Goal: Task Accomplishment & Management: Use online tool/utility

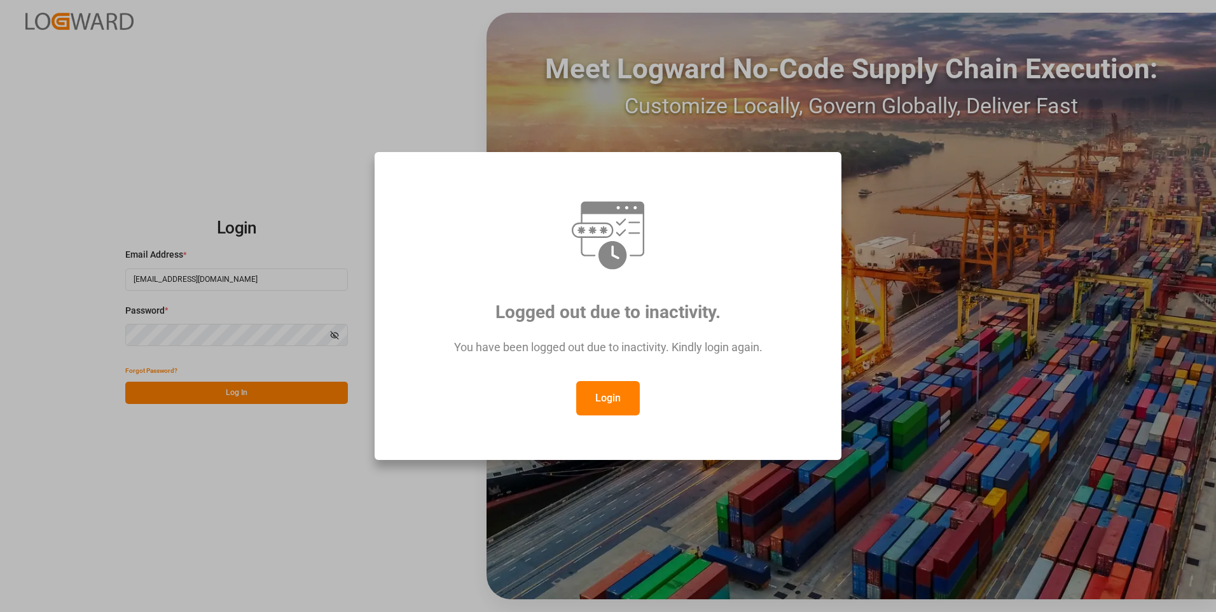
click at [615, 406] on button "Login" at bounding box center [608, 398] width 64 height 34
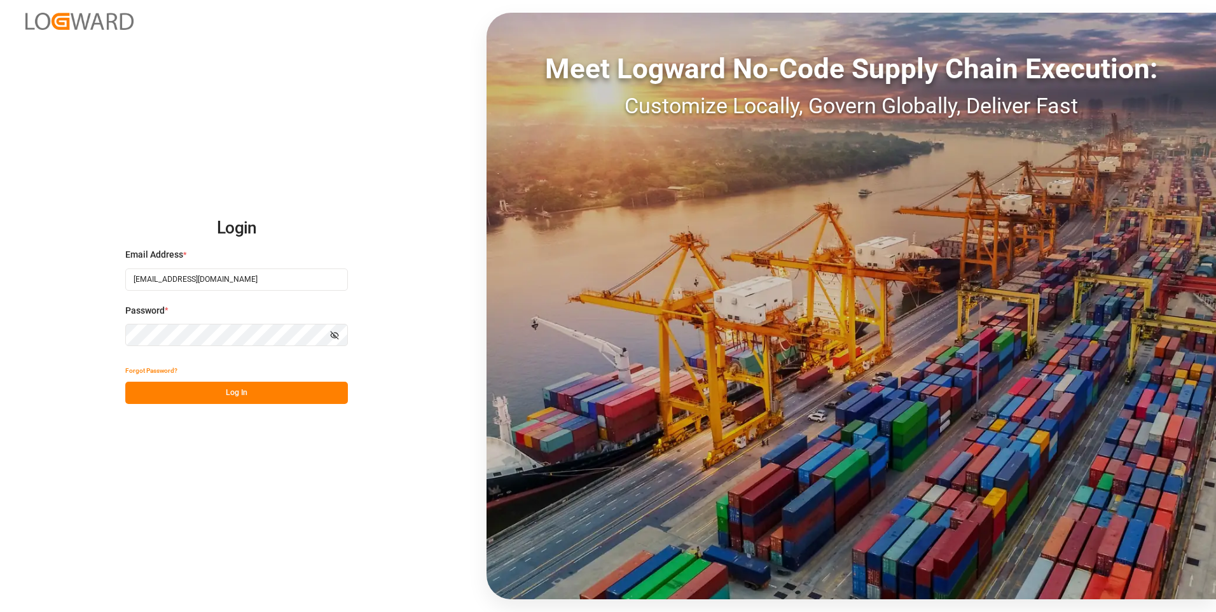
click at [250, 401] on button "Log In" at bounding box center [236, 393] width 223 height 22
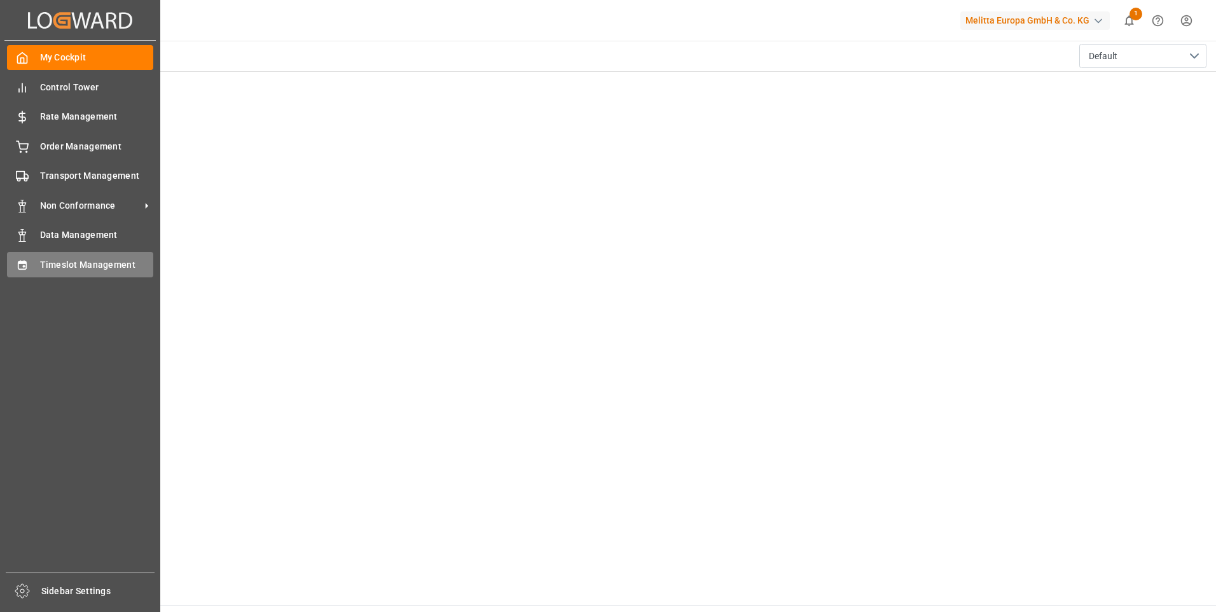
click at [64, 271] on span "Timeslot Management" at bounding box center [97, 264] width 114 height 13
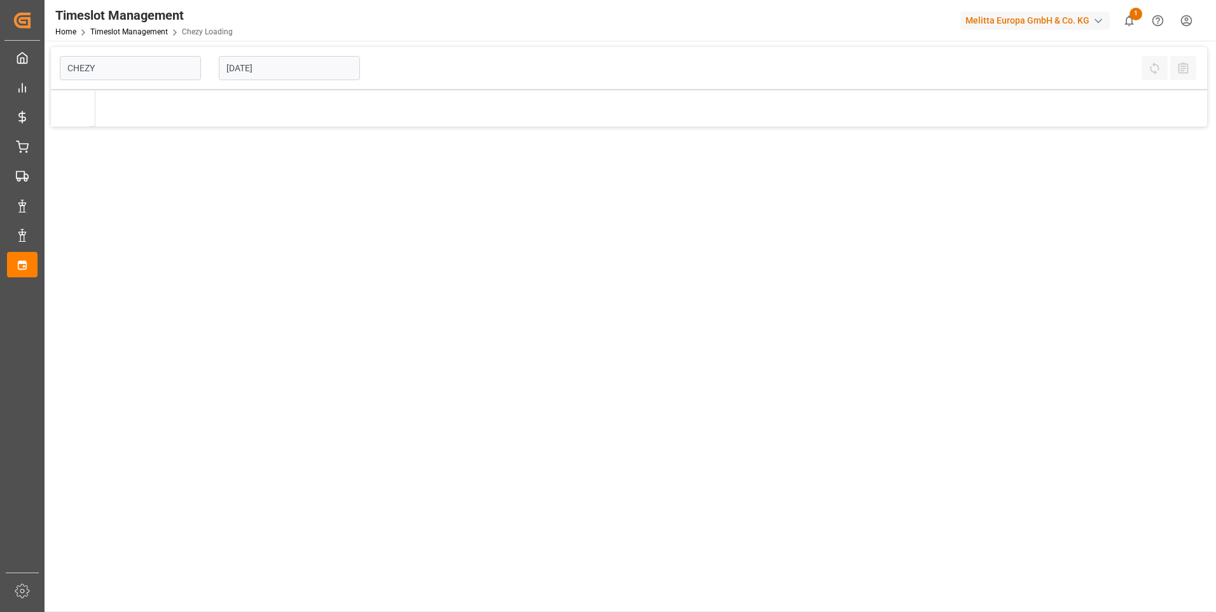
type input "Chezy Loading"
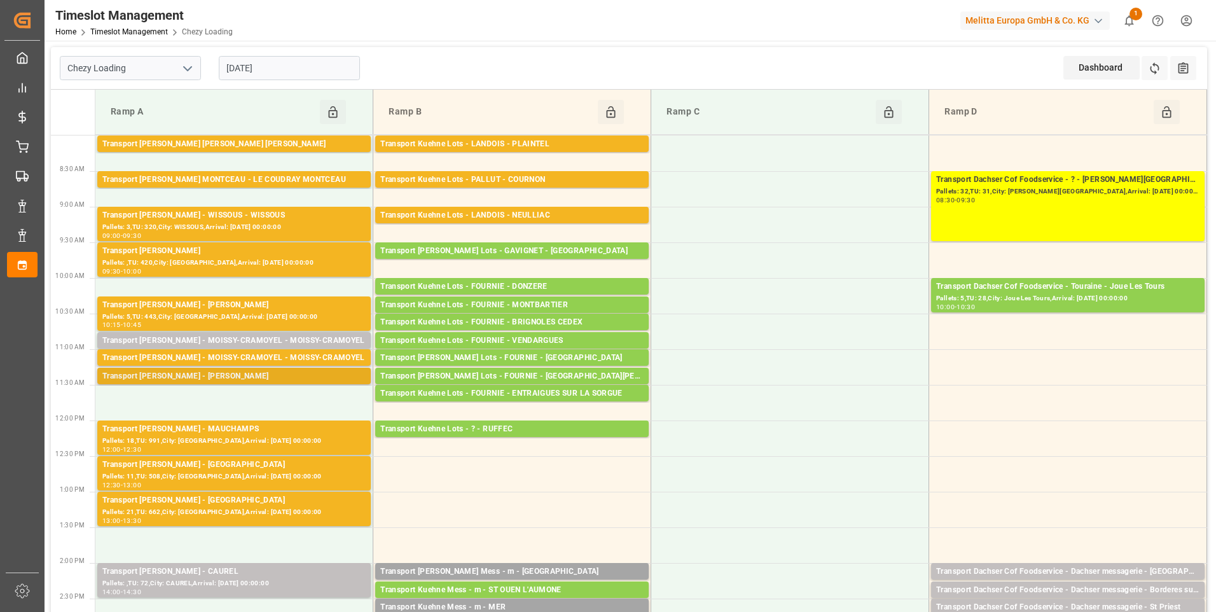
click at [244, 378] on div "Transport [PERSON_NAME] - [PERSON_NAME]" at bounding box center [233, 376] width 263 height 13
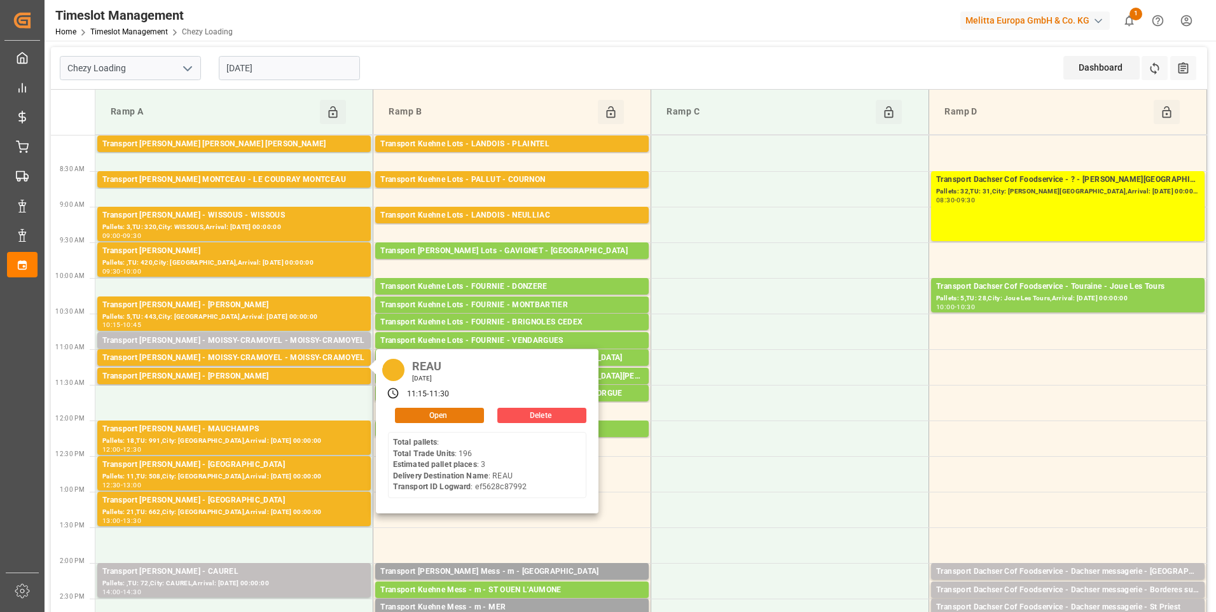
click at [439, 416] on button "Open" at bounding box center [439, 415] width 89 height 15
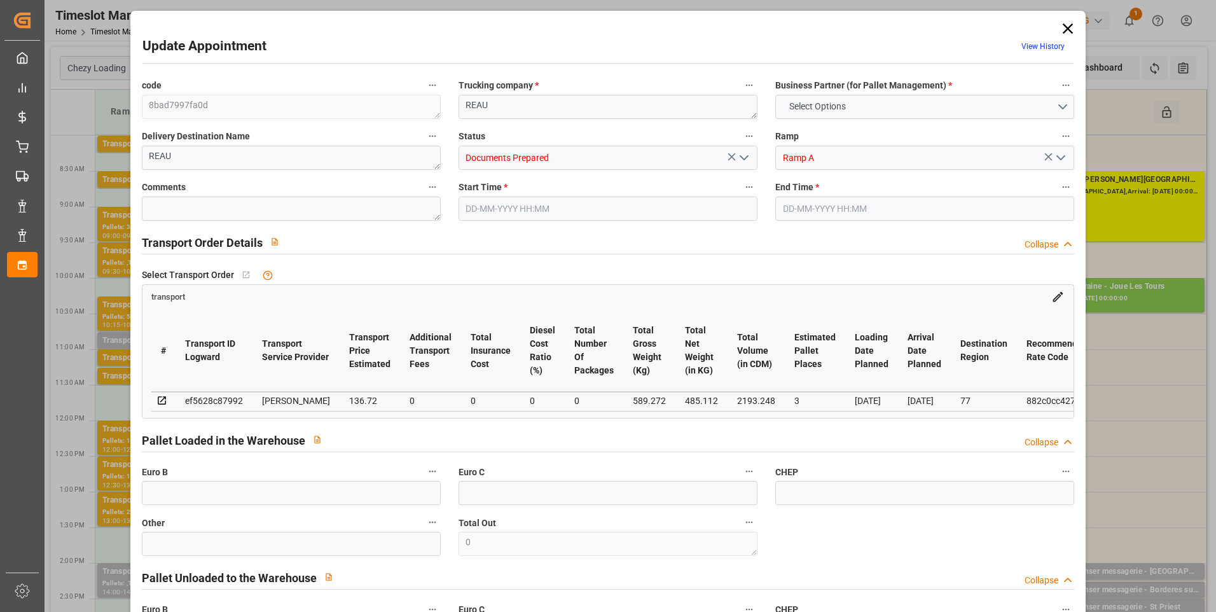
type input "3"
type input "136.72"
type input "0"
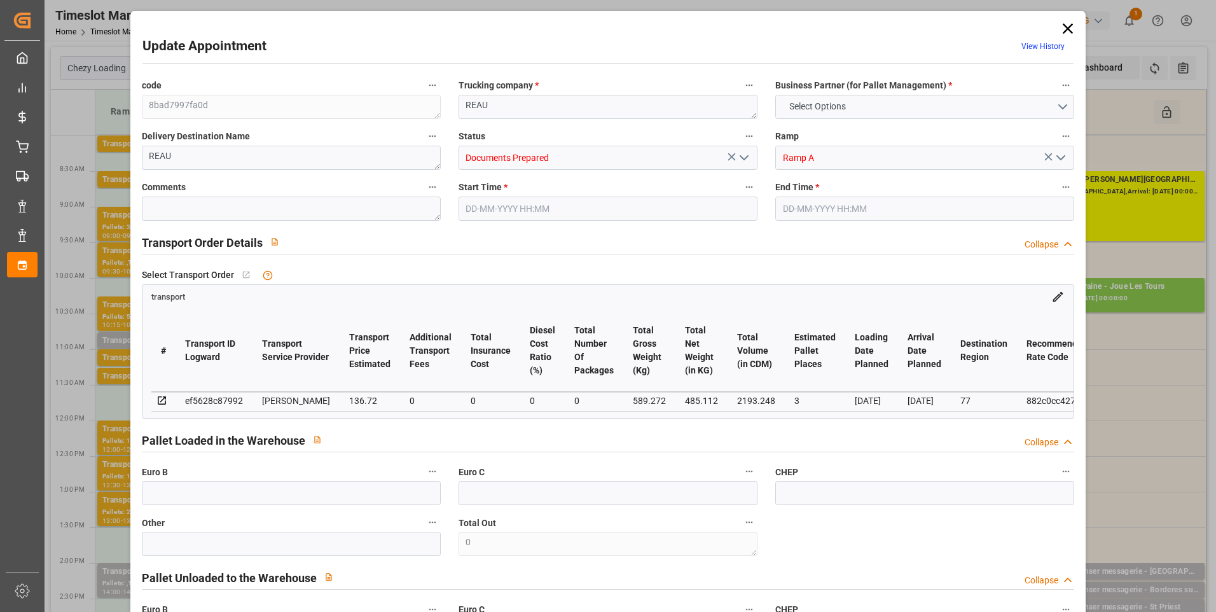
type input "132.0989"
type input "-4.6211"
type input "0"
type input "485.112"
type input "727.272"
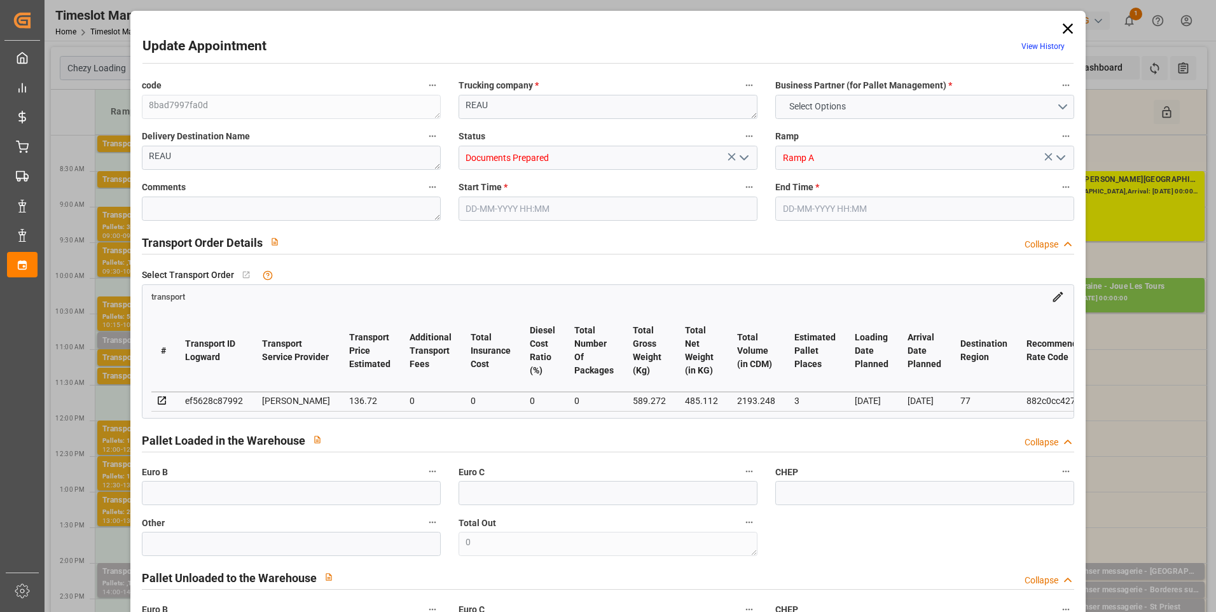
type input "2193.248"
type input "77"
type input "0"
type input "196"
type input "6"
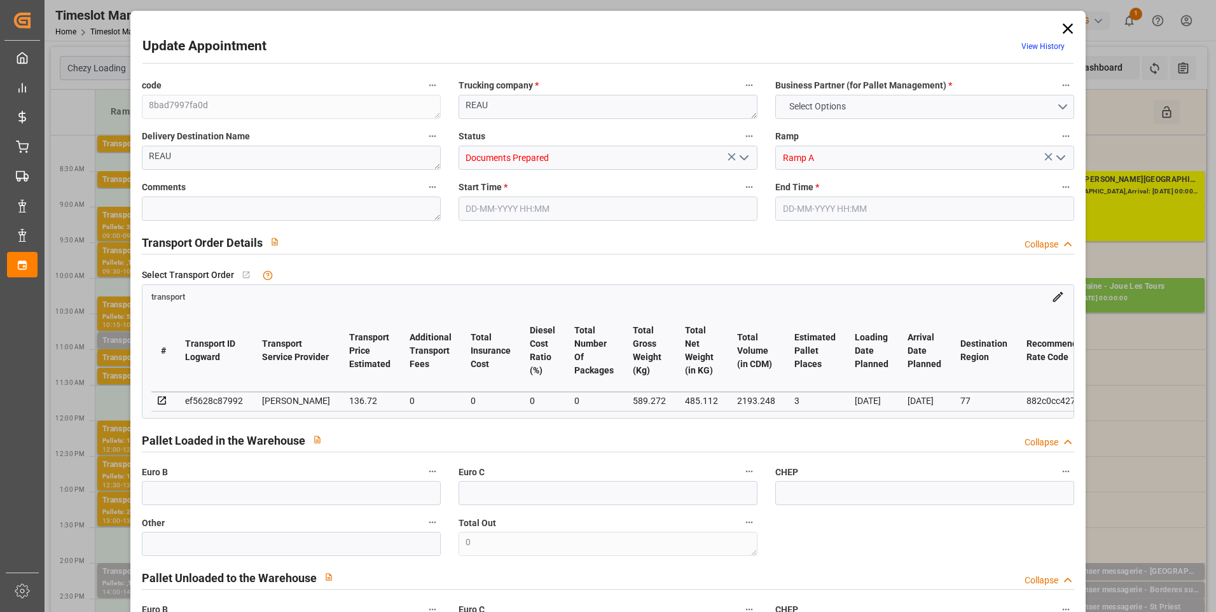
type input "101"
type input "589.272"
type input "0"
type input "4710.8598"
type input "0"
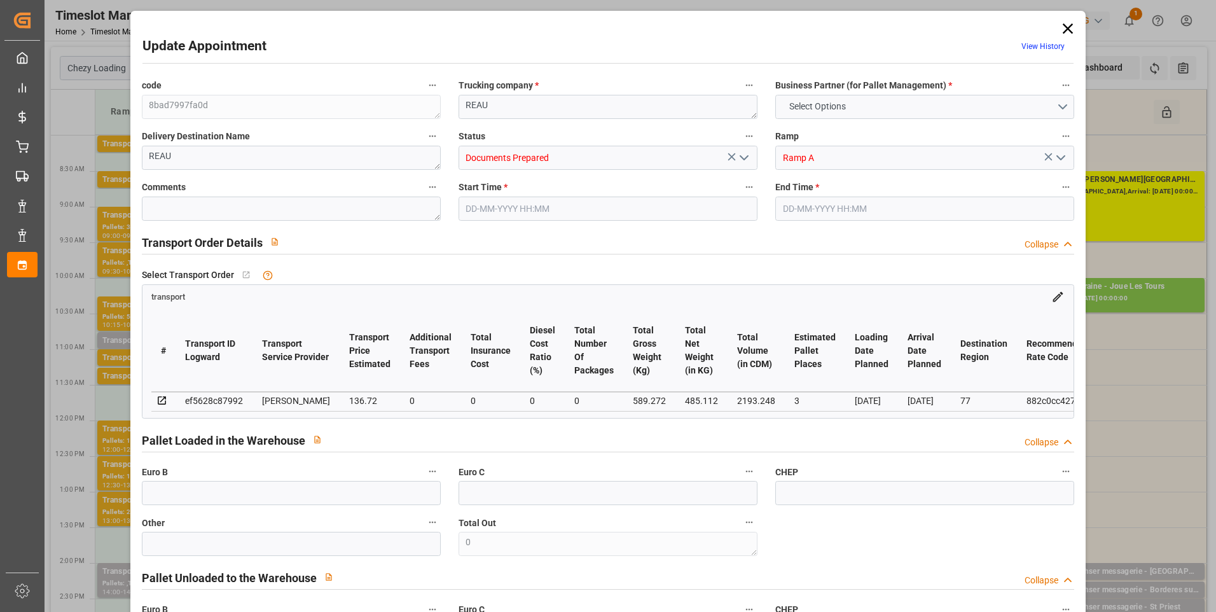
type input "0"
type input "21"
type input "35"
type input "[DATE] 11:15"
type input "[DATE] 11:30"
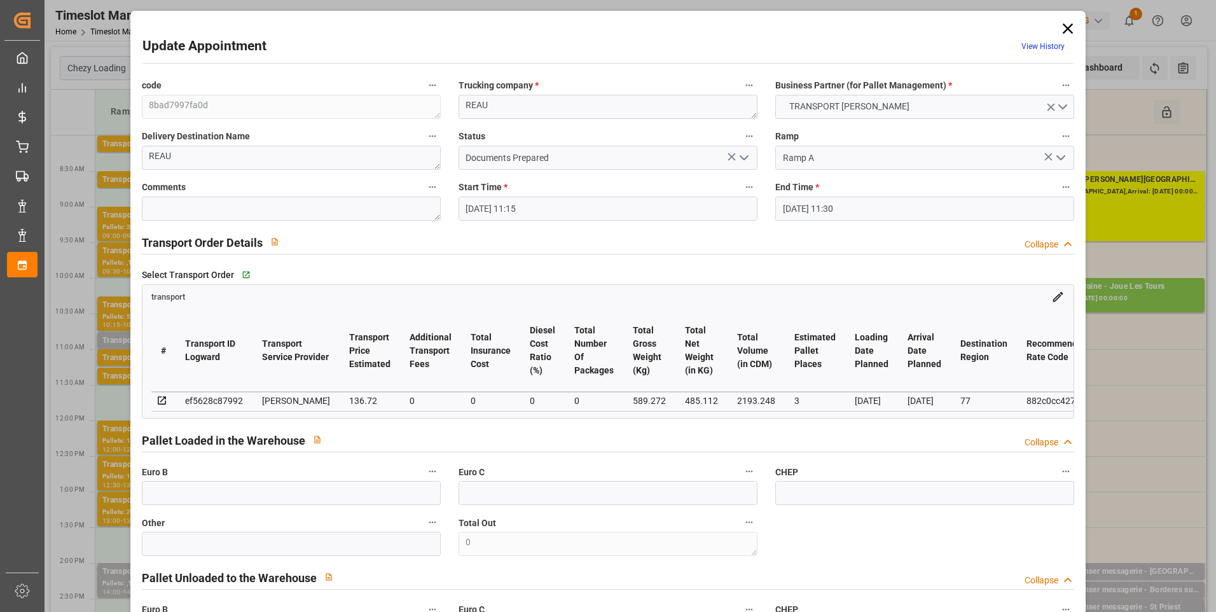
type input "[DATE] 13:45"
type input "[DATE] 11:25"
type input "[DATE]"
click at [744, 162] on icon "open menu" at bounding box center [743, 157] width 15 height 15
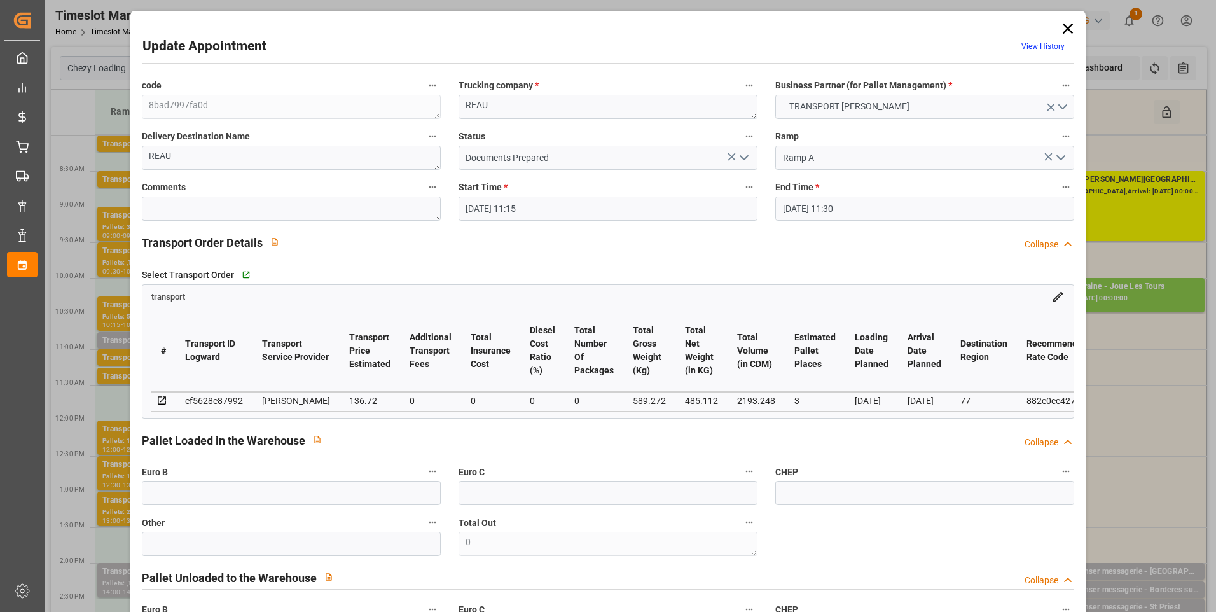
click at [744, 155] on icon "open menu" at bounding box center [743, 157] width 15 height 15
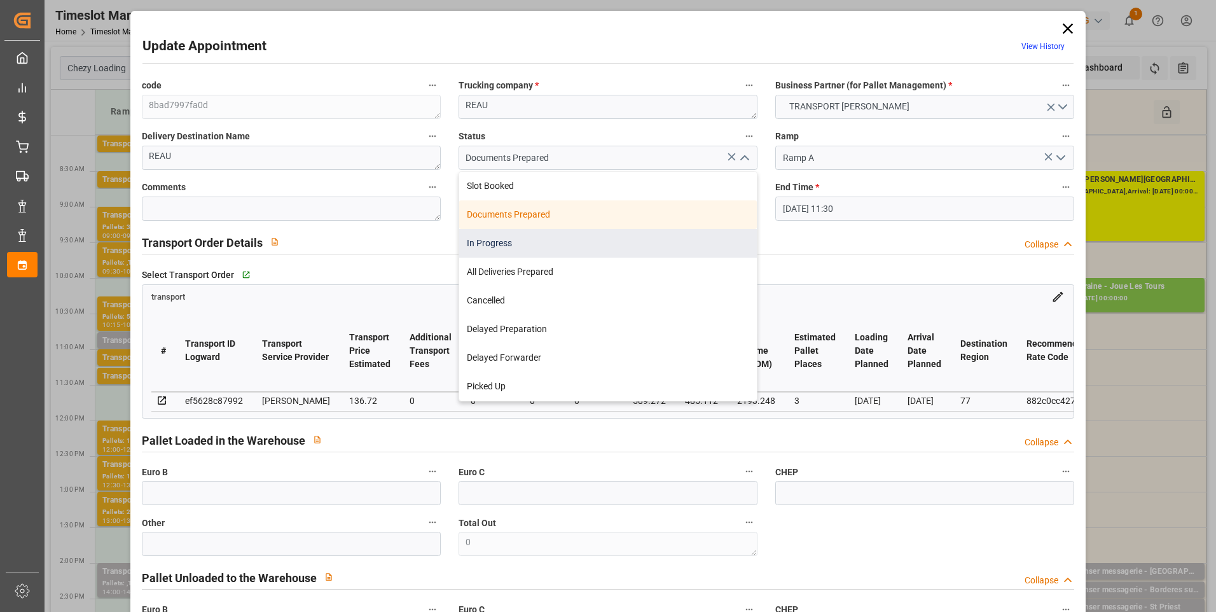
click at [505, 240] on div "In Progress" at bounding box center [608, 243] width 298 height 29
type input "In Progress"
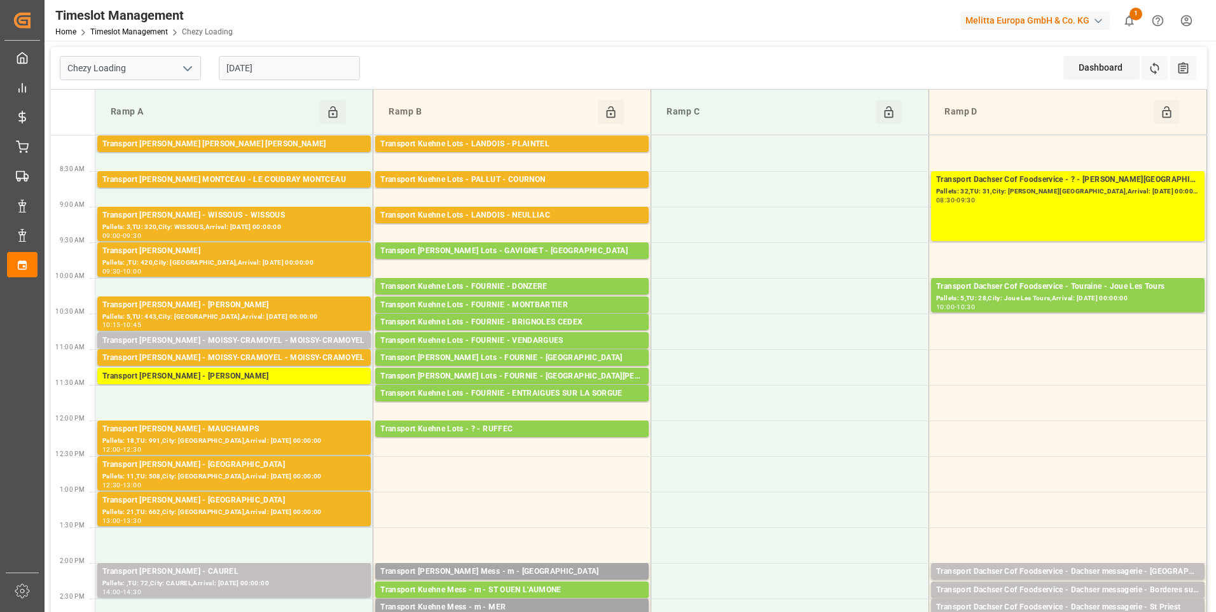
click at [185, 67] on polyline "open menu" at bounding box center [188, 69] width 8 height 4
click at [141, 132] on div "Chezy Unloading" at bounding box center [130, 125] width 140 height 29
type input "Chezy Unloading"
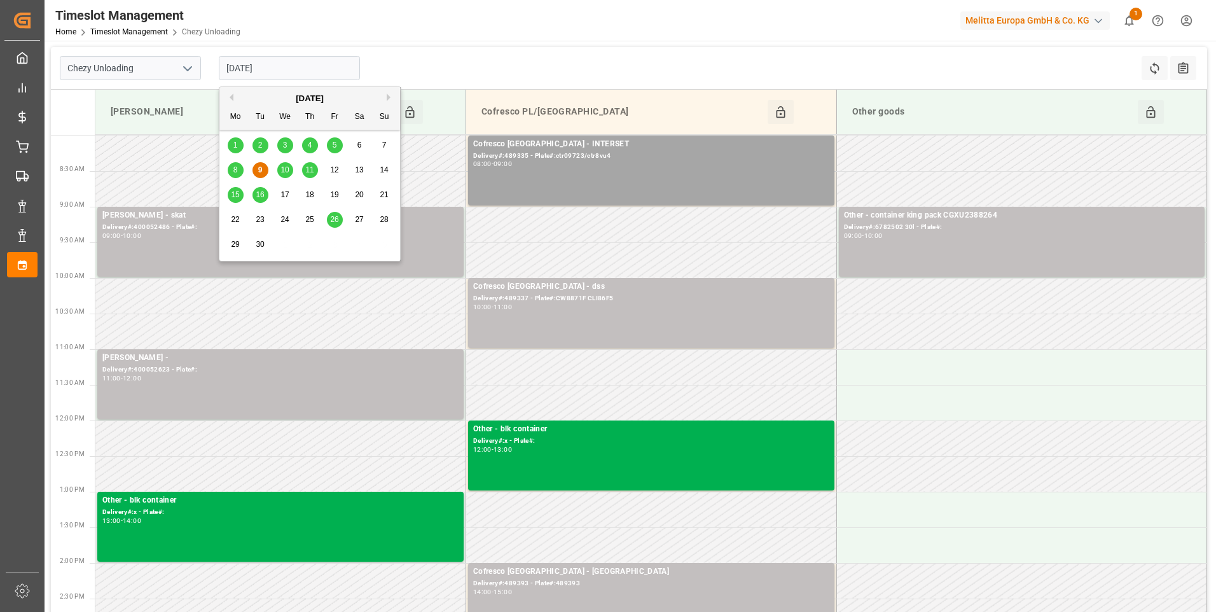
click at [299, 67] on input "[DATE]" at bounding box center [289, 68] width 141 height 24
click at [235, 169] on span "8" at bounding box center [235, 169] width 4 height 9
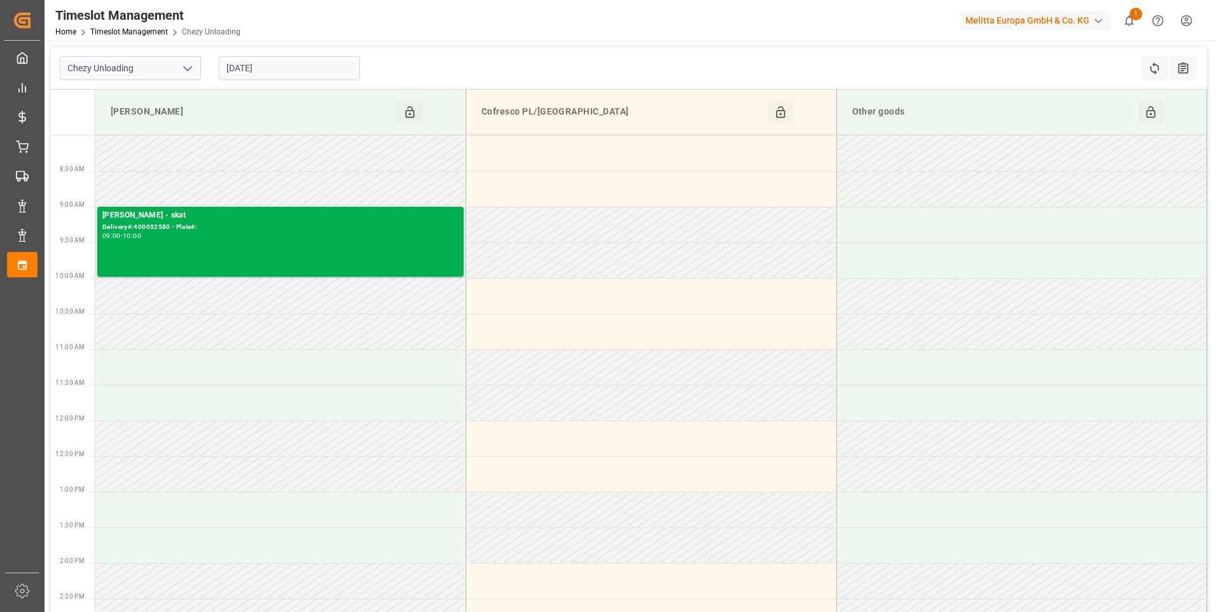
click at [321, 62] on input "[DATE]" at bounding box center [289, 68] width 141 height 24
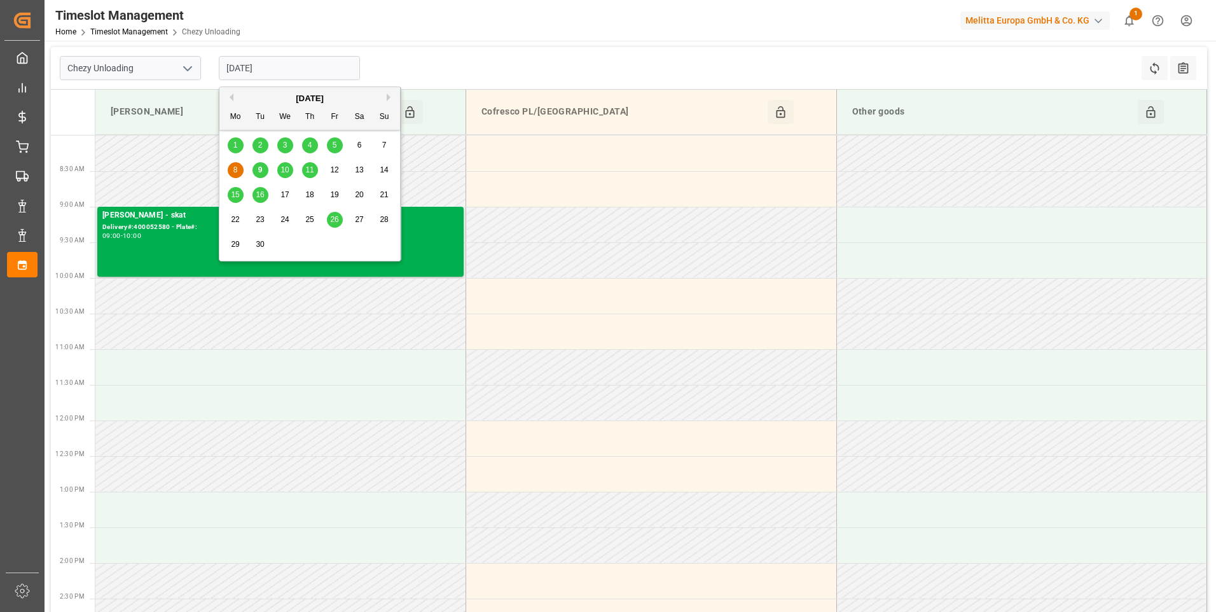
click at [258, 170] on span "9" at bounding box center [260, 169] width 4 height 9
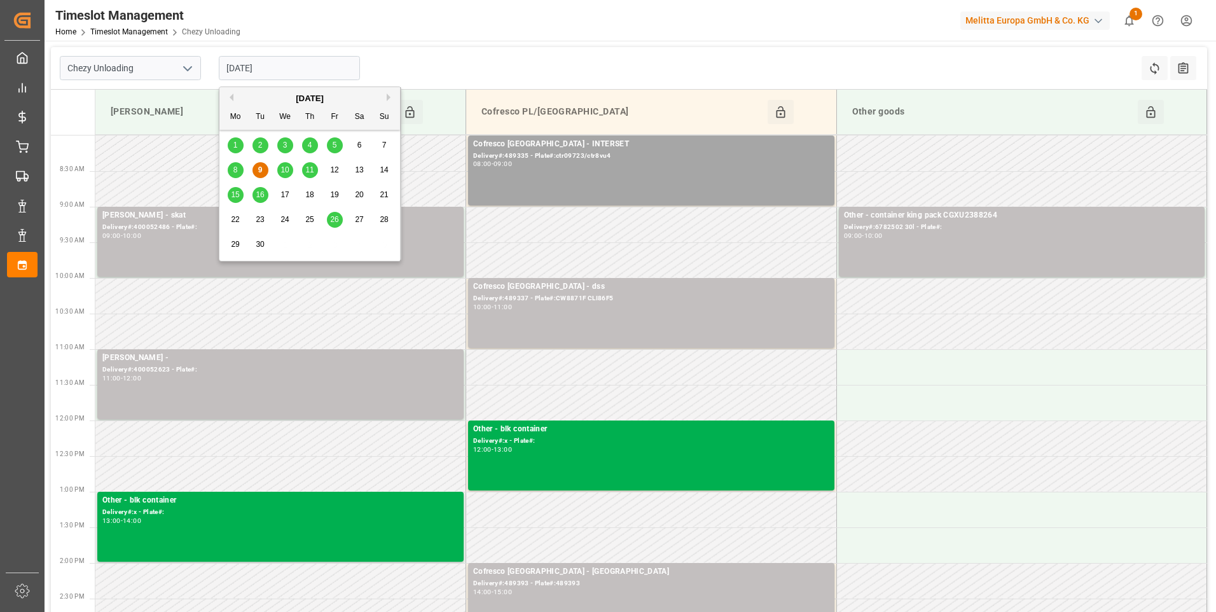
click at [301, 63] on input "[DATE]" at bounding box center [289, 68] width 141 height 24
click at [288, 167] on span "10" at bounding box center [284, 169] width 8 height 9
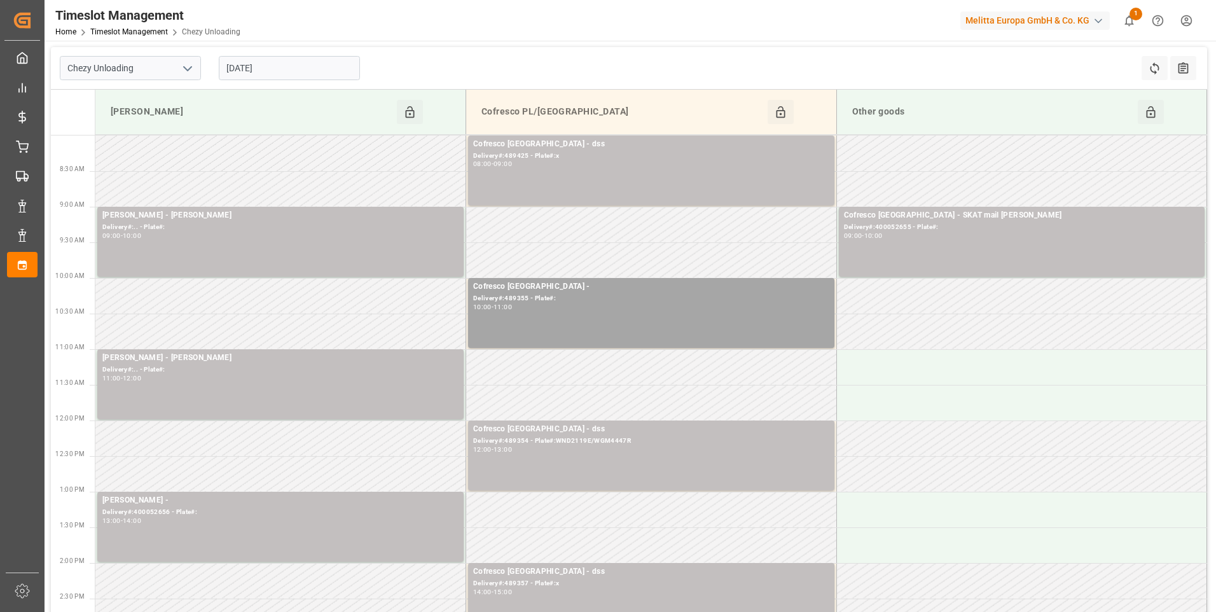
click at [287, 69] on input "[DATE]" at bounding box center [289, 68] width 141 height 24
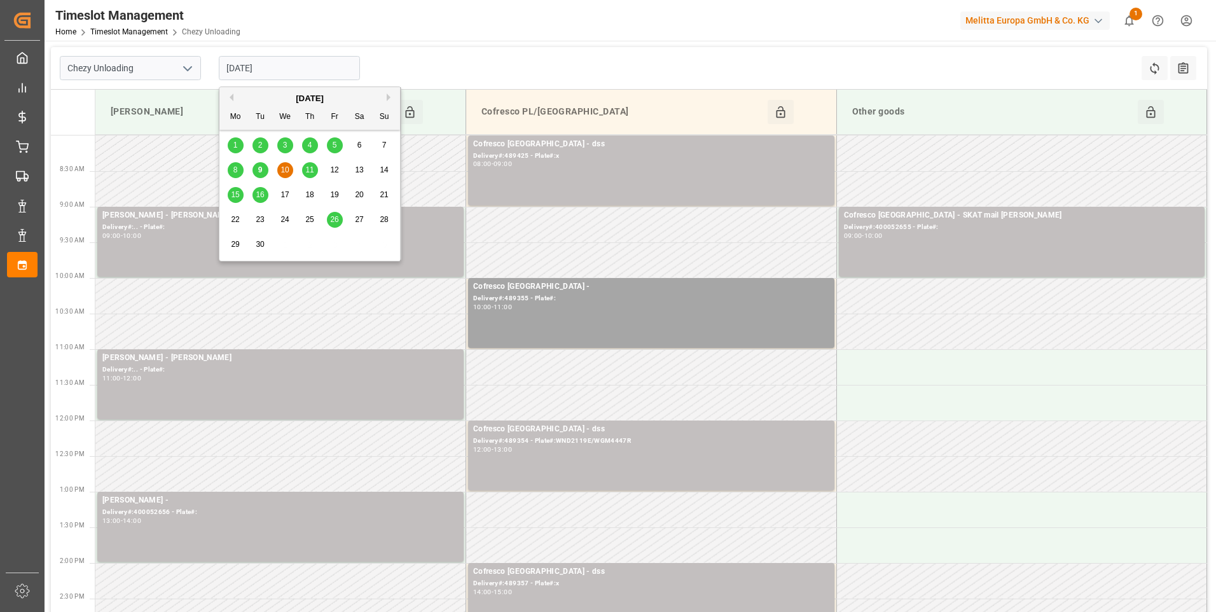
click at [337, 145] on div "5" at bounding box center [335, 145] width 16 height 15
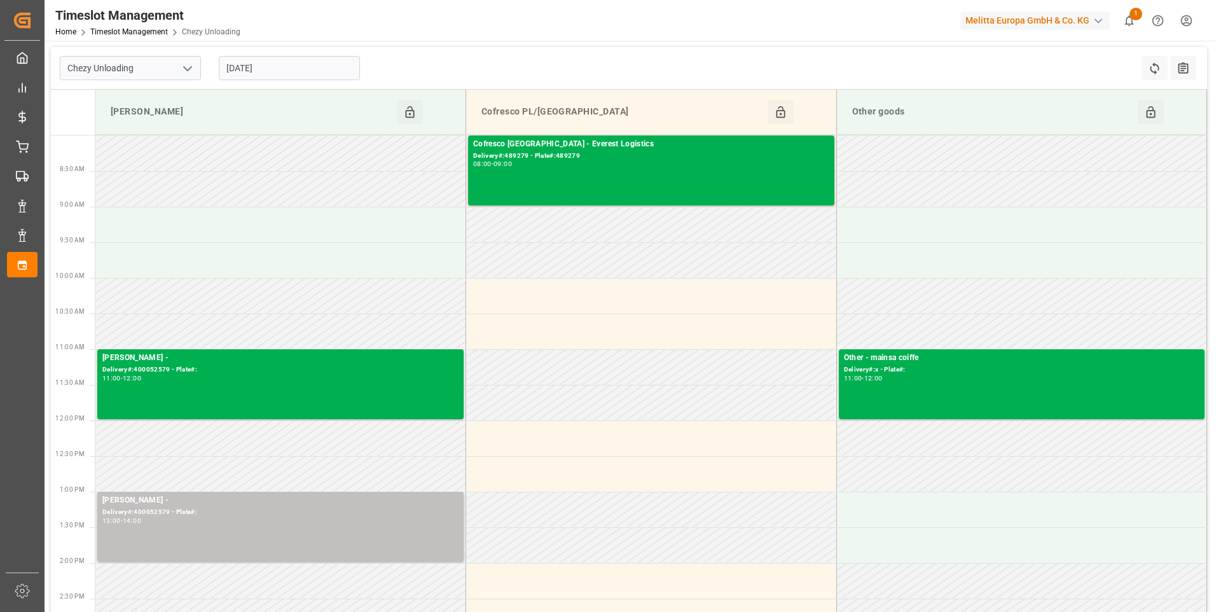
click at [306, 70] on input "[DATE]" at bounding box center [289, 68] width 141 height 24
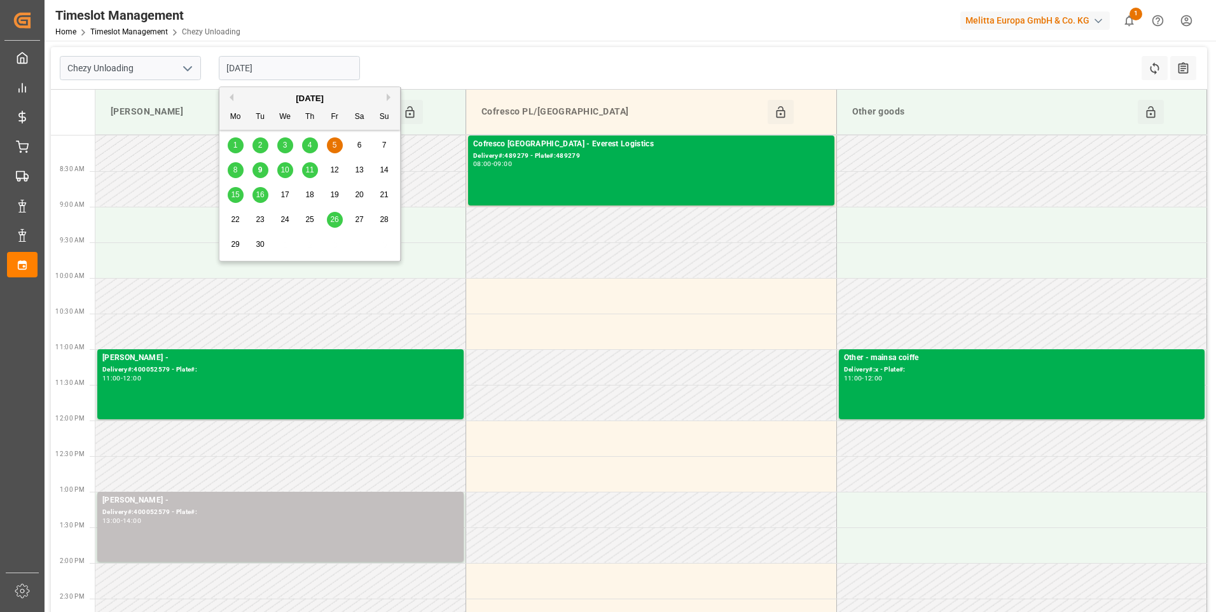
click at [262, 171] on span "9" at bounding box center [260, 169] width 4 height 9
type input "[DATE]"
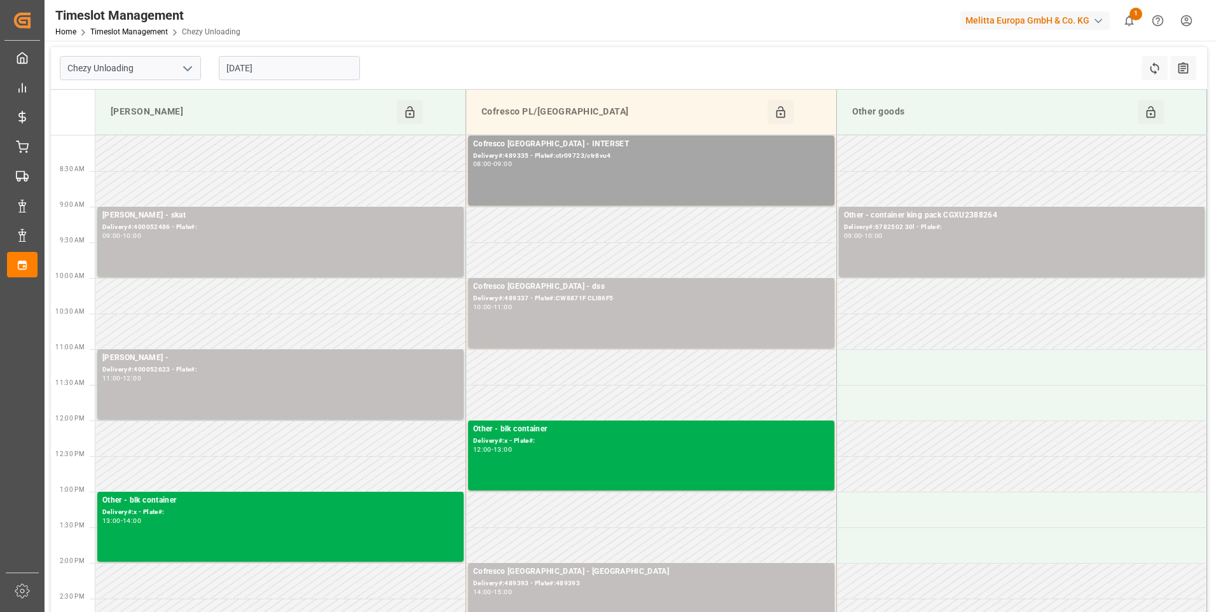
click at [191, 69] on icon "open menu" at bounding box center [187, 68] width 15 height 15
click at [122, 100] on div "Chezy Loading" at bounding box center [130, 96] width 140 height 29
type input "Chezy Loading"
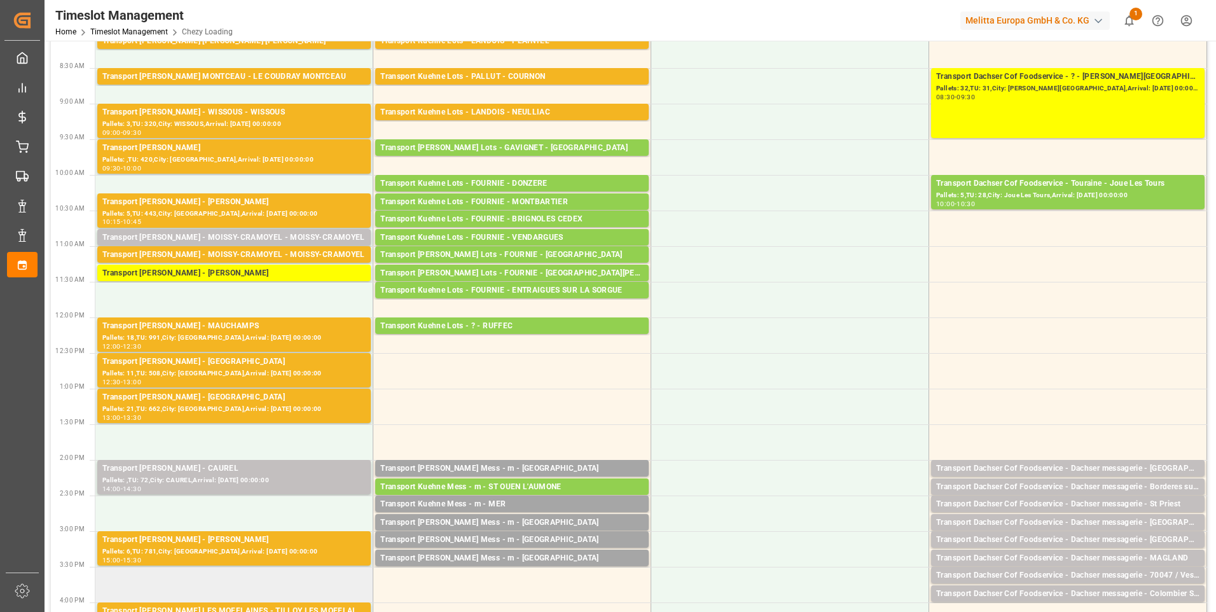
scroll to position [127, 0]
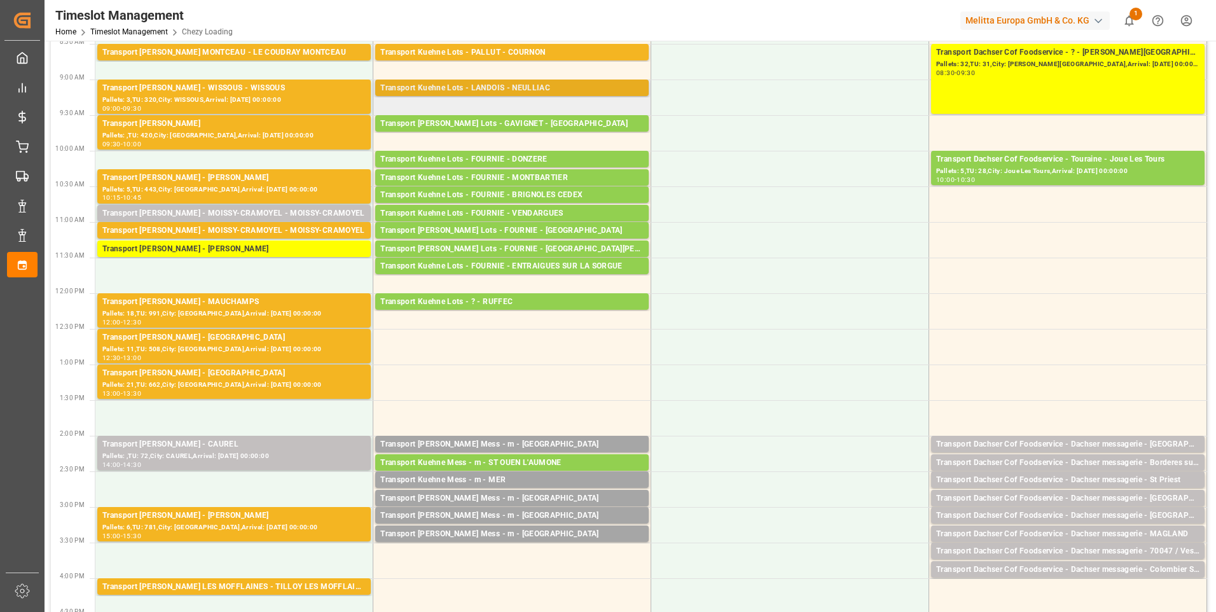
click at [525, 88] on div "Transport Kuehne Lots - LANDOIS - NEULLIAC" at bounding box center [511, 88] width 263 height 13
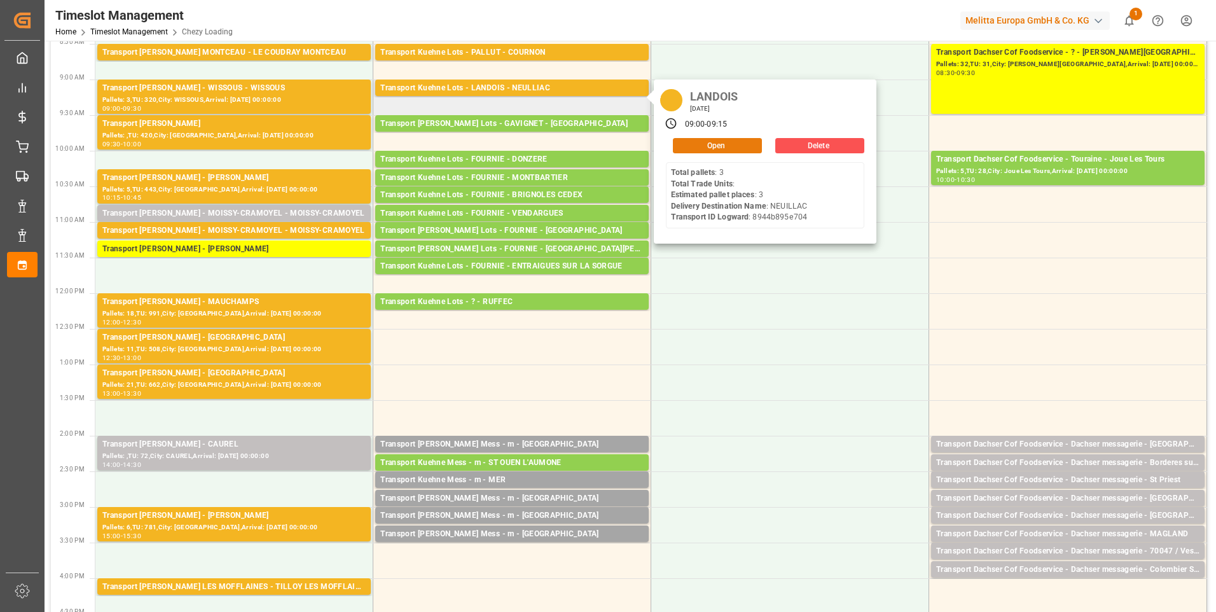
click at [716, 143] on button "Open" at bounding box center [717, 145] width 89 height 15
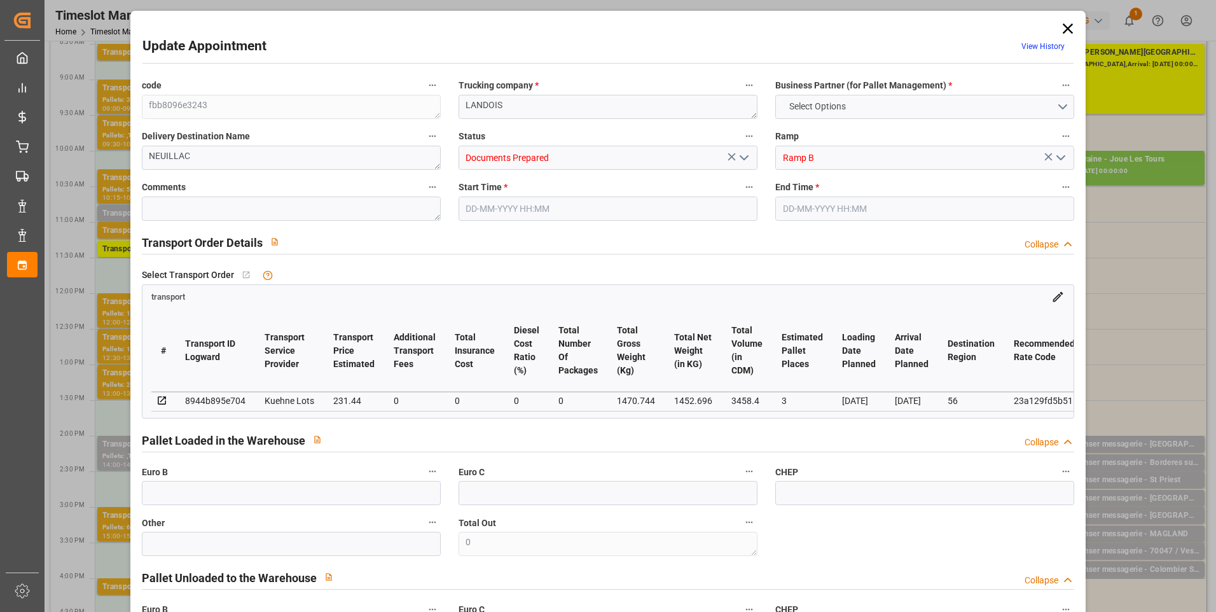
type input "3"
type input "231.44"
type input "0"
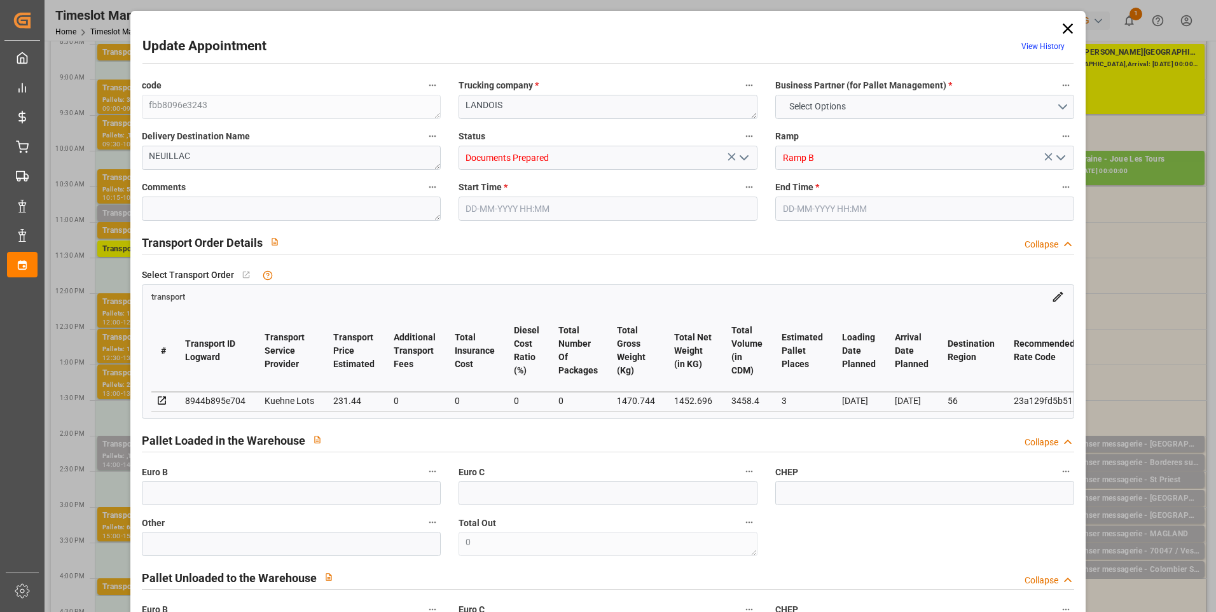
type input "231.44"
type input "0"
type input "1452.696"
type input "1621"
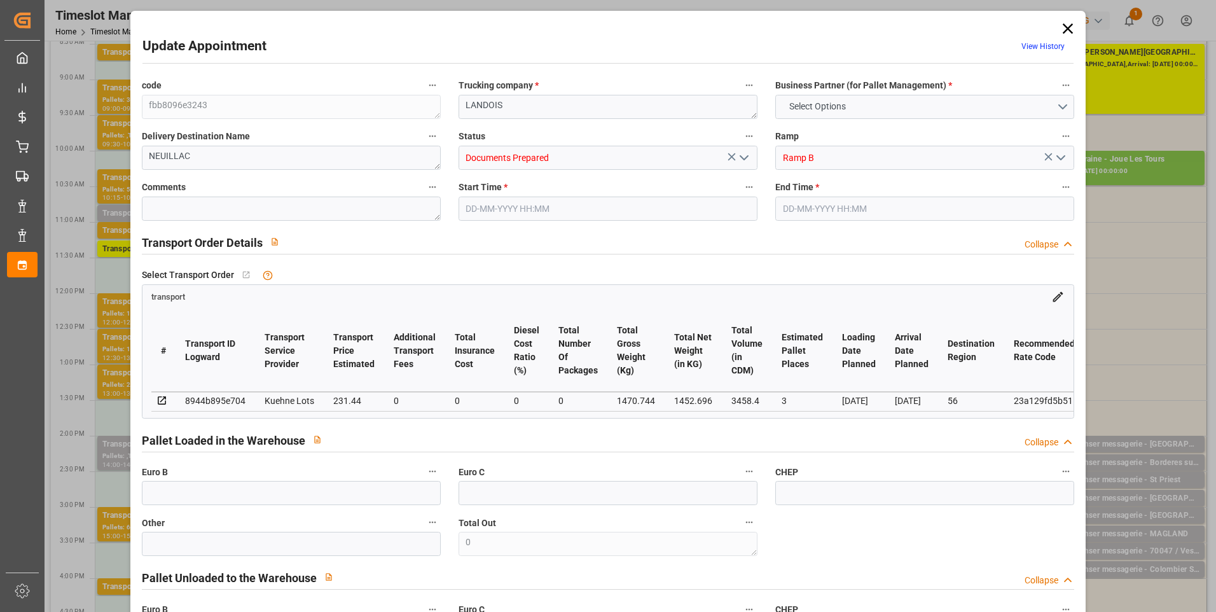
type input "3458.4"
type input "56"
type input "3"
type input "0"
type input "3"
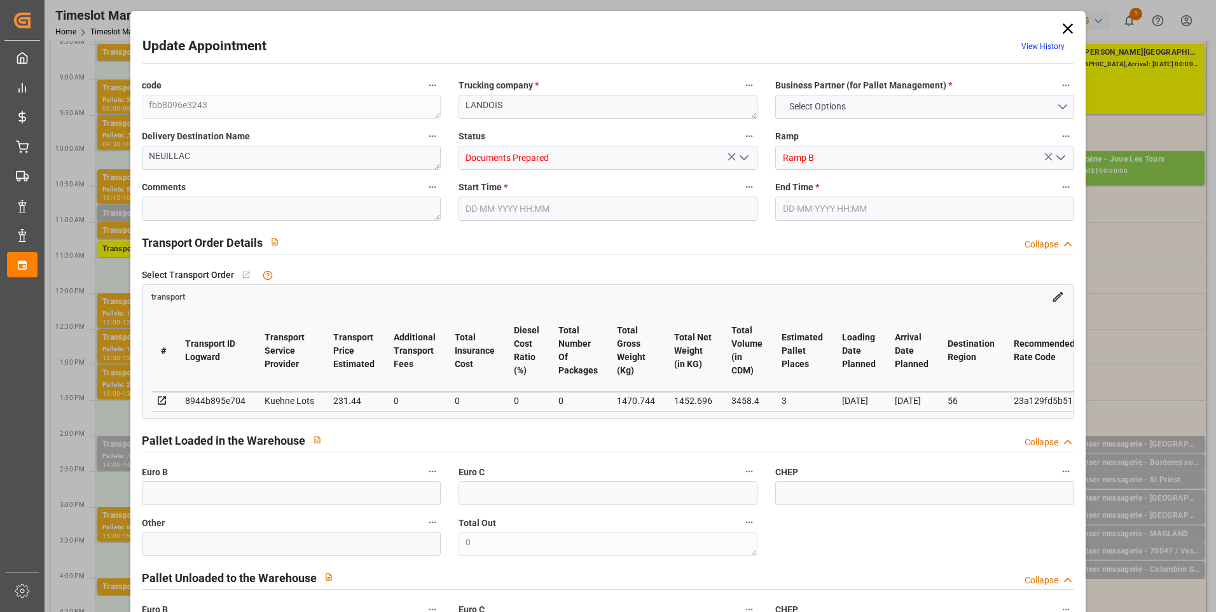
type input "101"
type input "1470.744"
type input "0"
type input "4710.8598"
type input "0"
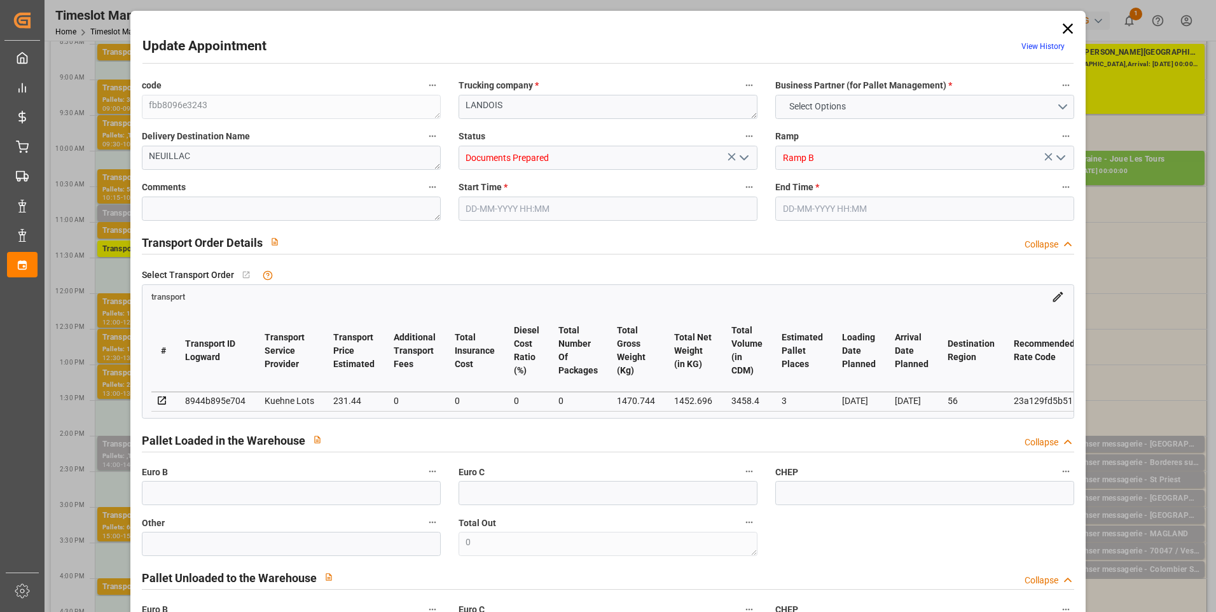
type input "0"
type input "21"
type input "35"
type input "[DATE] 09:00"
type input "[DATE] 09:15"
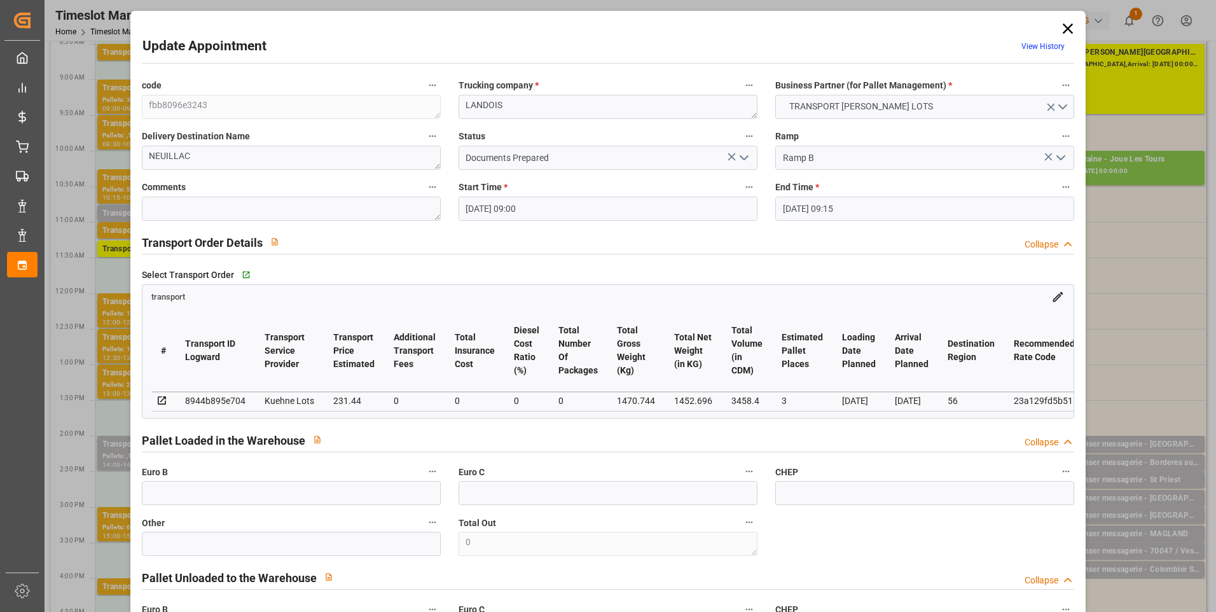
type input "[DATE] 13:12"
type input "[DATE] 11:19"
type input "[DATE]"
click at [740, 158] on icon "open menu" at bounding box center [743, 157] width 15 height 15
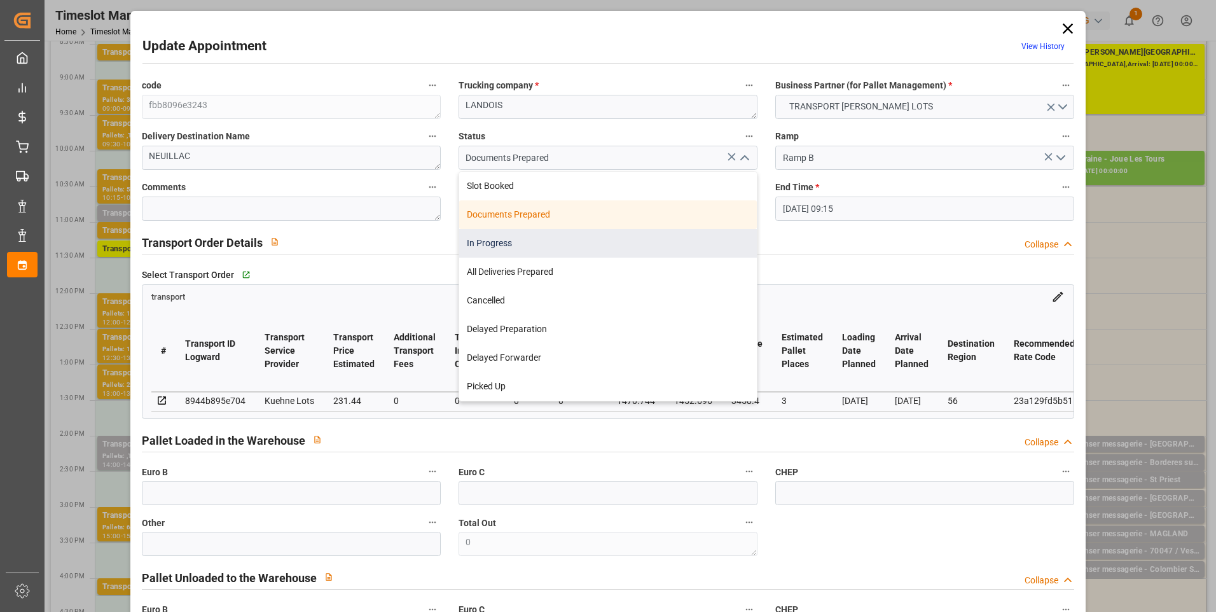
click at [499, 243] on div "In Progress" at bounding box center [608, 243] width 298 height 29
type input "In Progress"
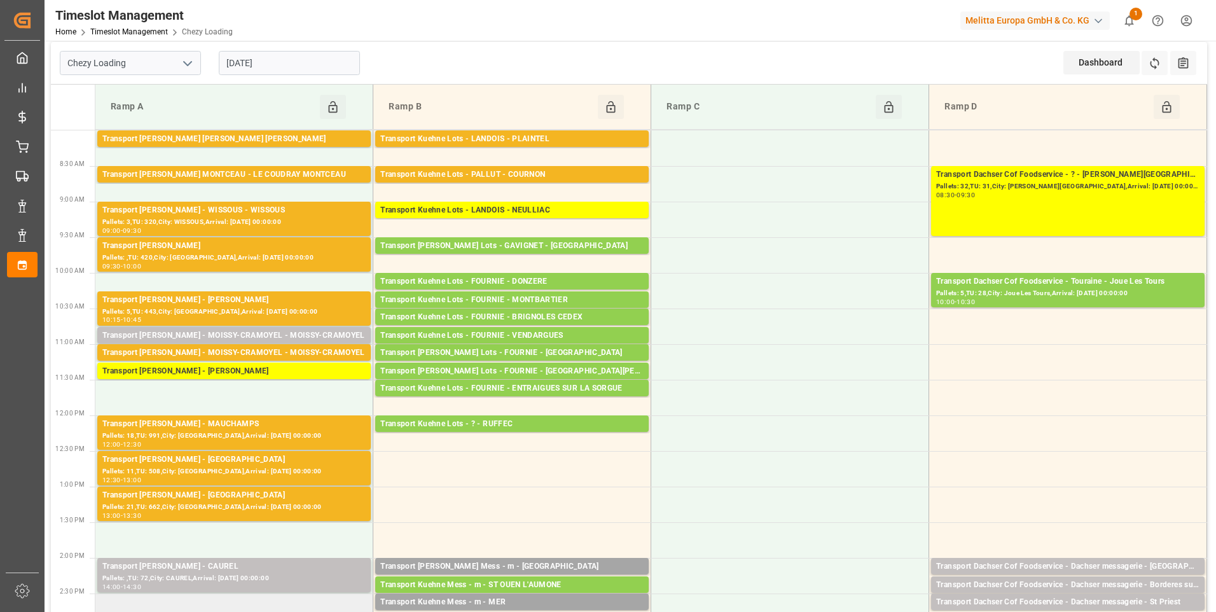
scroll to position [0, 0]
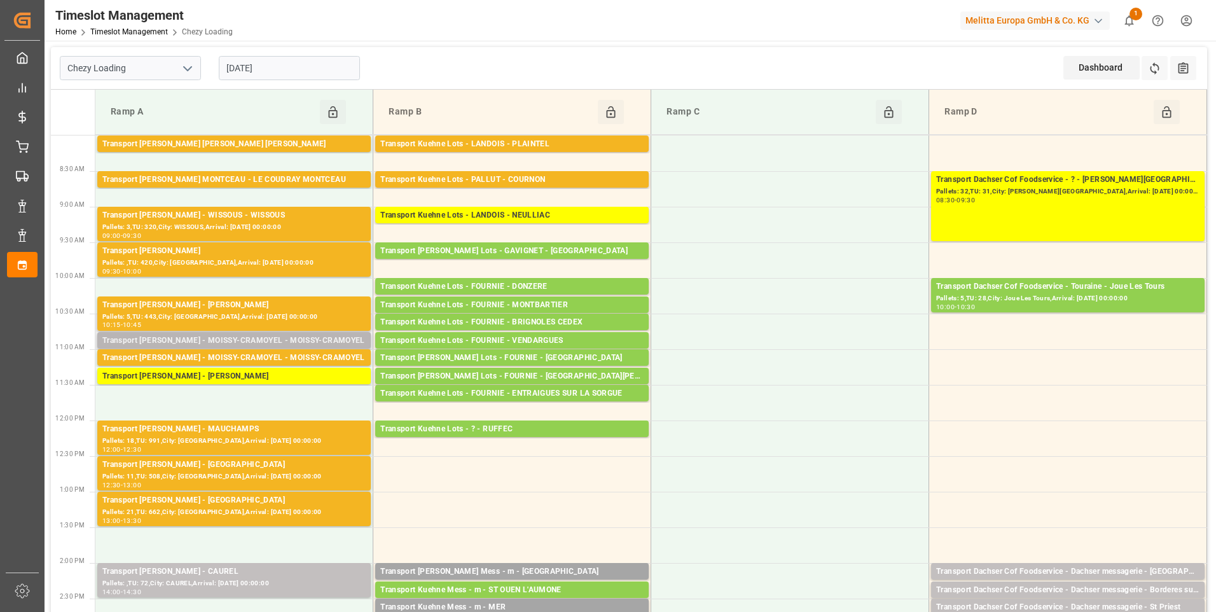
click at [267, 340] on div "Transport [PERSON_NAME] - MOISSY-CRAMOYEL - MOISSY-CRAMOYEL" at bounding box center [233, 341] width 263 height 13
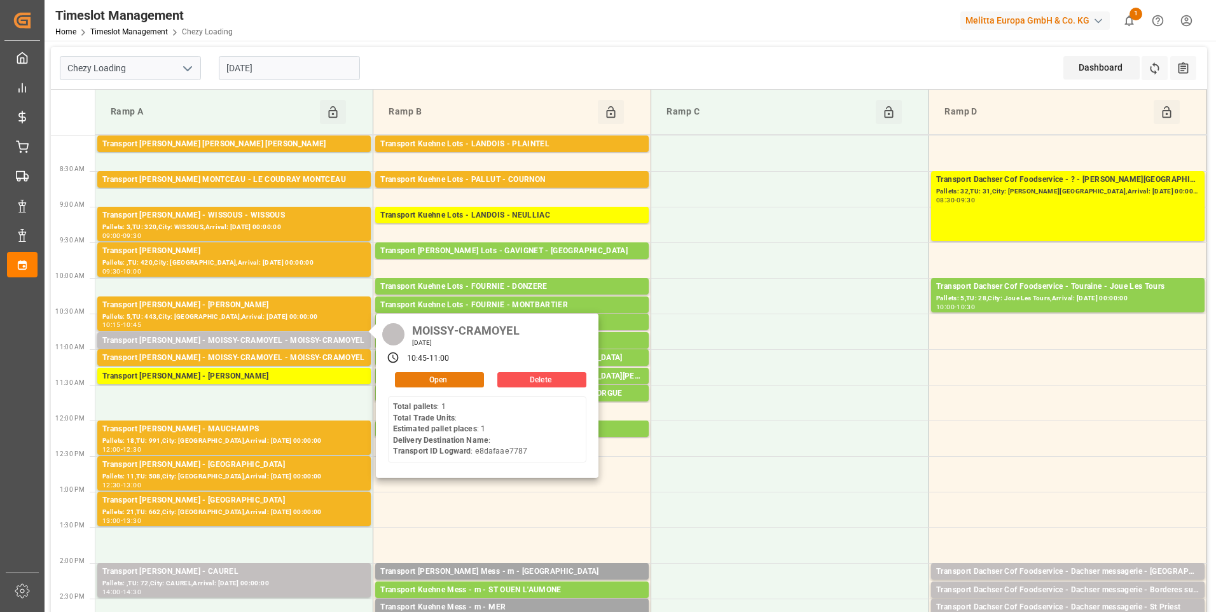
click at [448, 377] on button "Open" at bounding box center [439, 379] width 89 height 15
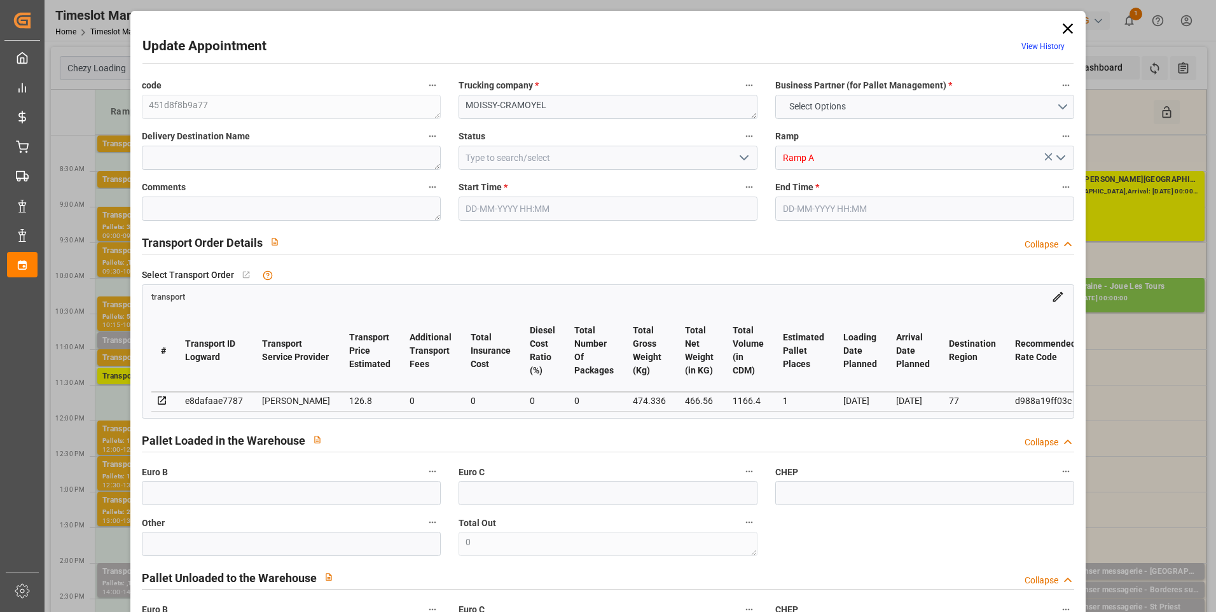
type input "1"
type input "126.8"
type input "0"
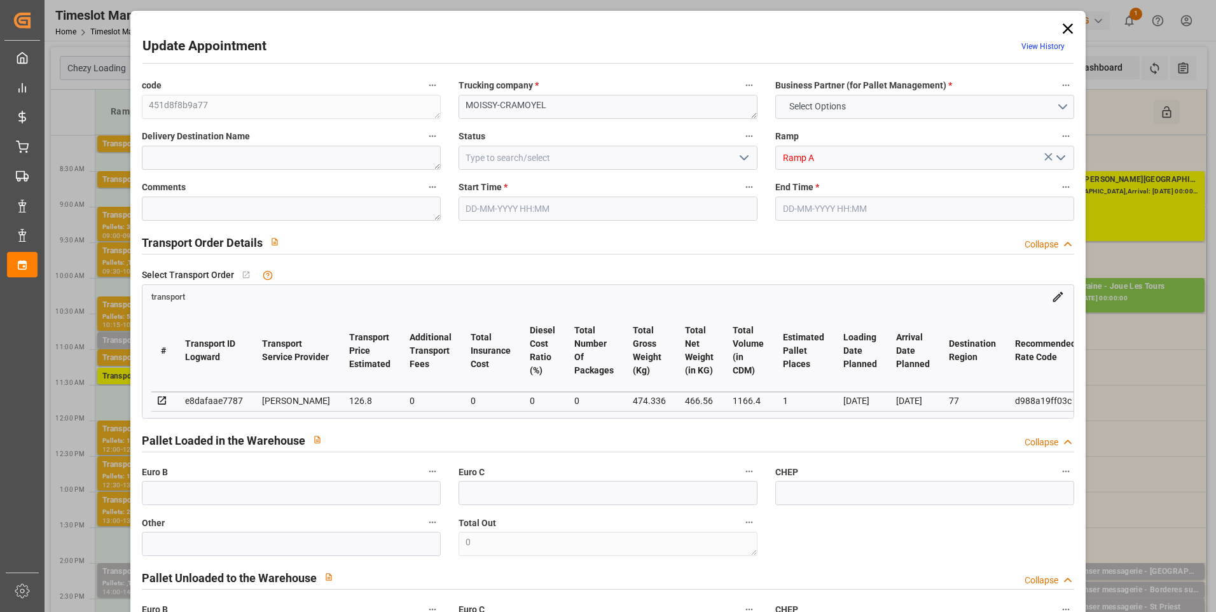
type input "122.5142"
type input "-4.2858"
type input "0"
type input "466.56"
type input "522"
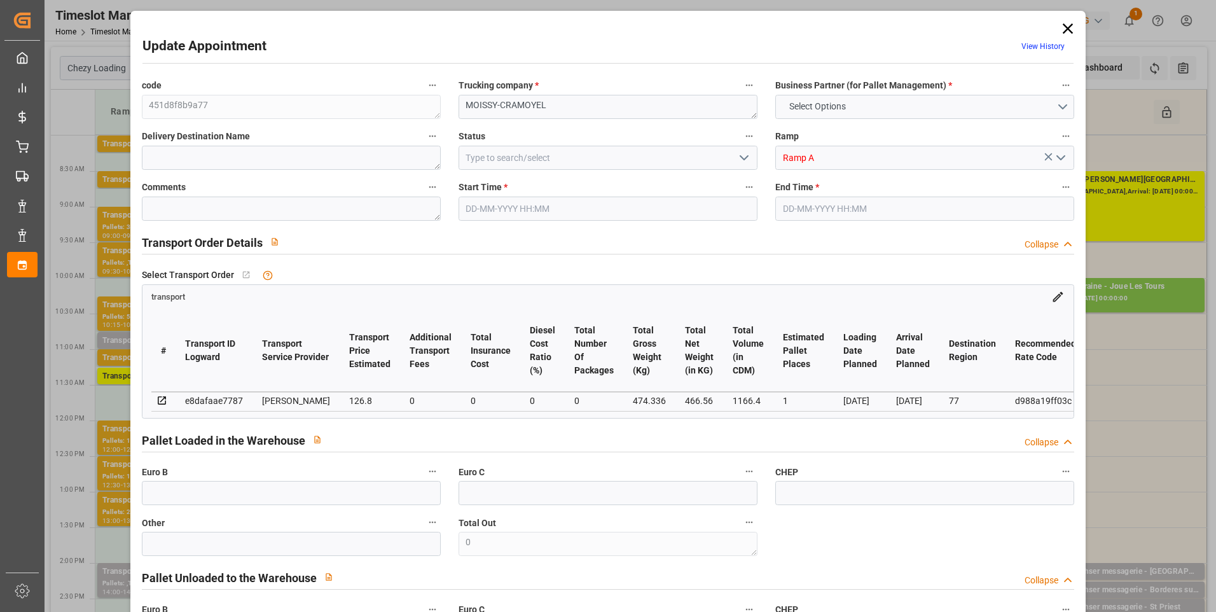
type input "1166.4"
type input "77"
type input "1"
type input "0"
type input "1"
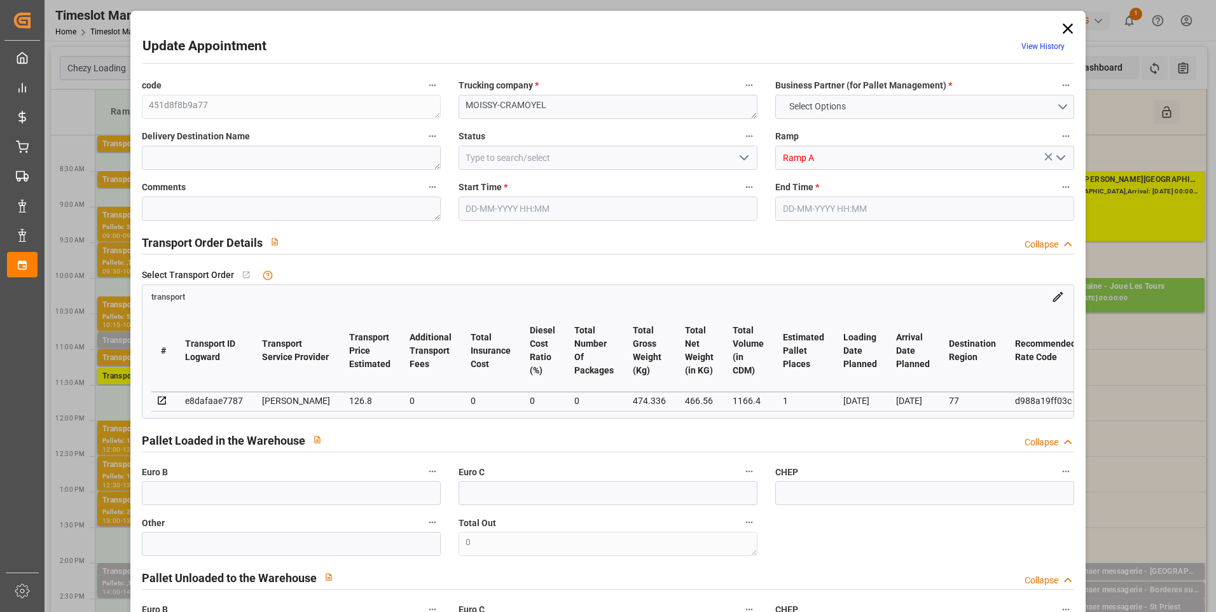
type input "101"
type input "474.336"
type input "0"
type input "4710.8598"
type input "0"
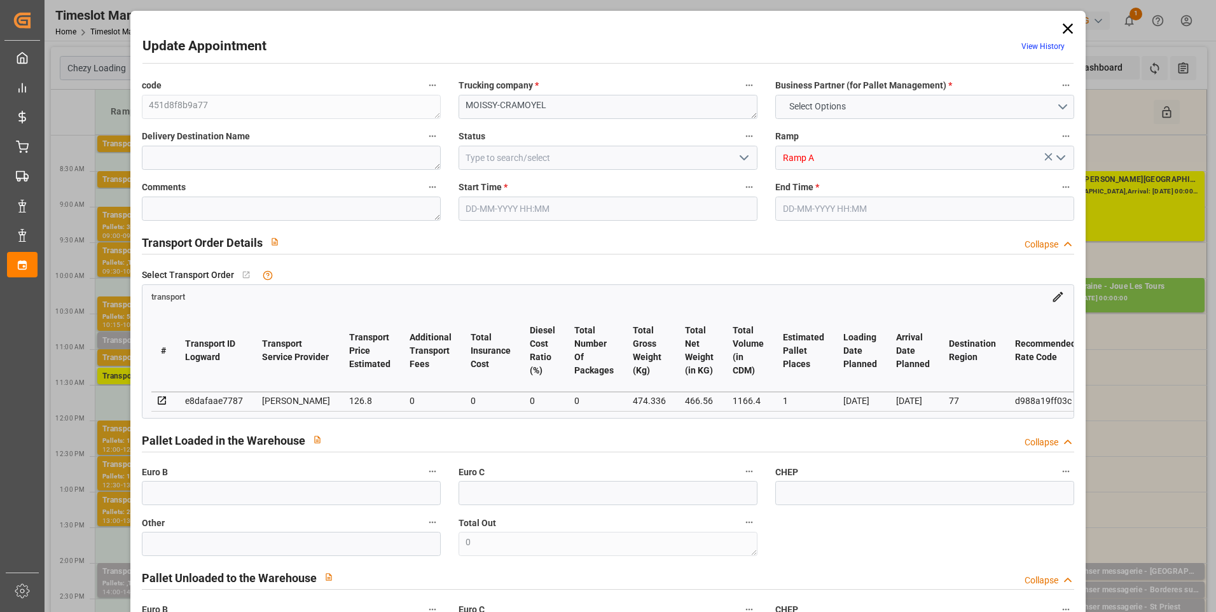
type input "0"
type input "21"
type input "35"
type input "[DATE] 10:45"
type input "[DATE] 11:00"
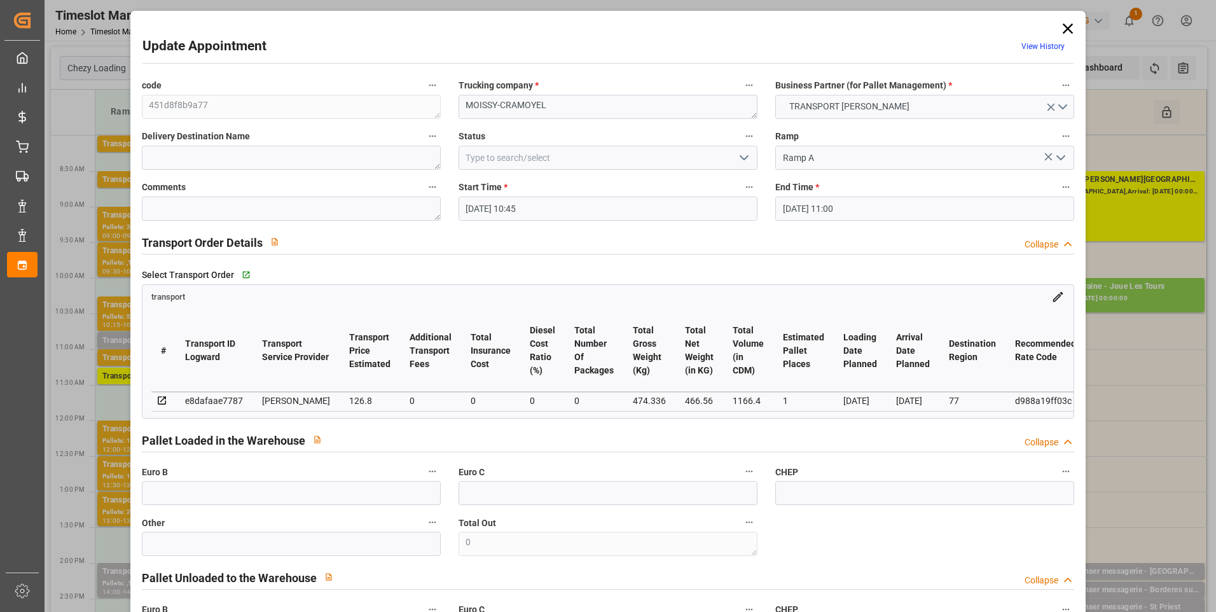
type input "[DATE] 13:31"
type input "[DATE] 11:28"
type input "[DATE]"
click at [1065, 27] on icon at bounding box center [1068, 29] width 18 height 18
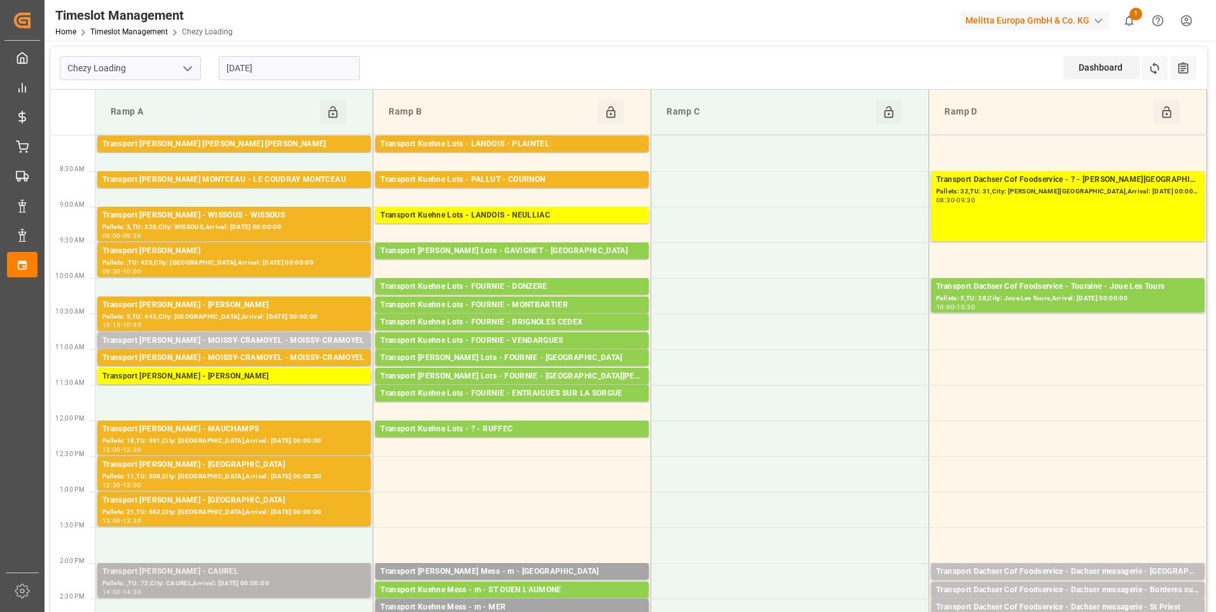
click at [253, 577] on div "Transport [PERSON_NAME] - CAUREL" at bounding box center [233, 571] width 263 height 13
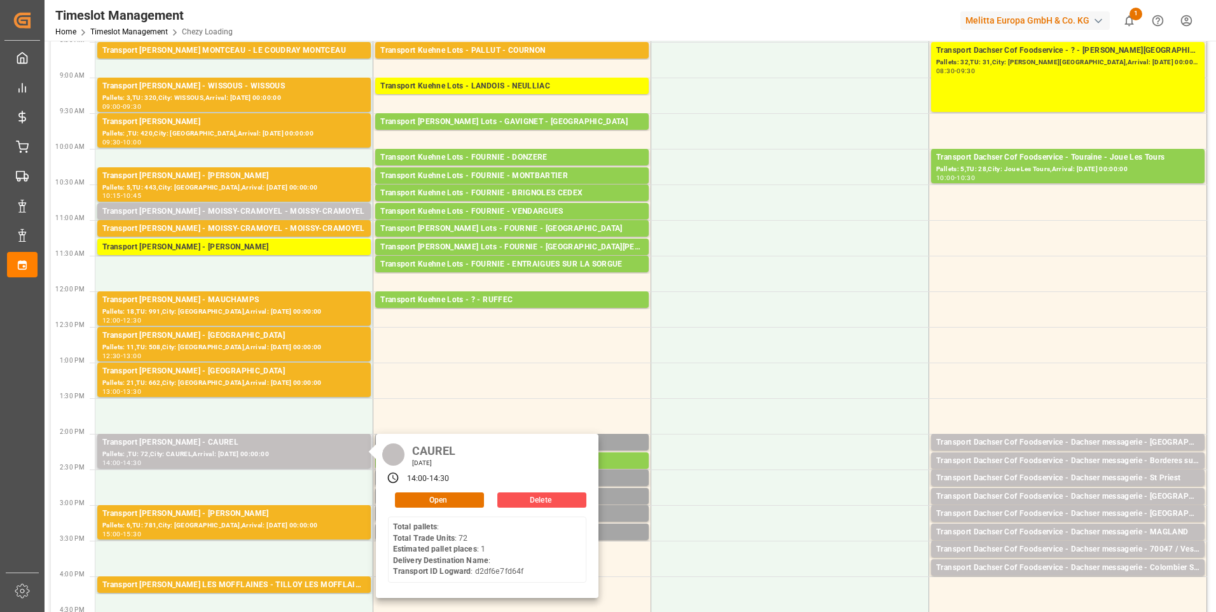
scroll to position [254, 0]
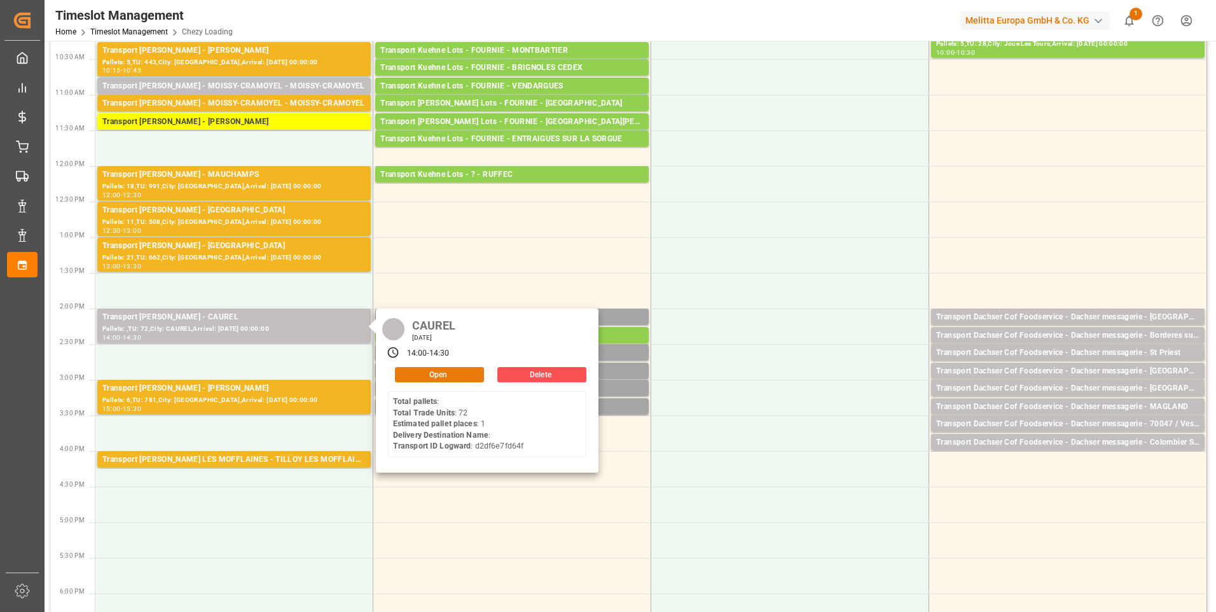
click at [451, 373] on button "Open" at bounding box center [439, 374] width 89 height 15
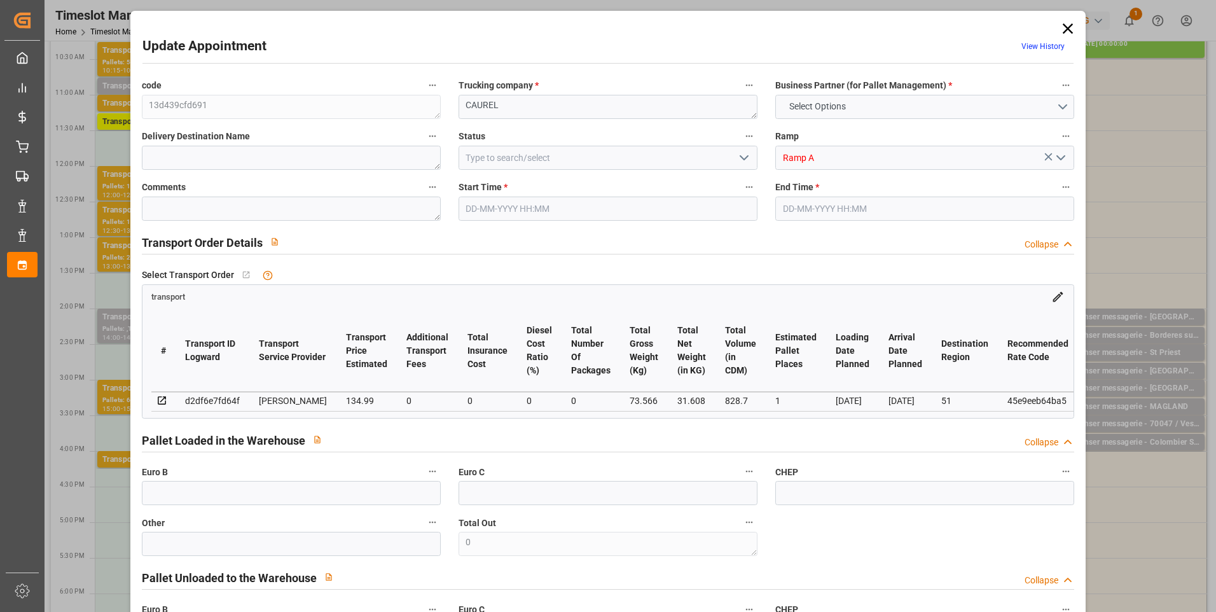
type input "1"
type input "134.99"
type input "0"
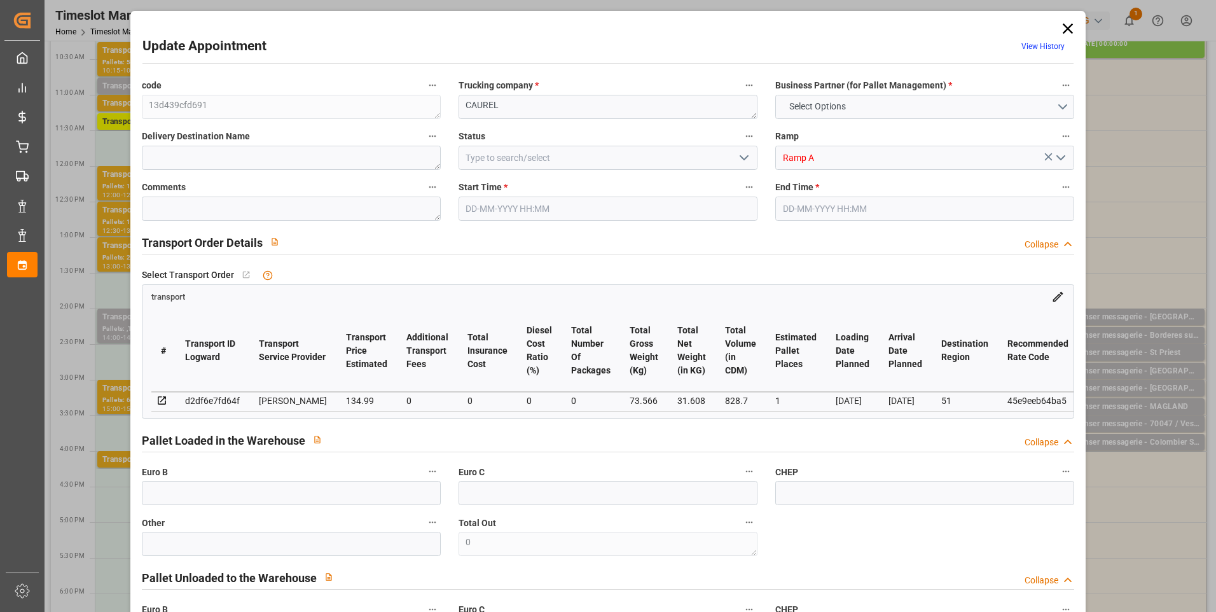
type input "130.4273"
type input "-4.5627"
type input "0"
type input "31.608"
type input "96.566"
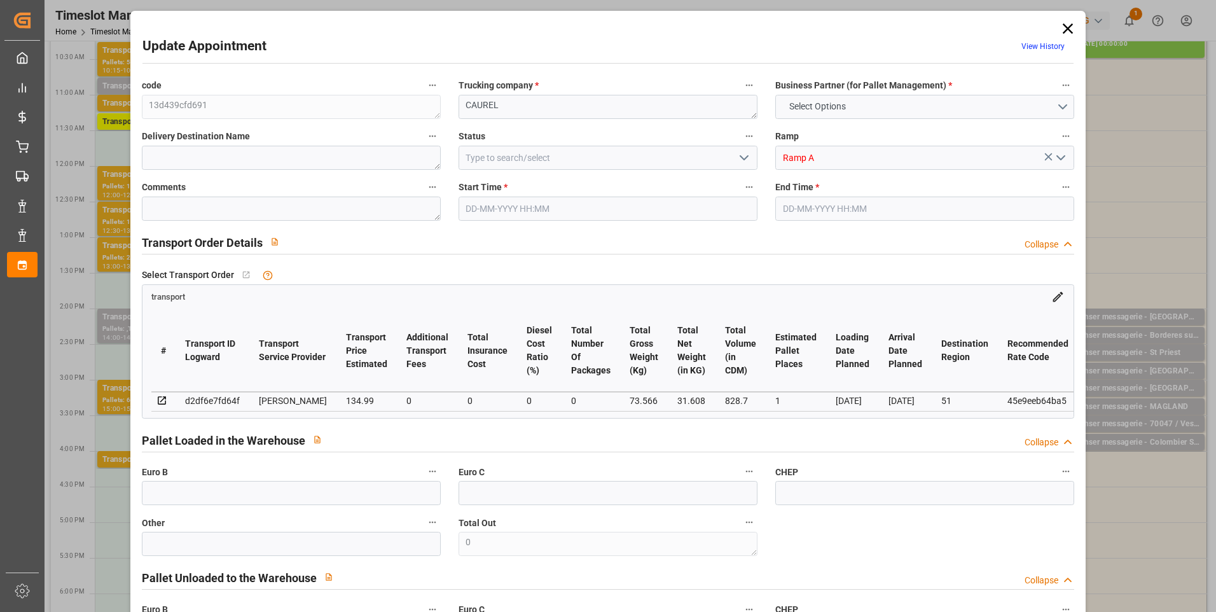
type input "828.7"
type input "51"
type input "0"
type input "72"
type input "1"
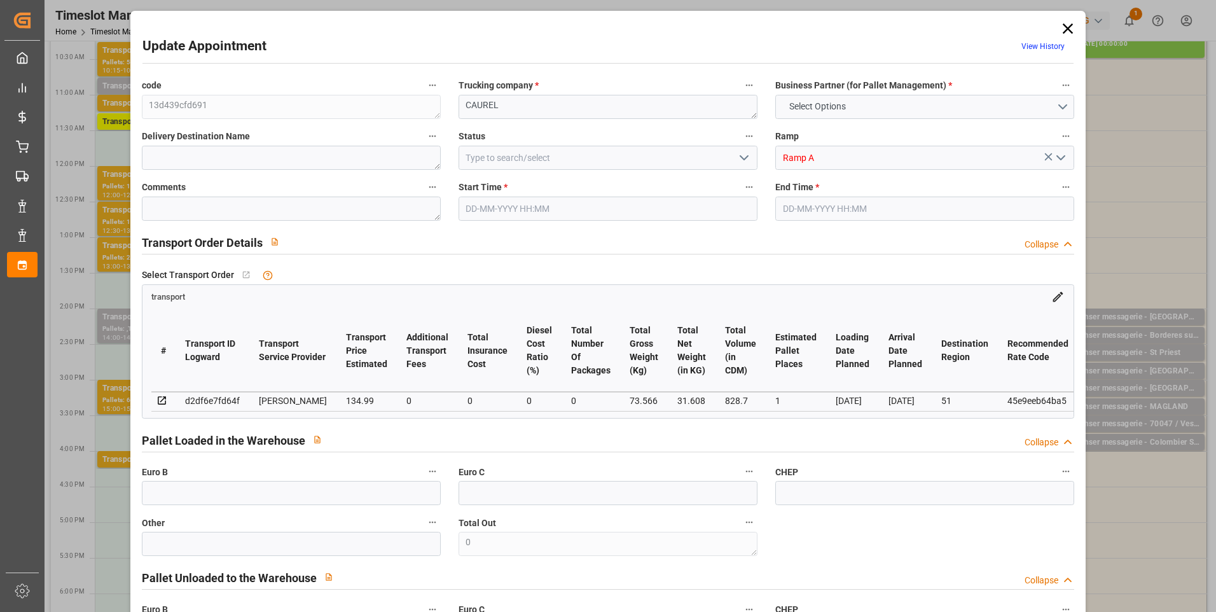
type input "101"
type input "73.566"
type input "0"
type input "4710.8598"
type input "0"
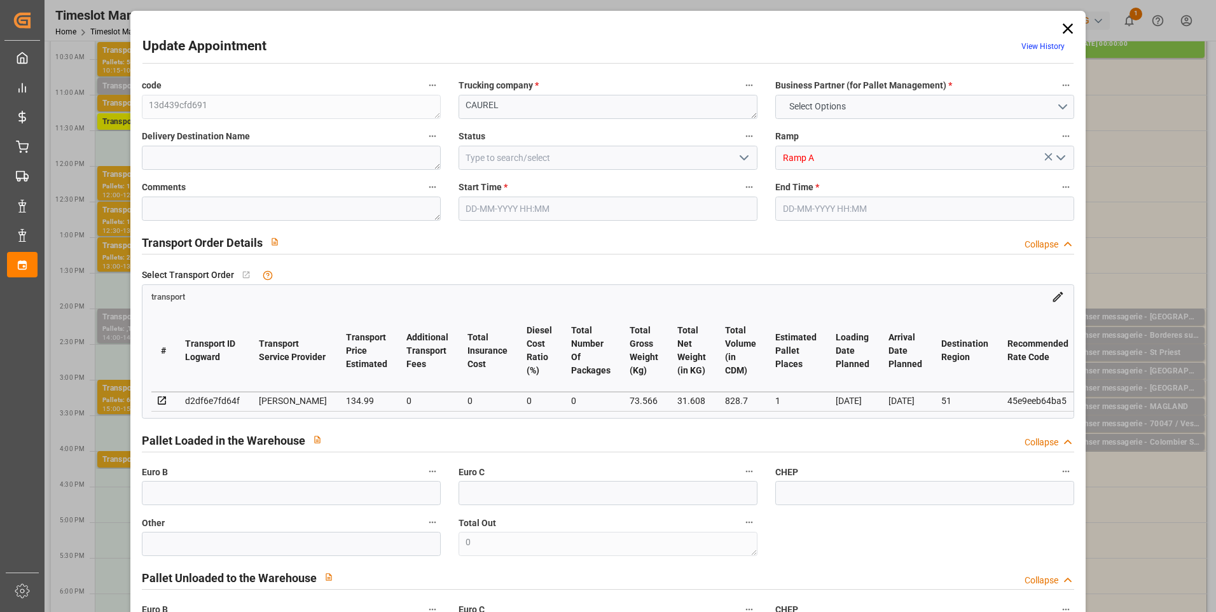
type input "0"
type input "21"
type input "35"
type input "[DATE] 14:00"
type input "[DATE] 14:30"
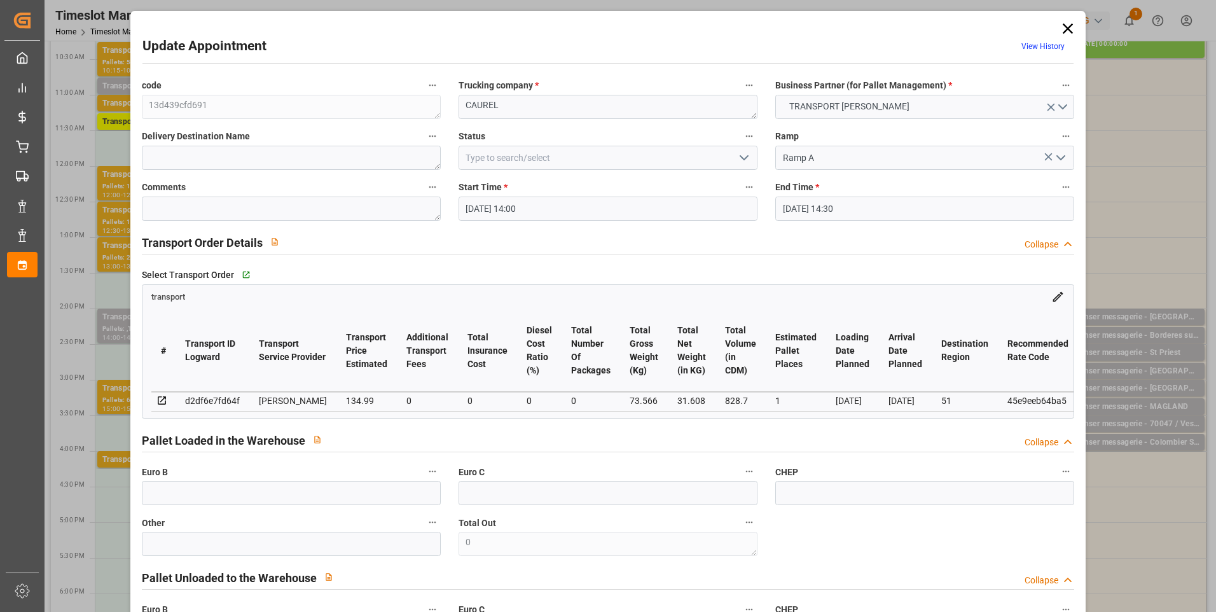
type input "[DATE] 16:35"
type input "[DATE] 11:28"
type input "[DATE]"
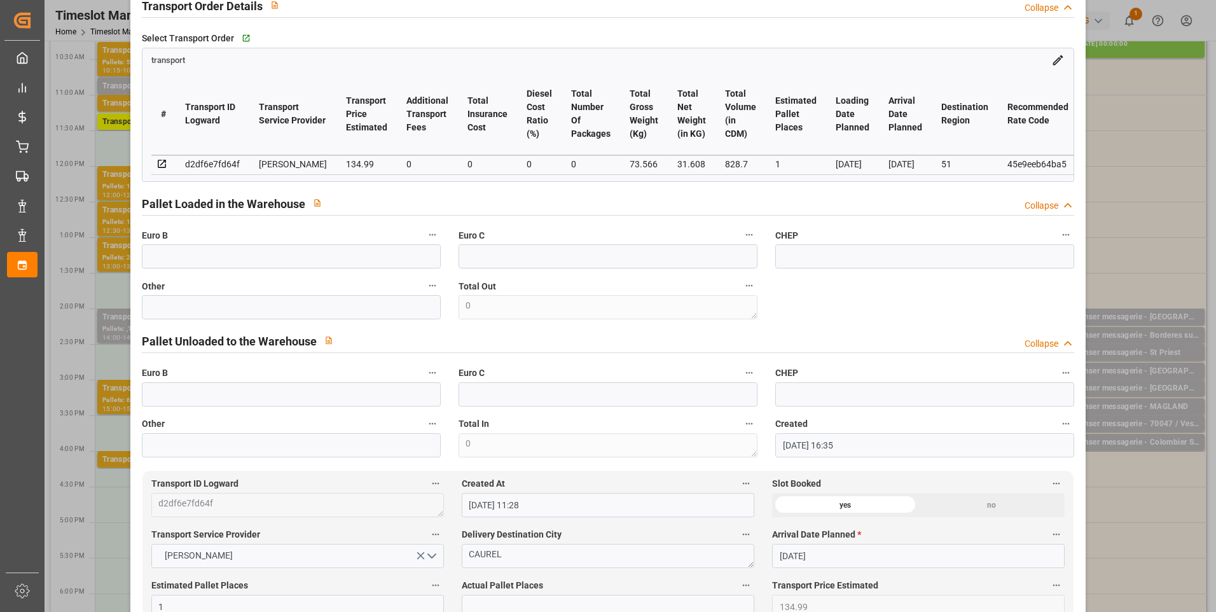
scroll to position [0, 0]
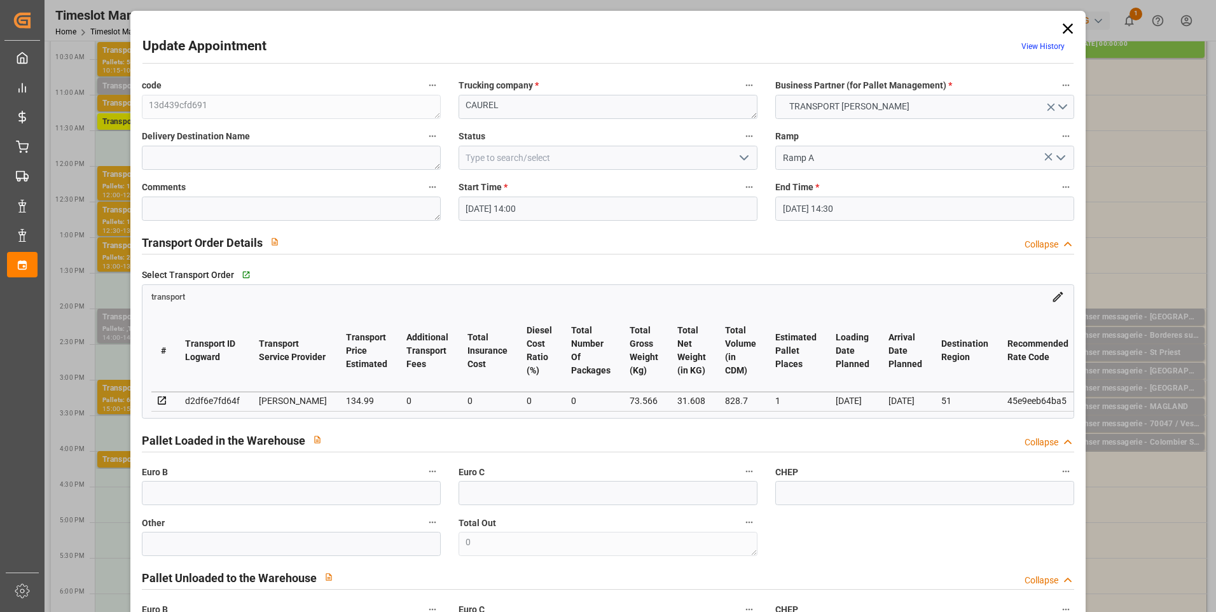
click at [744, 155] on icon "open menu" at bounding box center [743, 157] width 15 height 15
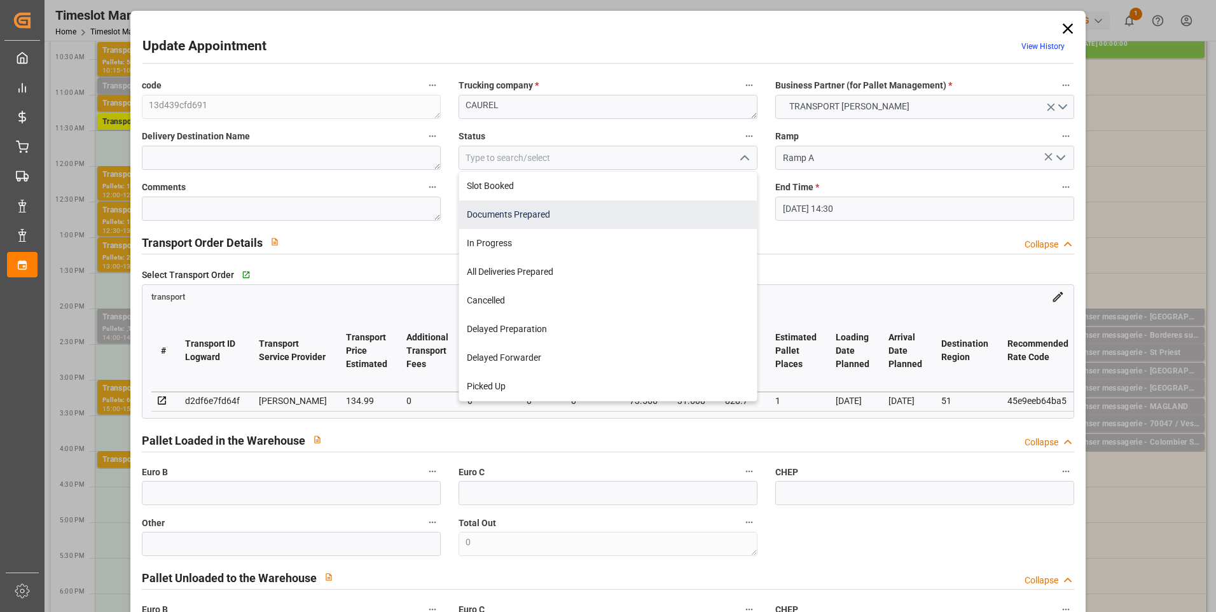
click at [535, 211] on div "Documents Prepared" at bounding box center [608, 214] width 298 height 29
type input "Documents Prepared"
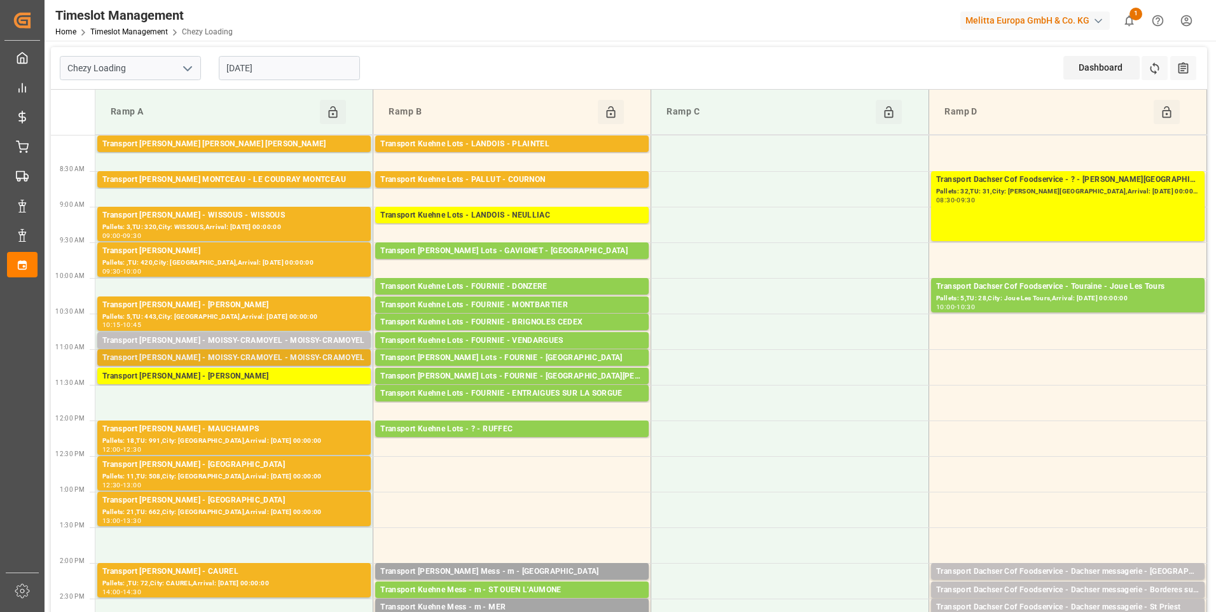
click at [251, 356] on div "Transport [PERSON_NAME] - MOISSY-CRAMOYEL - MOISSY-CRAMOYEL" at bounding box center [233, 358] width 263 height 13
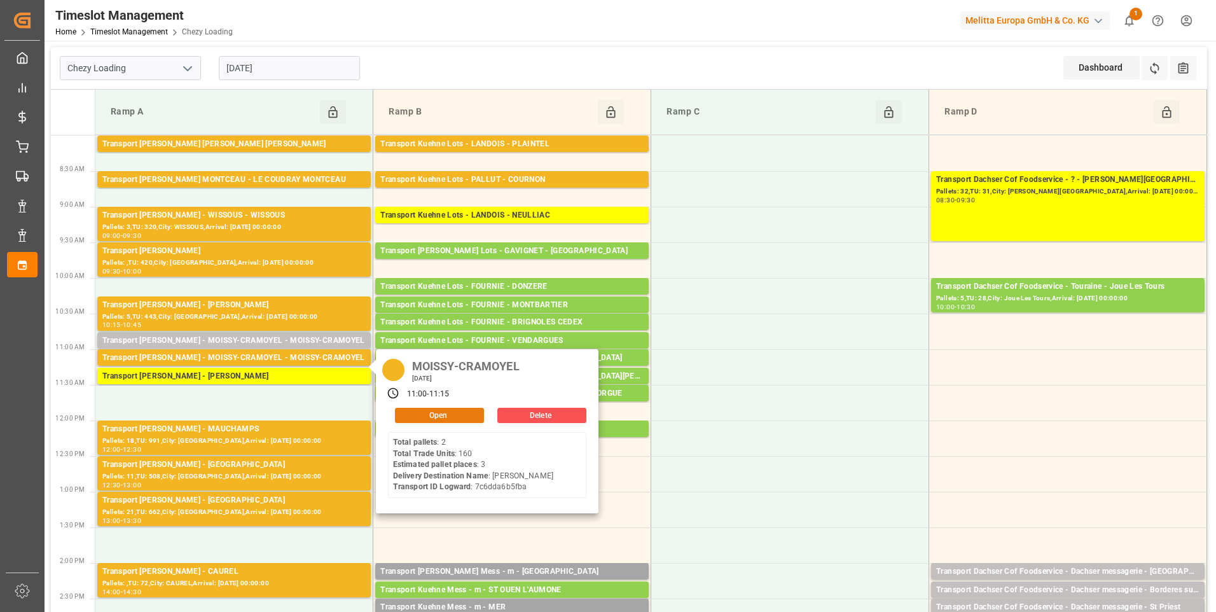
click at [434, 411] on button "Open" at bounding box center [439, 415] width 89 height 15
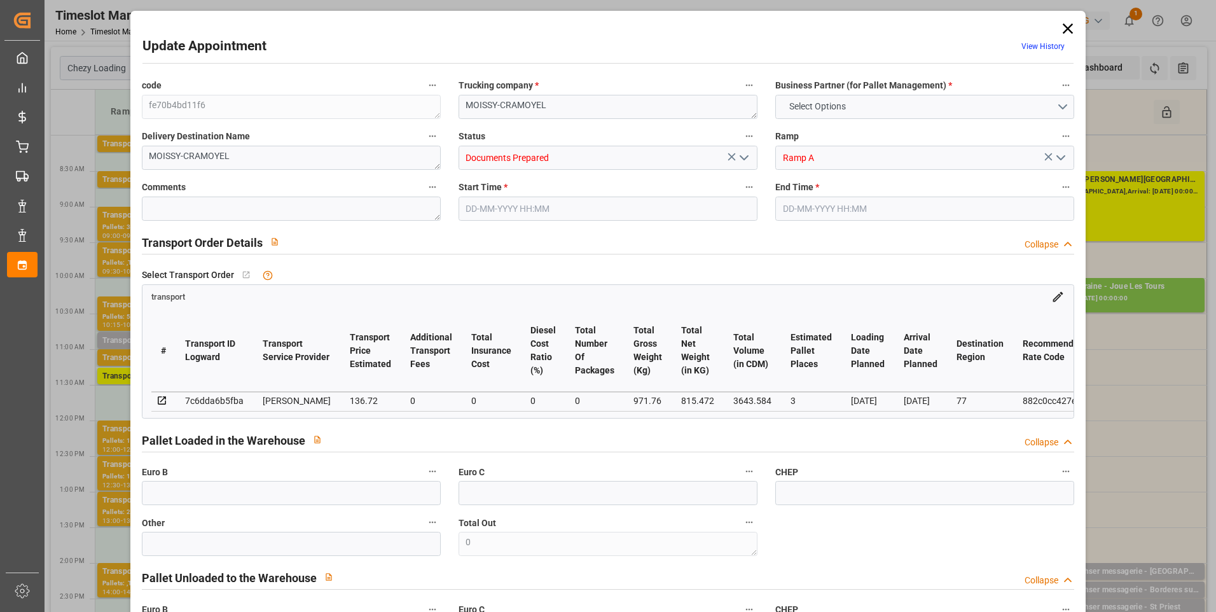
type input "3"
type input "136.72"
type input "0"
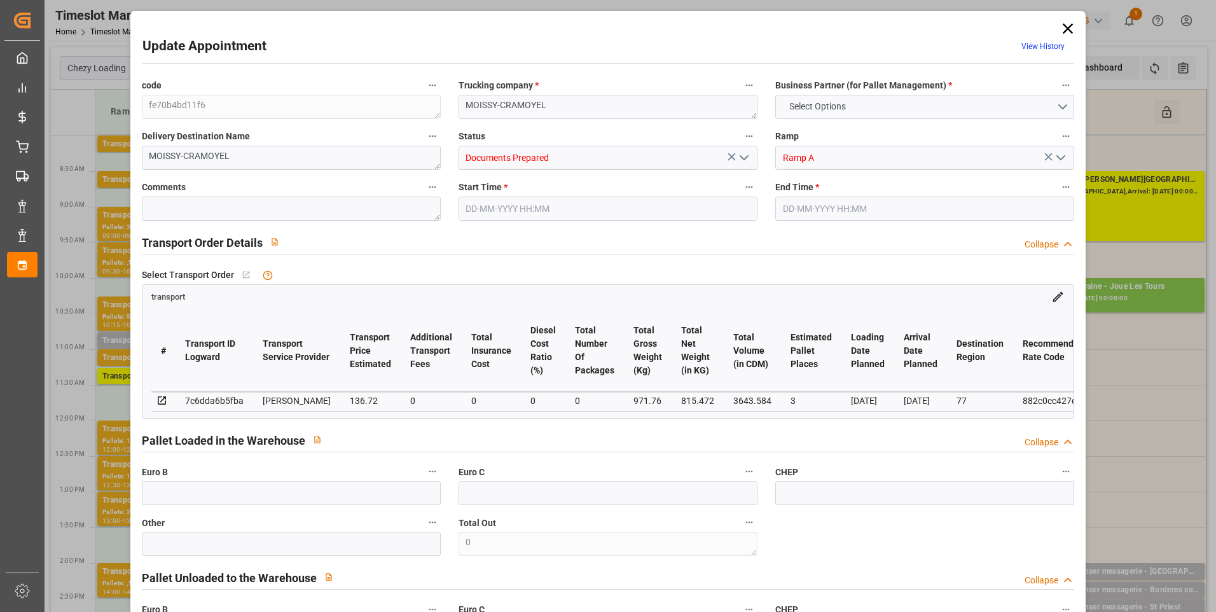
type input "132.0989"
type input "-4.6211"
type input "0"
type input "815.472"
type input "1108"
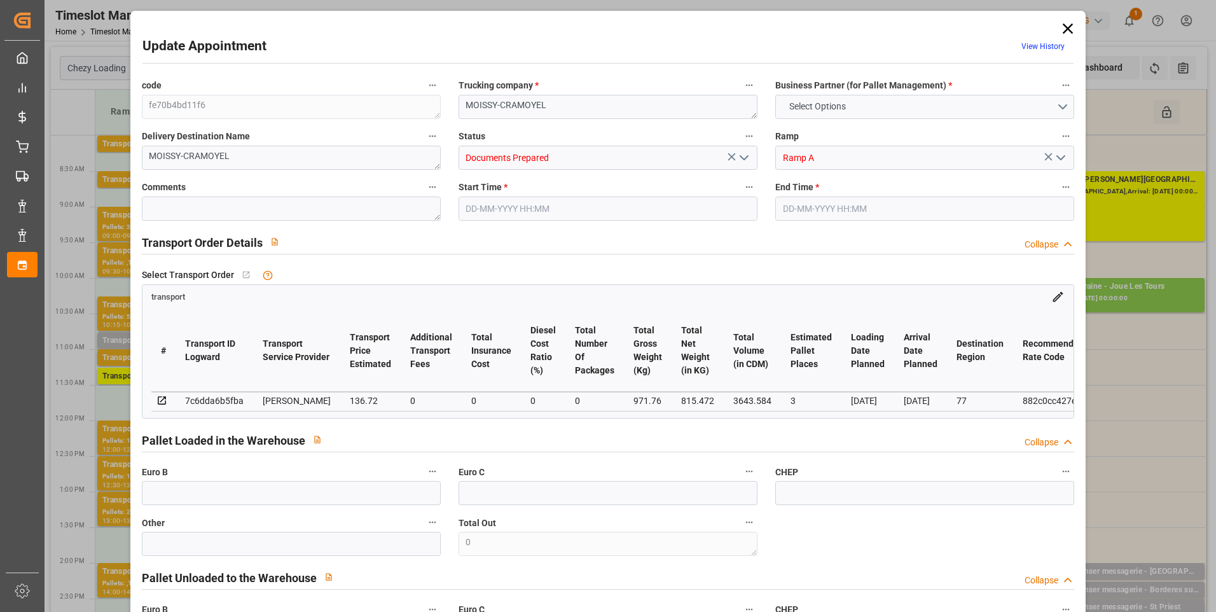
type input "3643.584"
type input "77"
type input "2"
type input "160"
type input "3"
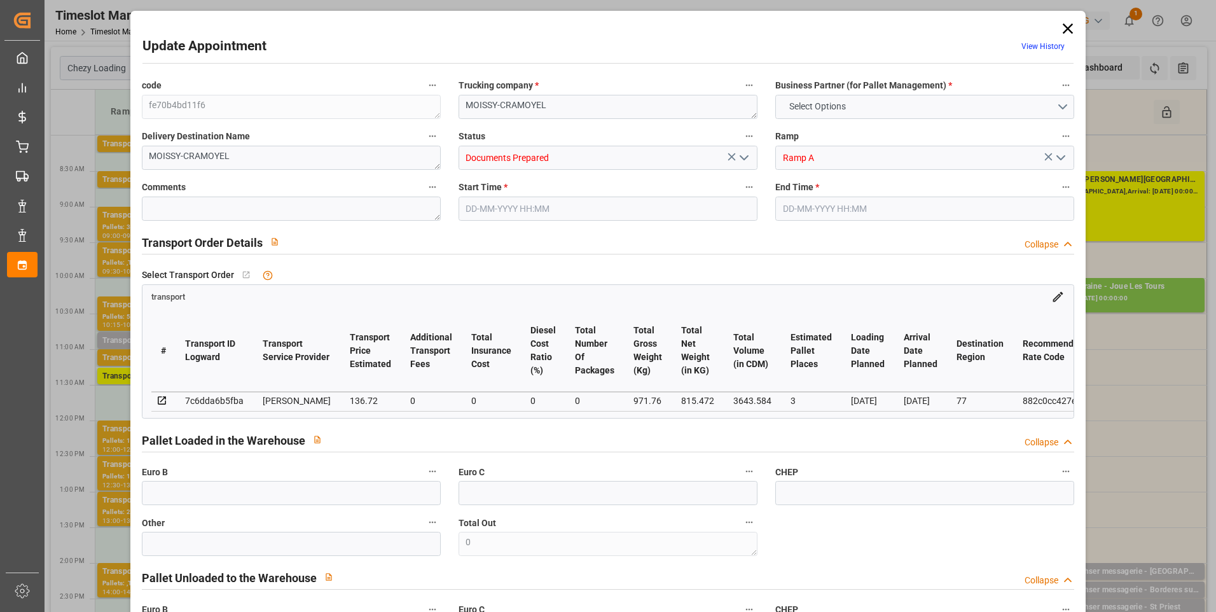
type input "101"
type input "971.76"
type input "0"
type input "4710.8598"
type input "0"
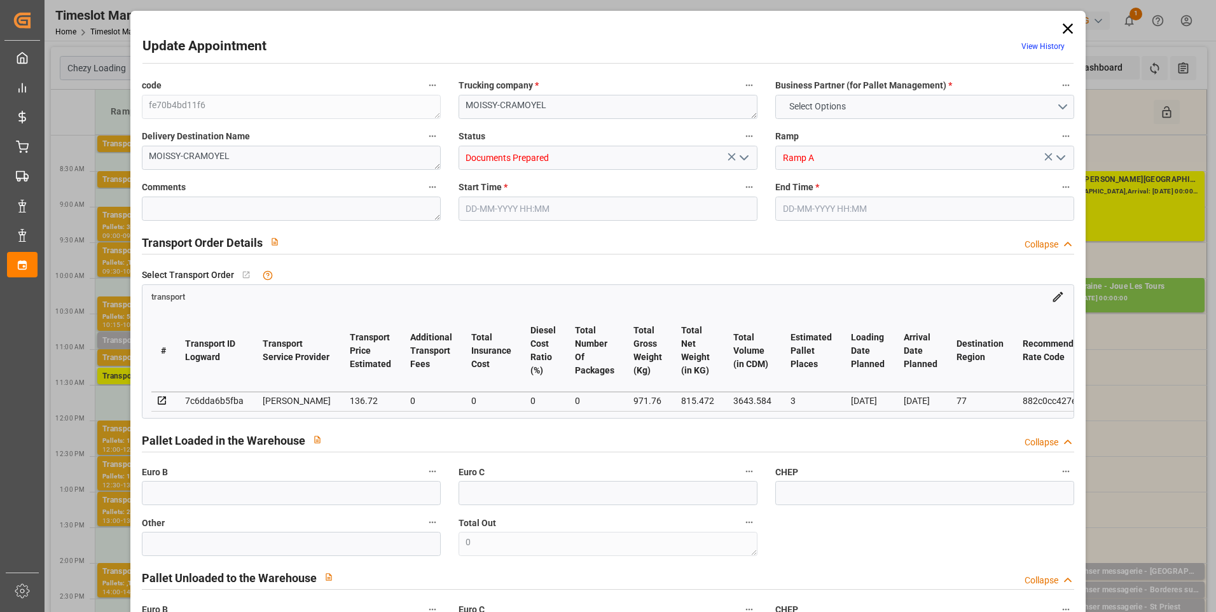
type input "0"
type input "21"
type input "35"
type input "[DATE] 11:00"
type input "[DATE] 11:15"
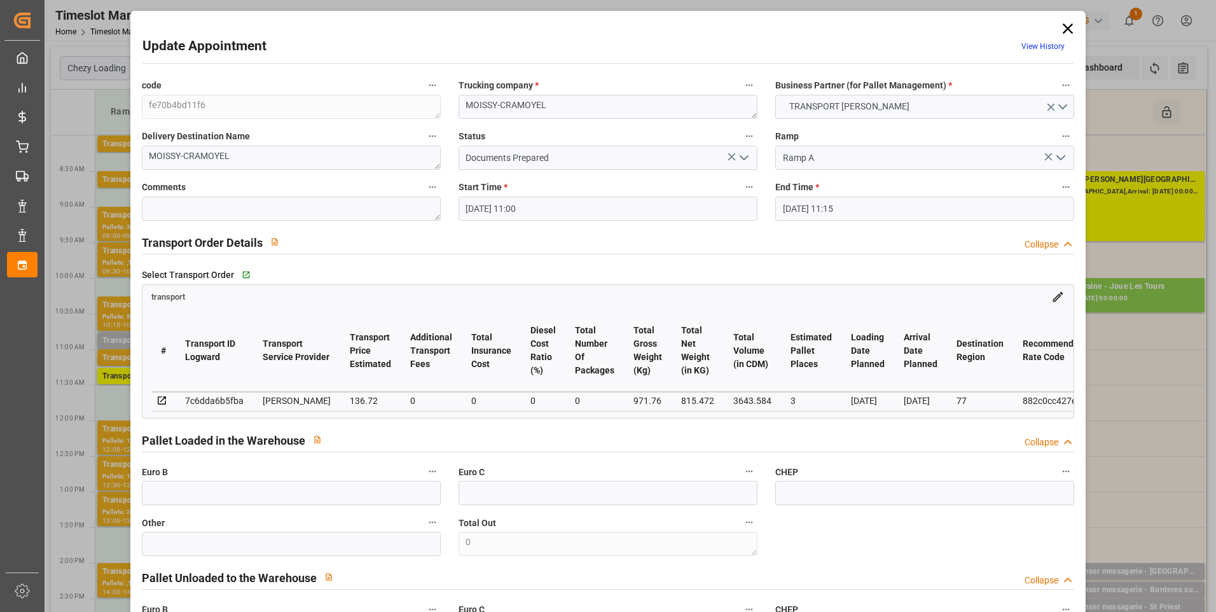
type input "[DATE] 13:45"
type input "[DATE] 11:25"
type input "[DATE]"
drag, startPoint x: 1063, startPoint y: 27, endPoint x: 1034, endPoint y: 33, distance: 29.8
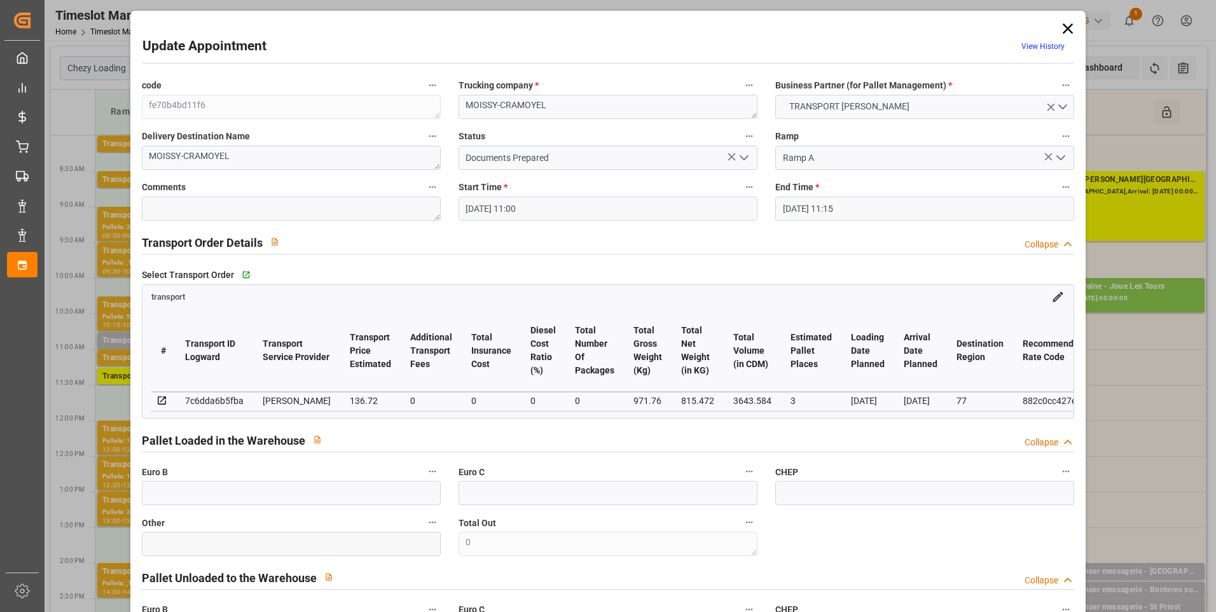
click at [1063, 27] on icon at bounding box center [1068, 29] width 10 height 10
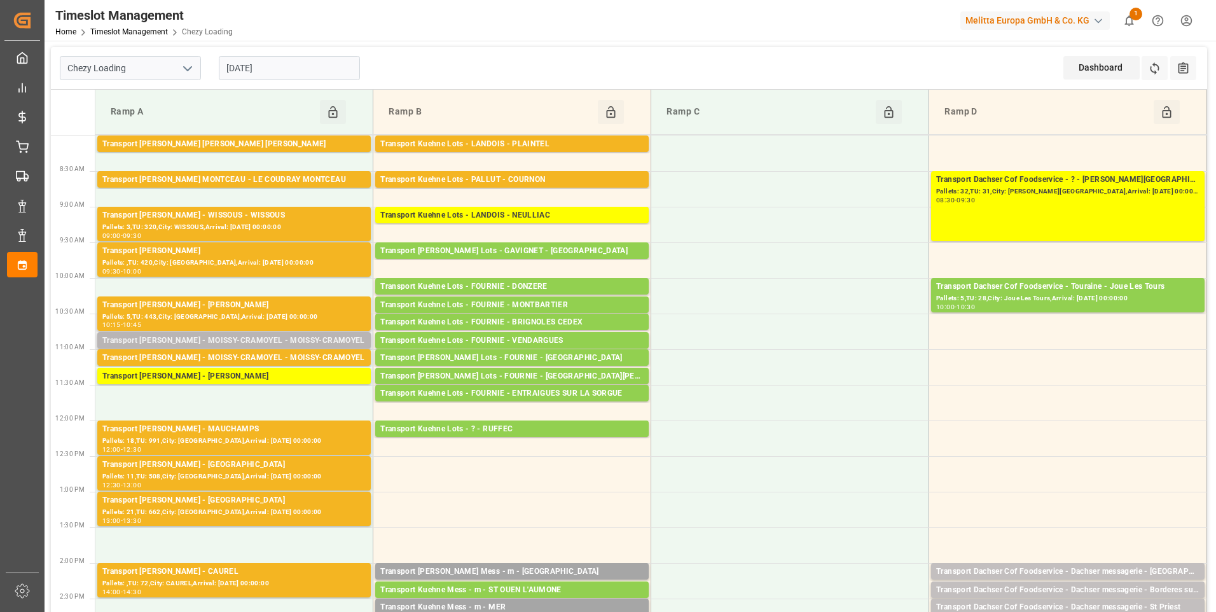
click at [290, 340] on div "Transport [PERSON_NAME] - MOISSY-CRAMOYEL - MOISSY-CRAMOYEL" at bounding box center [233, 341] width 263 height 13
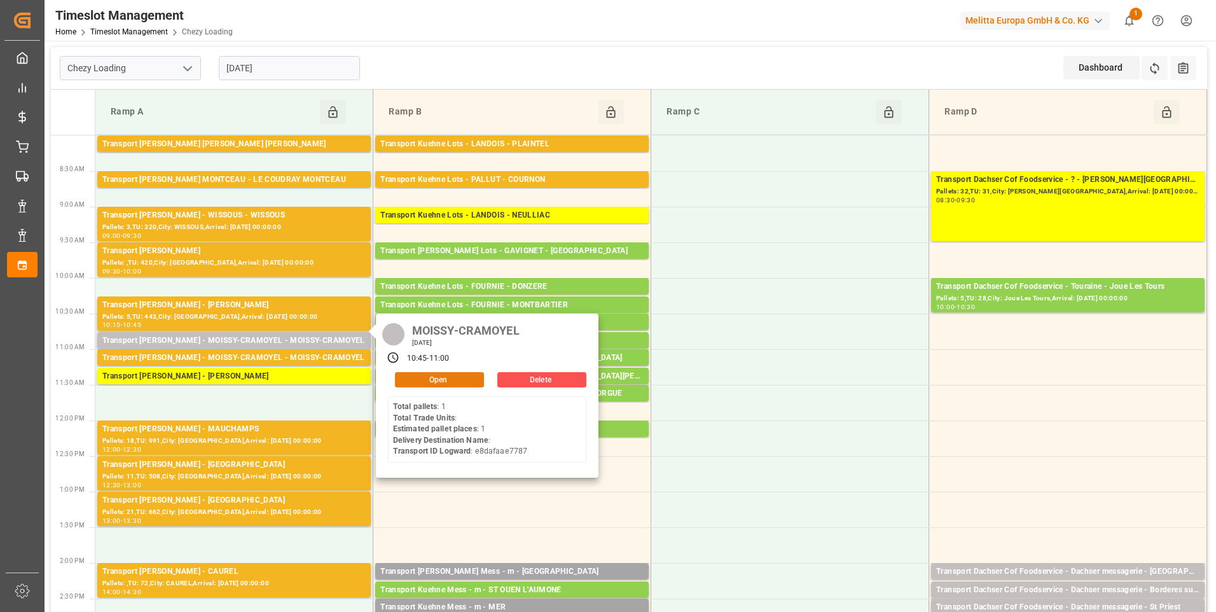
click at [429, 380] on button "Open" at bounding box center [439, 379] width 89 height 15
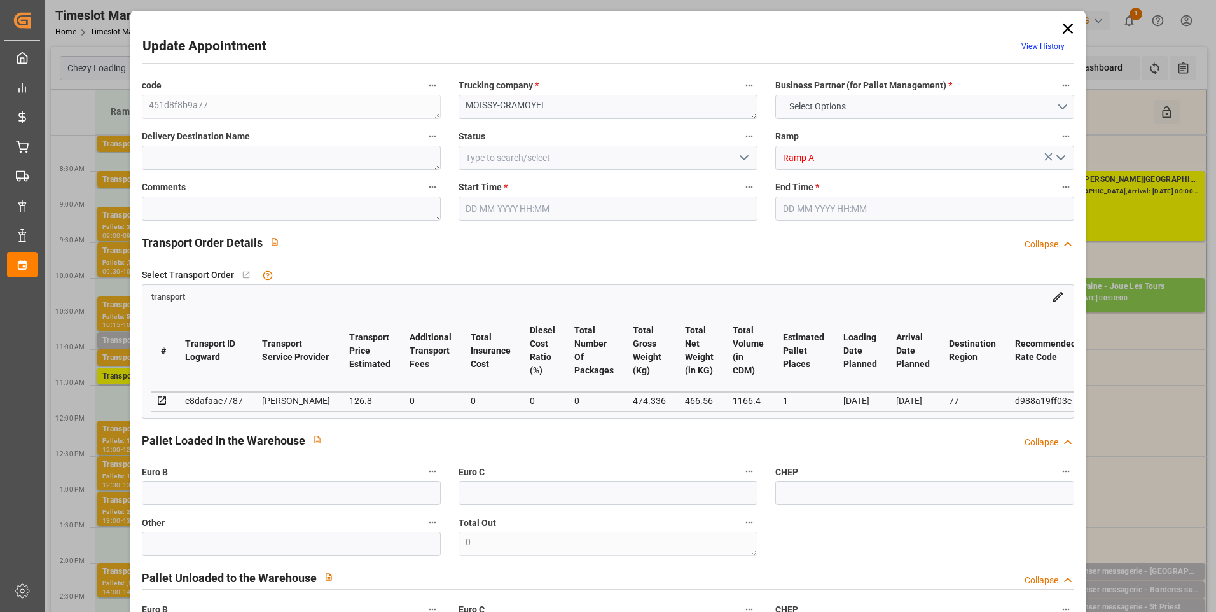
type input "1"
type input "126.8"
type input "0"
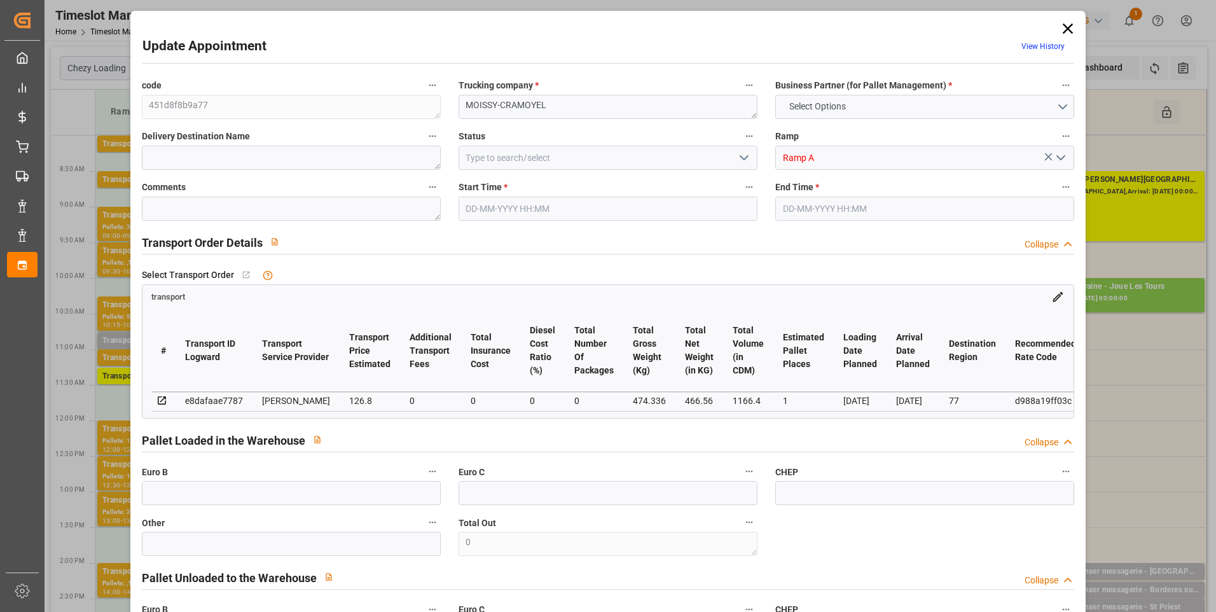
type input "122.5142"
type input "-4.2858"
type input "0"
type input "466.56"
type input "522"
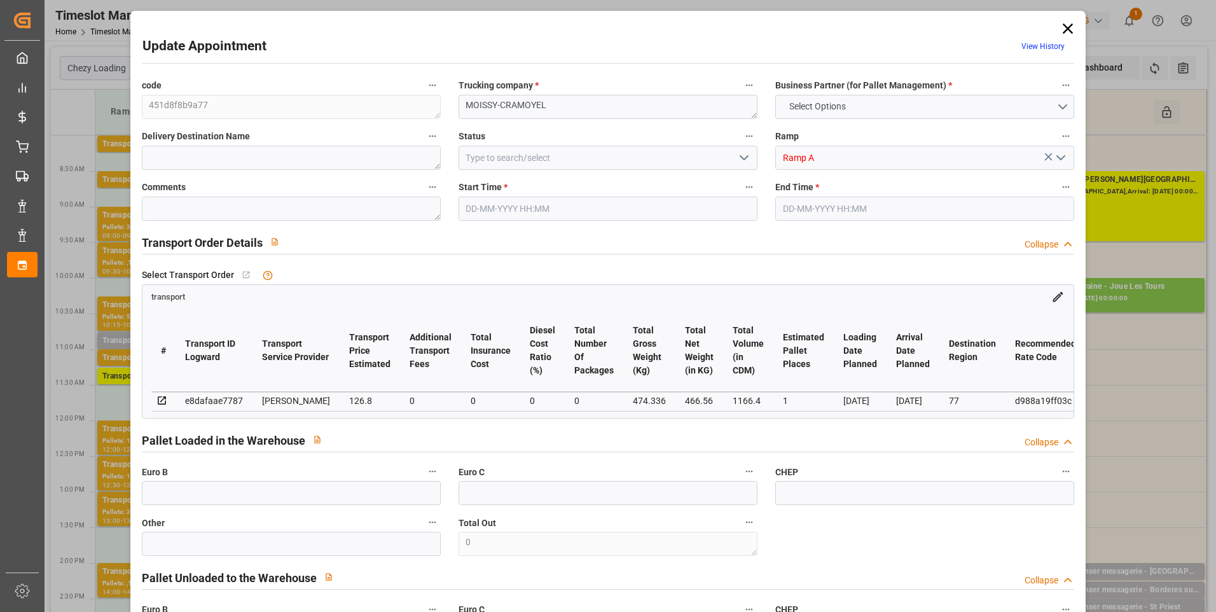
type input "1166.4"
type input "77"
type input "1"
type input "0"
type input "1"
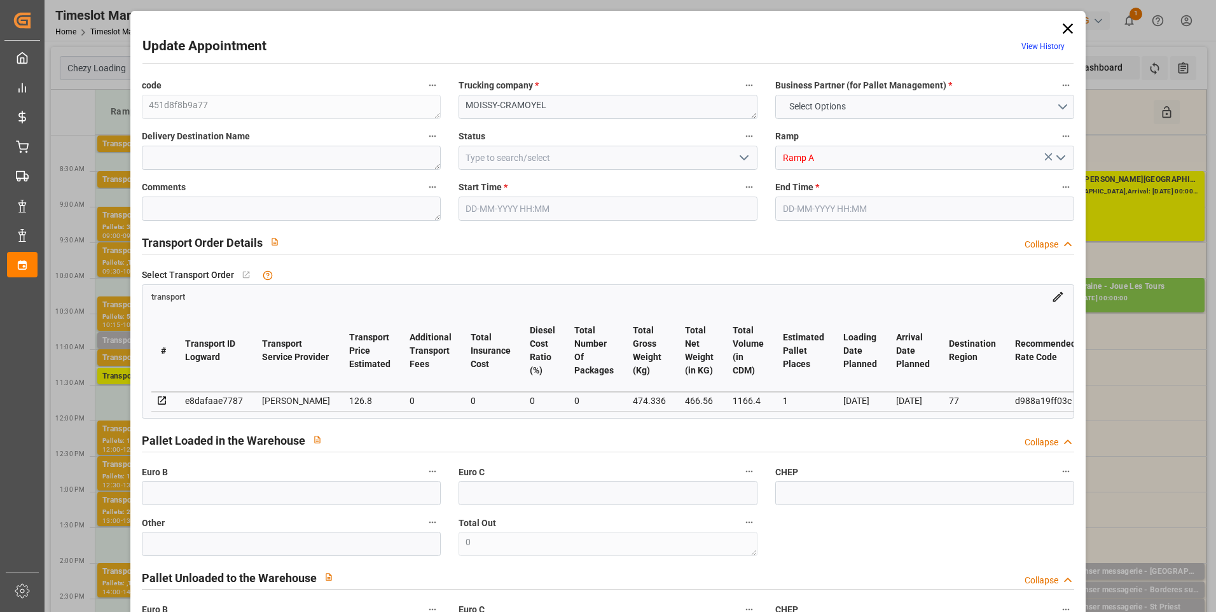
type input "101"
type input "474.336"
type input "0"
type input "4710.8598"
type input "0"
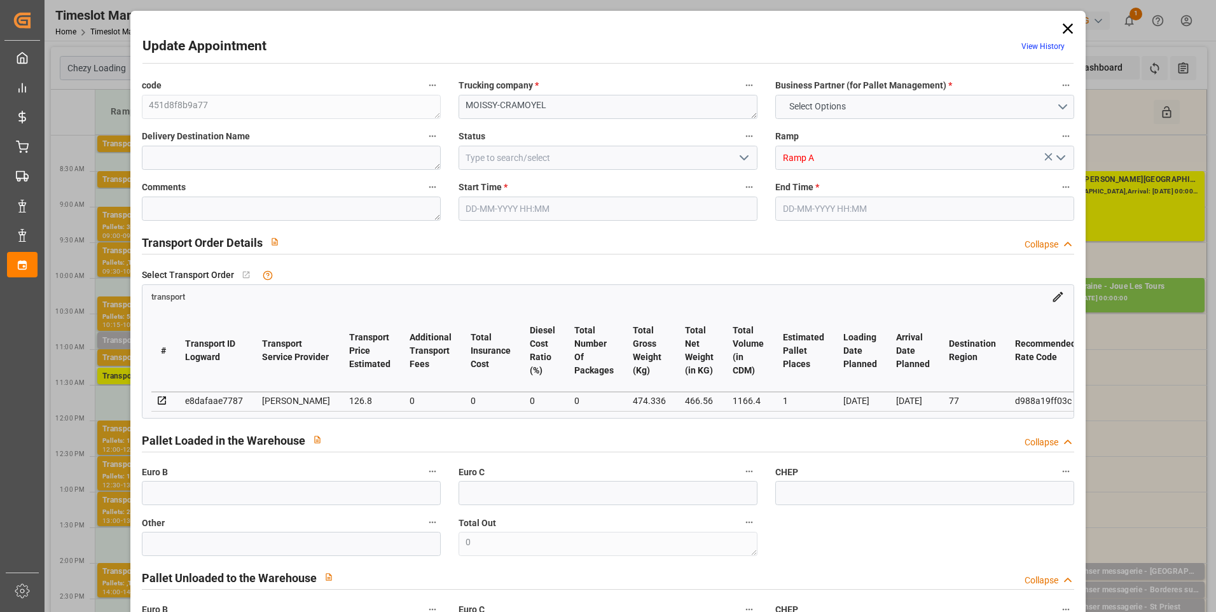
type input "0"
type input "21"
type input "35"
type input "[DATE] 10:45"
type input "[DATE] 11:00"
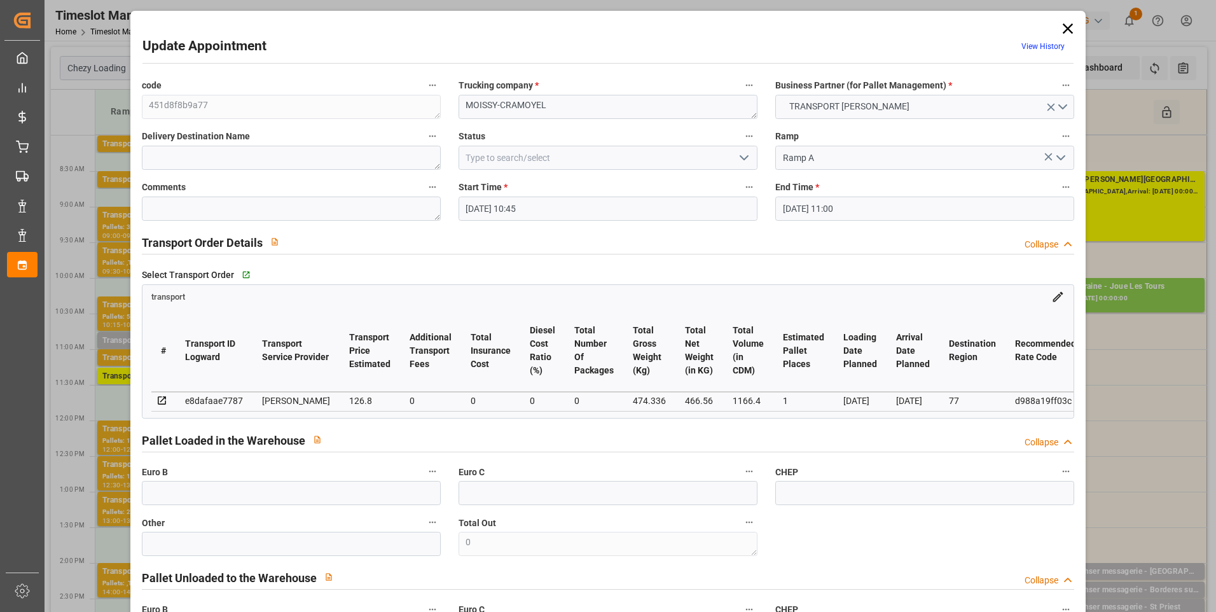
type input "[DATE] 13:31"
type input "[DATE] 11:28"
type input "[DATE]"
drag, startPoint x: 741, startPoint y: 155, endPoint x: 720, endPoint y: 169, distance: 25.6
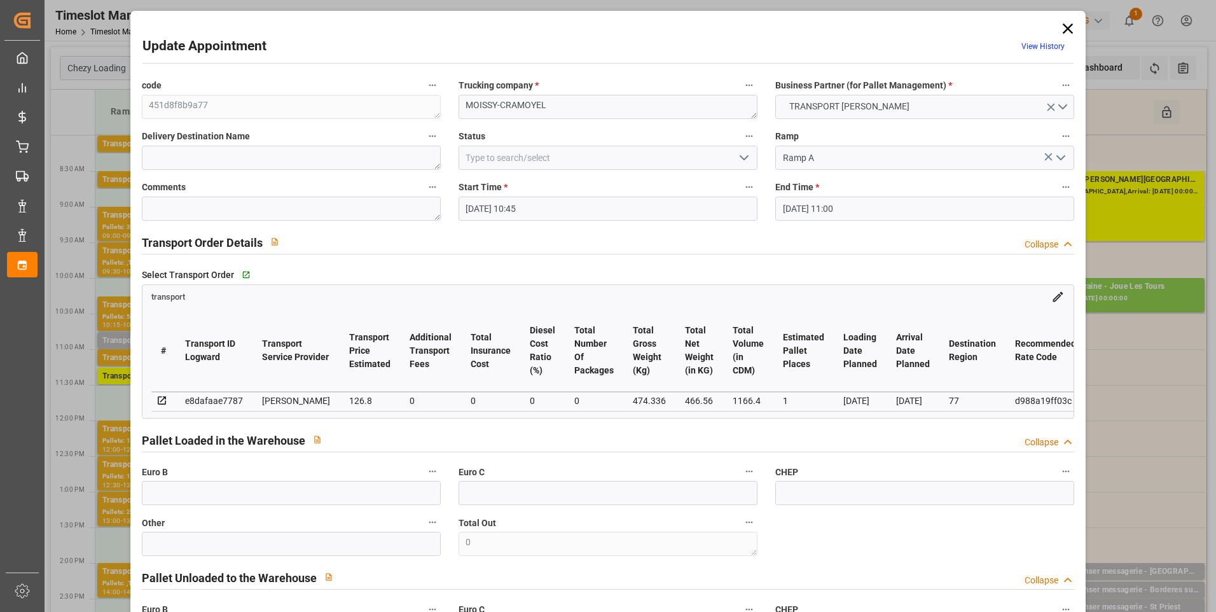
click at [738, 158] on icon "open menu" at bounding box center [743, 157] width 15 height 15
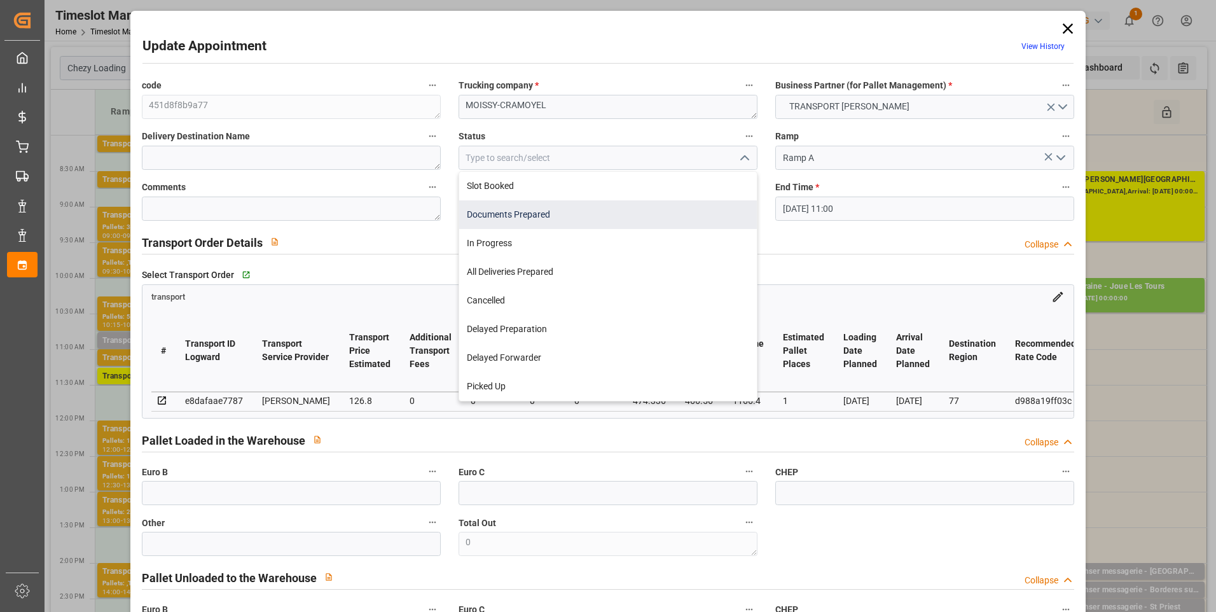
click at [522, 214] on div "Documents Prepared" at bounding box center [608, 214] width 298 height 29
type input "Documents Prepared"
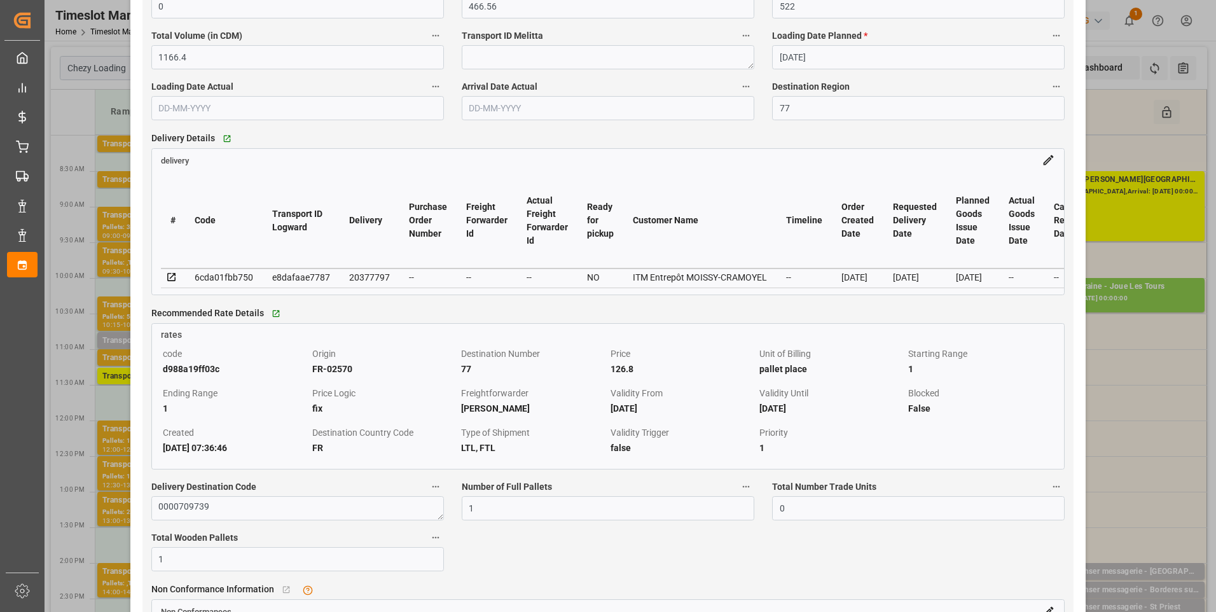
scroll to position [1145, 0]
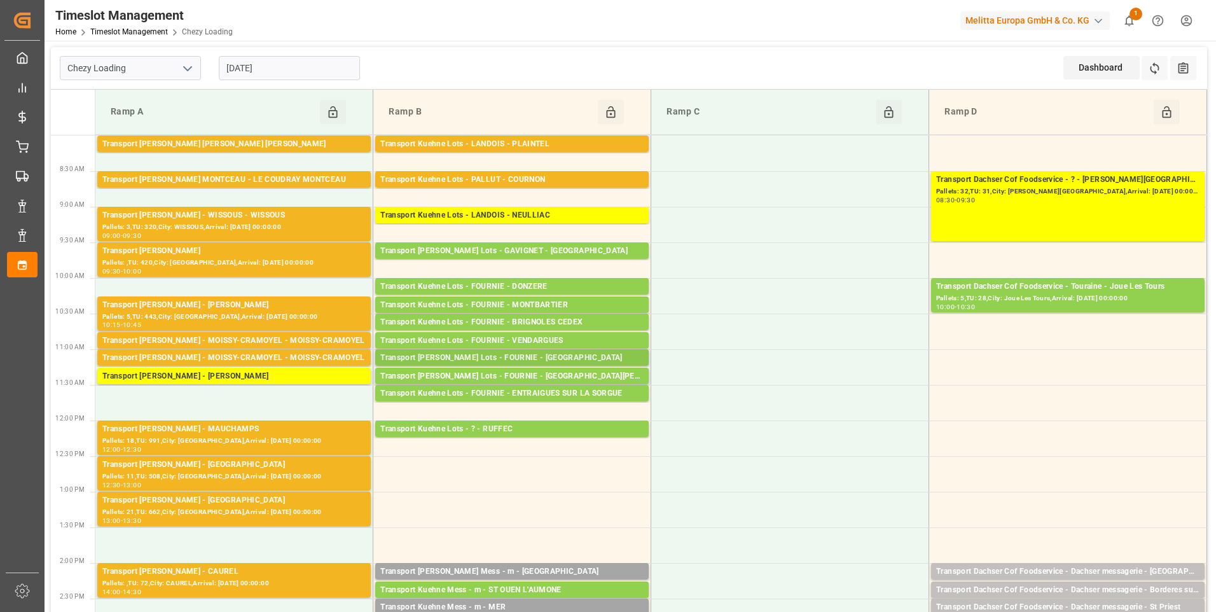
click at [581, 360] on div "Transport [PERSON_NAME] Lots - FOURNIE - [GEOGRAPHIC_DATA]" at bounding box center [511, 358] width 263 height 13
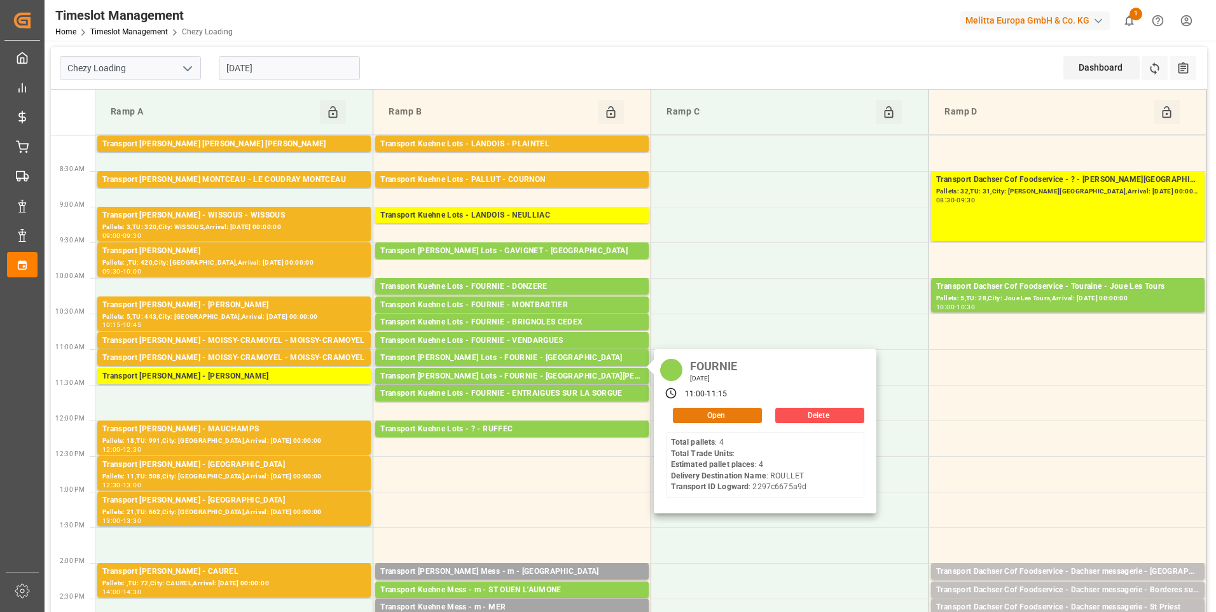
click at [731, 415] on button "Open" at bounding box center [717, 415] width 89 height 15
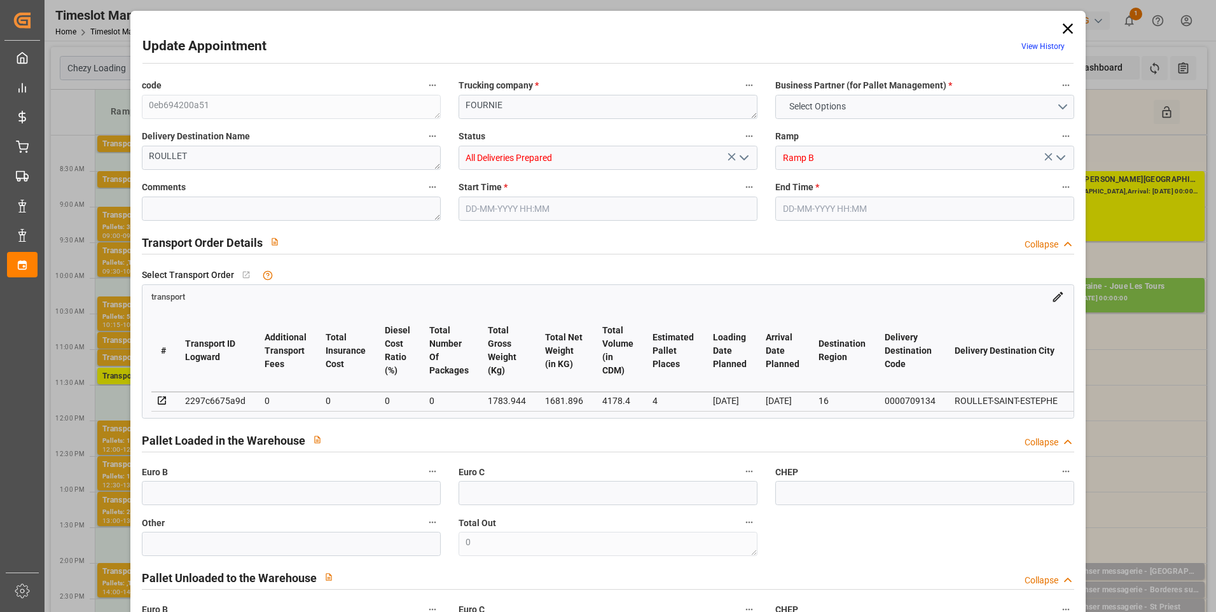
type input "4"
type input "0"
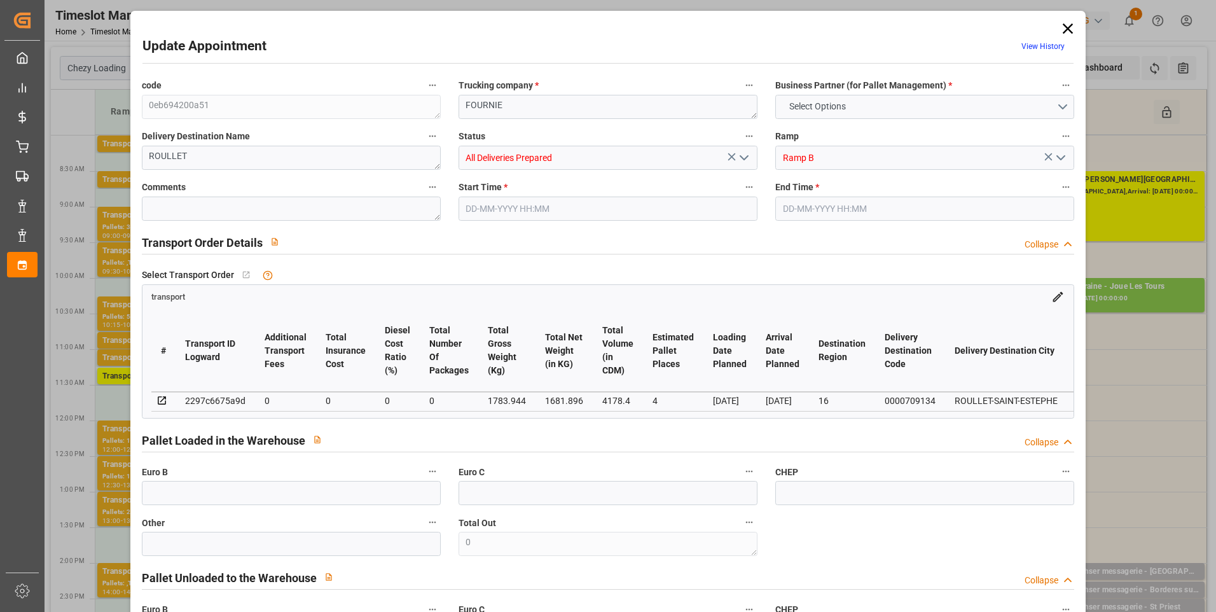
type input "0"
type input "1681.896"
type input "1967"
type input "4178.4"
type input "16"
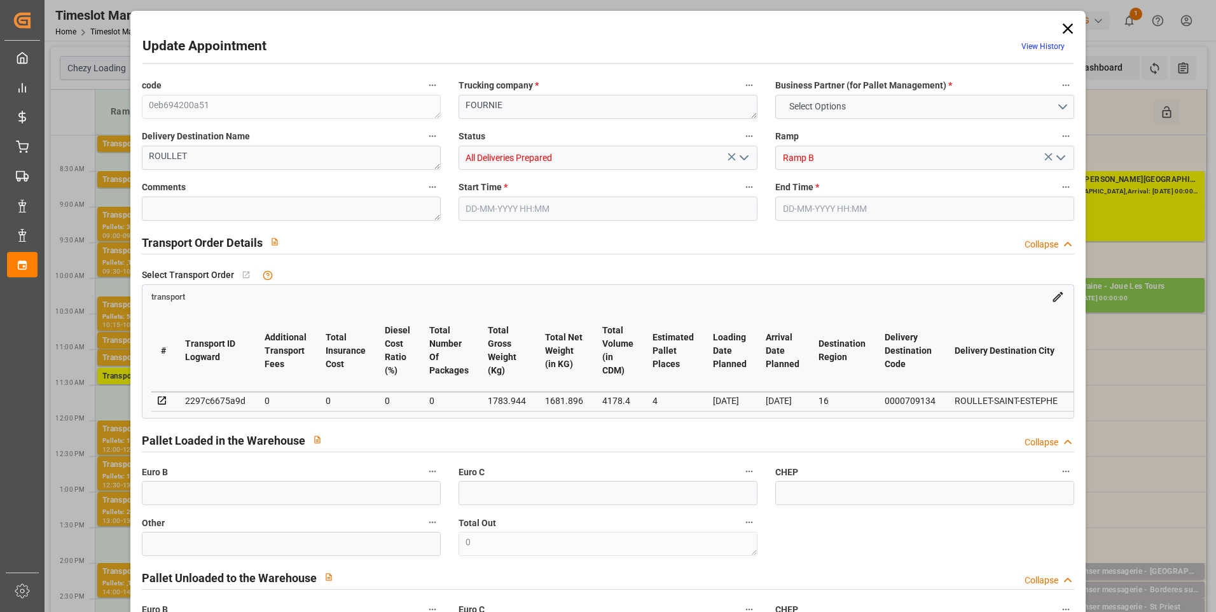
type input "4"
type input "0"
type input "4"
type input "101"
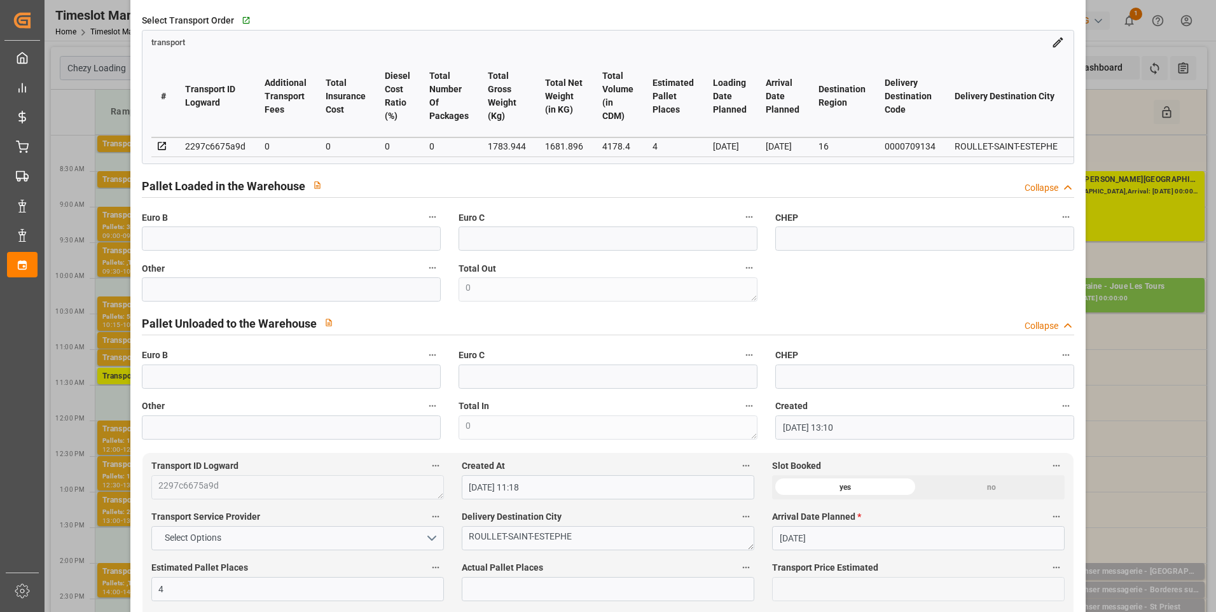
scroll to position [0, 0]
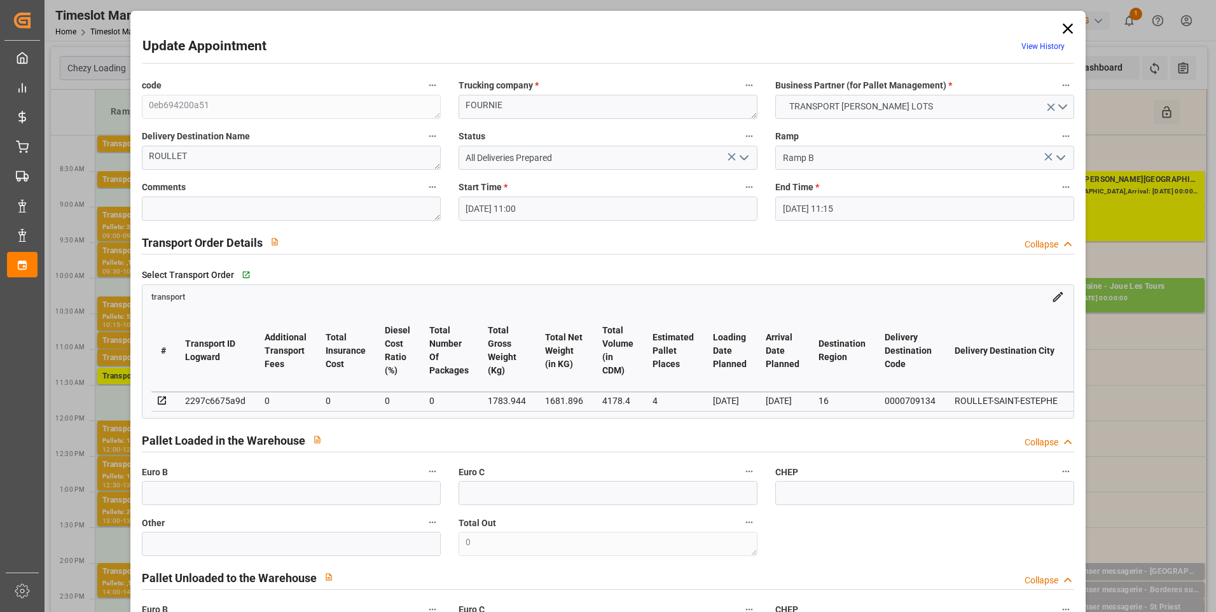
click at [1068, 27] on icon at bounding box center [1068, 29] width 18 height 18
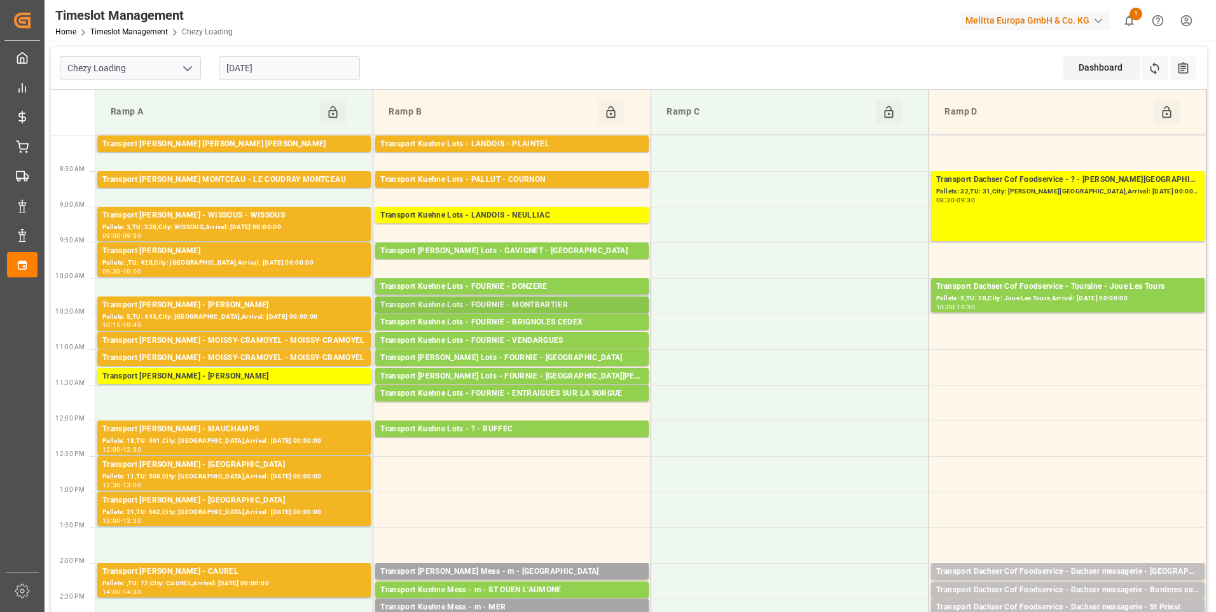
click at [557, 302] on div "Transport Kuehne Lots - FOURNIE - MONTBARTIER" at bounding box center [511, 305] width 263 height 13
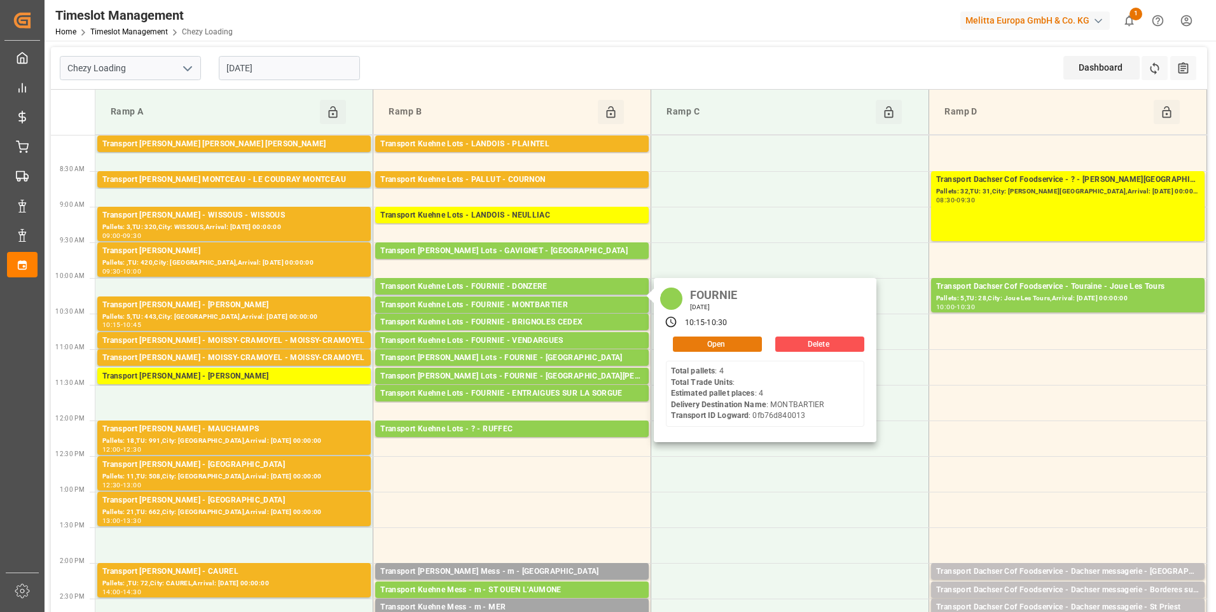
click at [694, 342] on button "Open" at bounding box center [717, 343] width 89 height 15
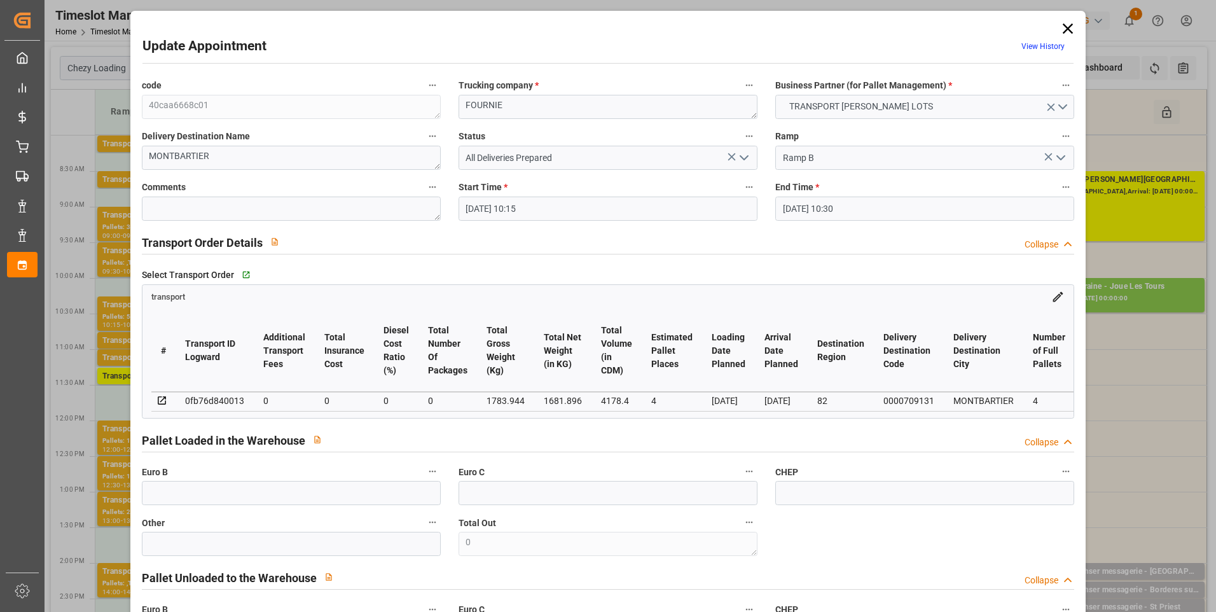
click at [1067, 28] on icon at bounding box center [1068, 29] width 18 height 18
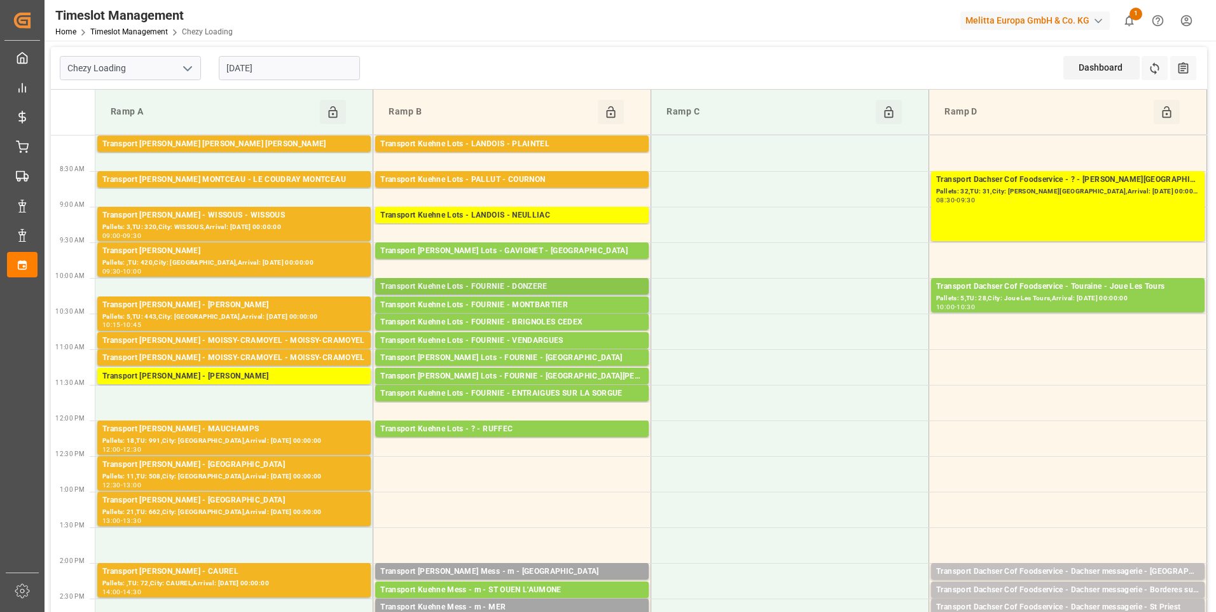
click at [536, 287] on div "Transport Kuehne Lots - FOURNIE - DONZERE" at bounding box center [511, 286] width 263 height 13
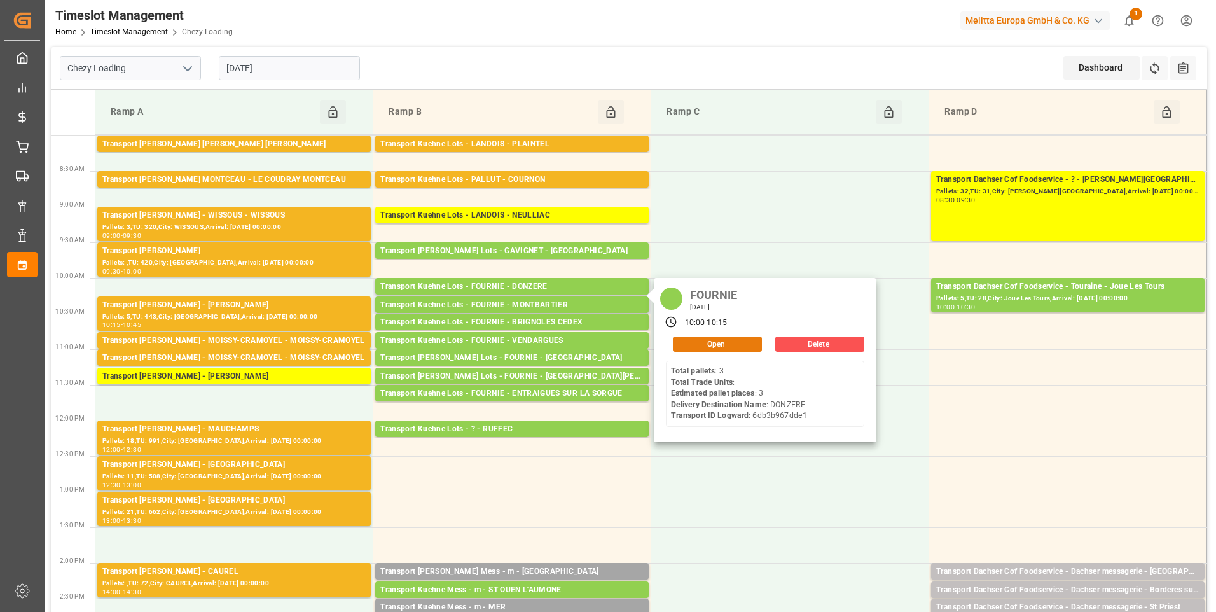
click at [699, 348] on button "Open" at bounding box center [717, 343] width 89 height 15
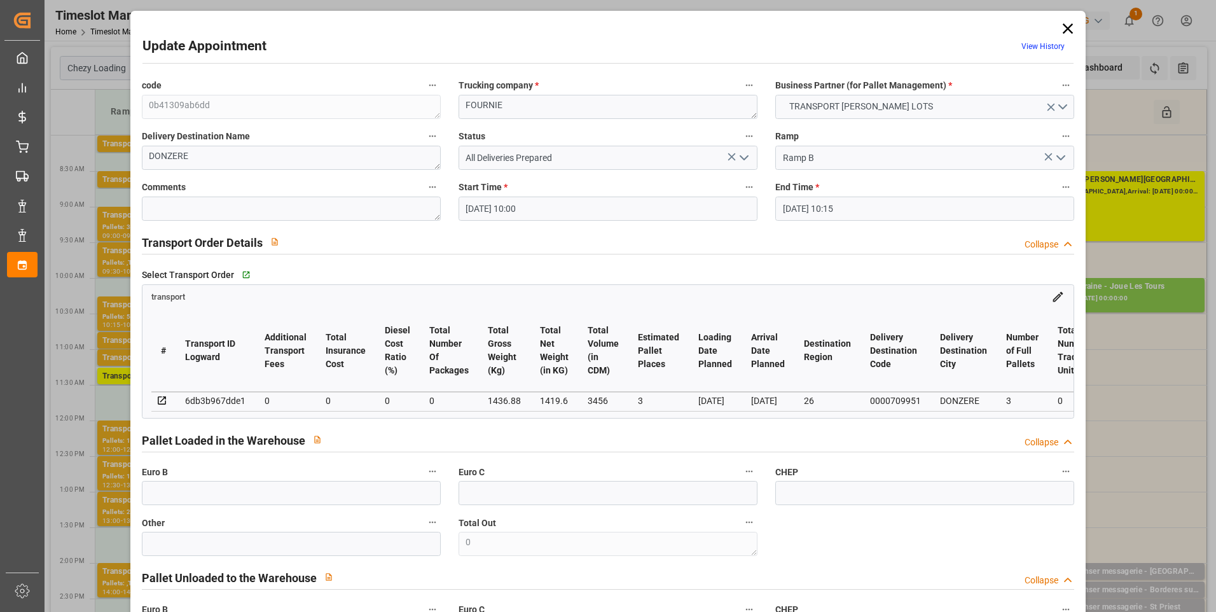
click at [1063, 28] on icon at bounding box center [1068, 29] width 10 height 10
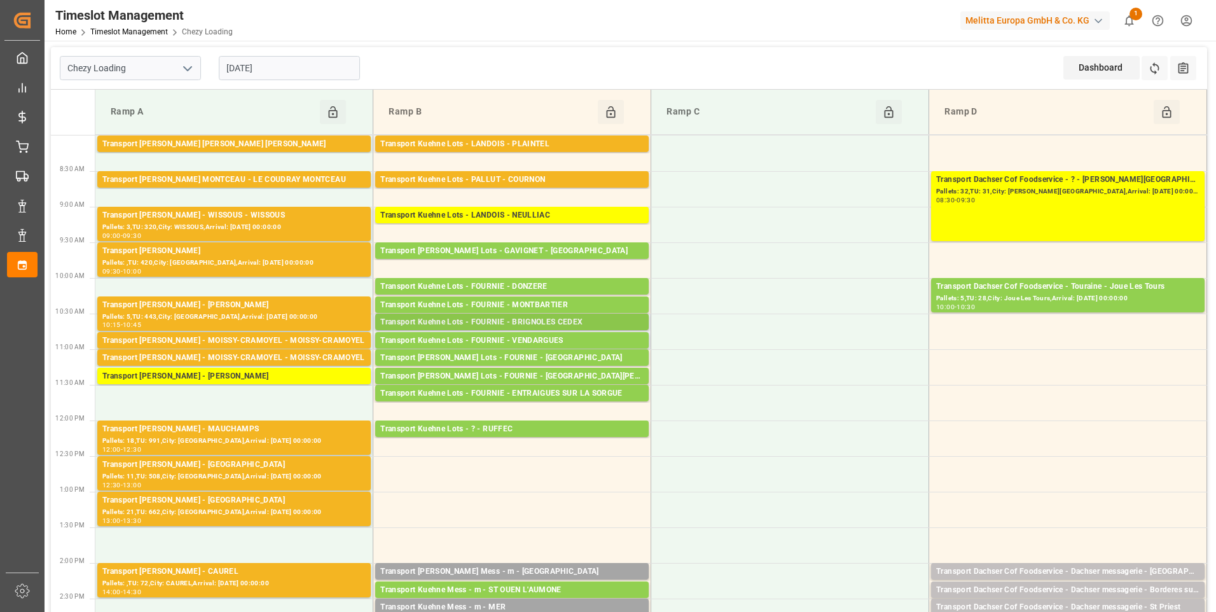
click at [558, 321] on div "Transport Kuehne Lots - FOURNIE - BRIGNOLES CEDEX" at bounding box center [511, 322] width 263 height 13
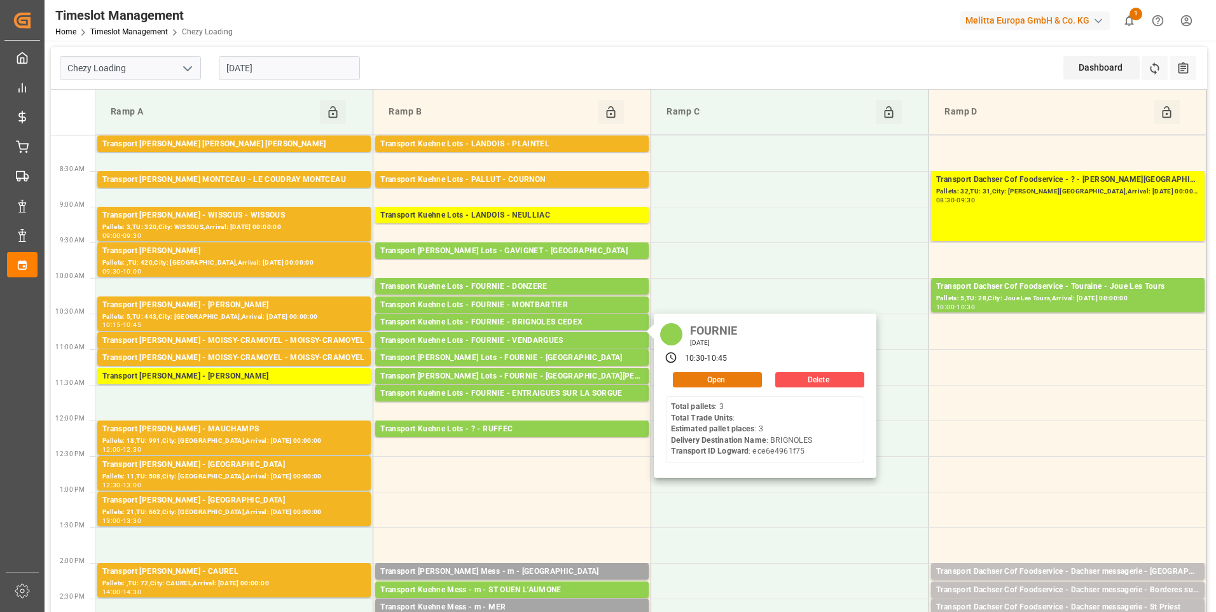
click at [715, 378] on button "Open" at bounding box center [717, 379] width 89 height 15
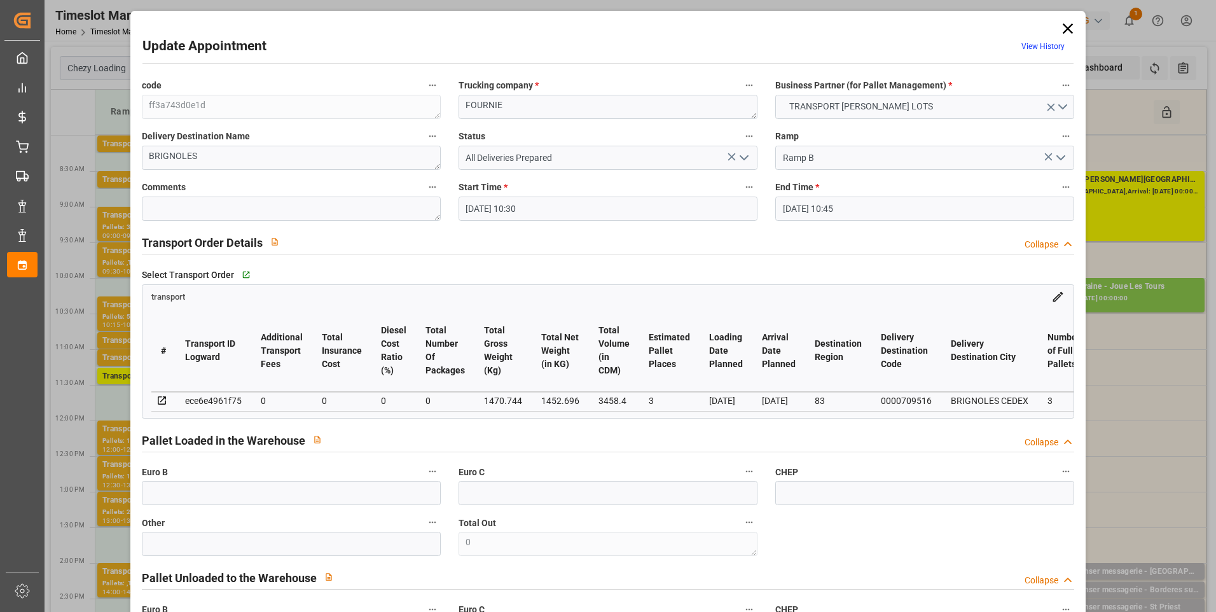
click at [1063, 31] on icon at bounding box center [1068, 29] width 10 height 10
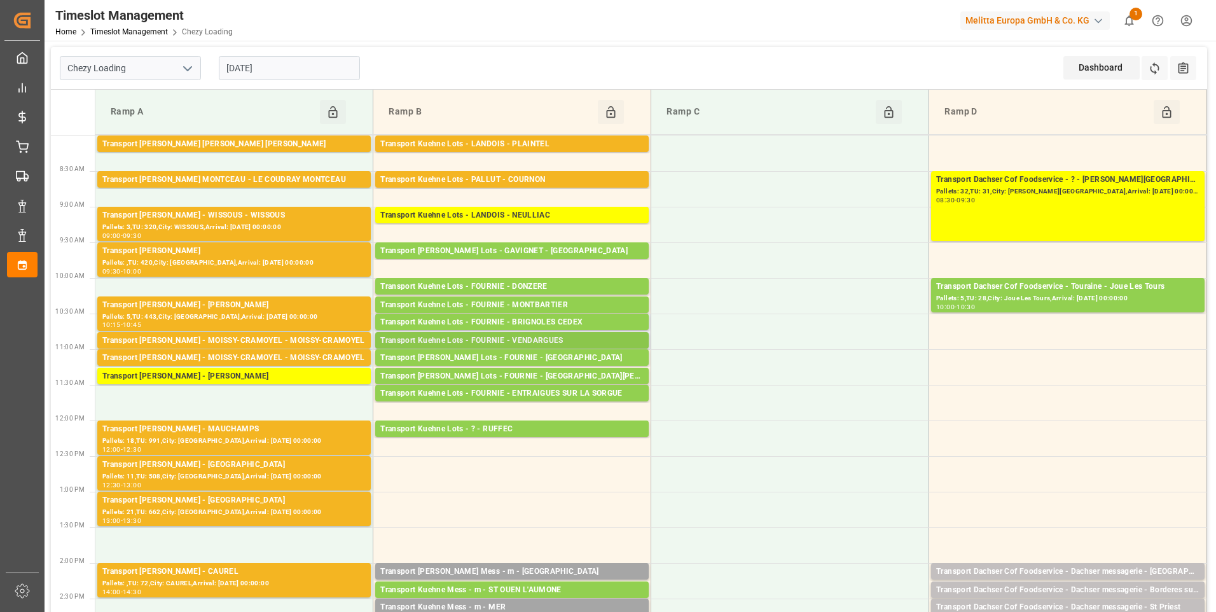
click at [548, 340] on div "Transport Kuehne Lots - FOURNIE - VENDARGUES" at bounding box center [511, 341] width 263 height 13
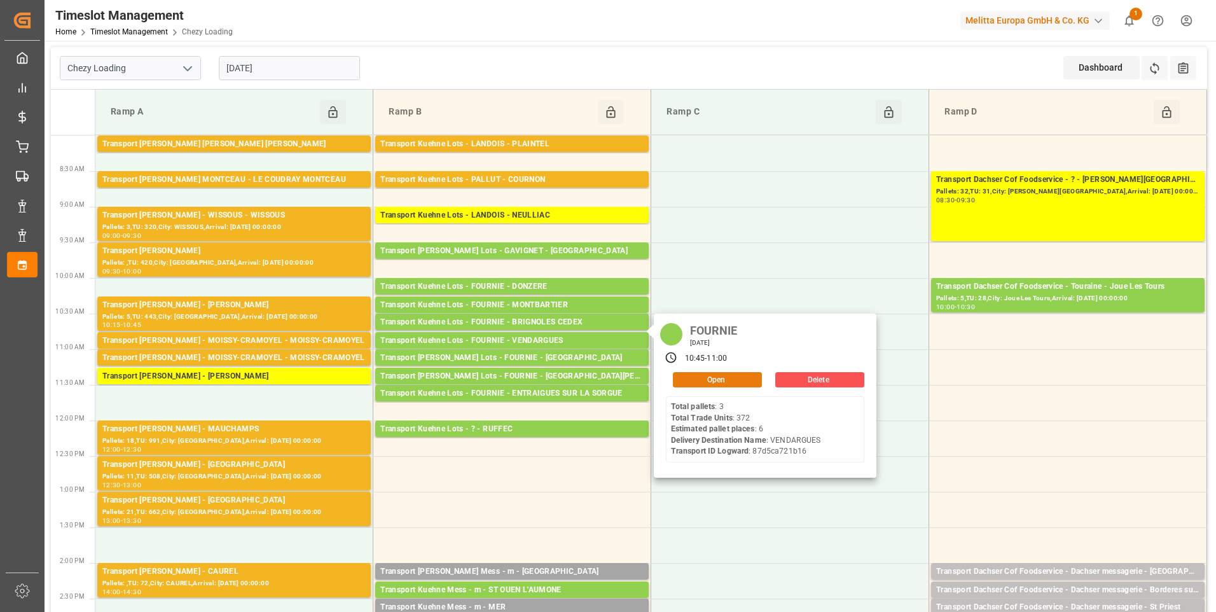
click at [718, 382] on button "Open" at bounding box center [717, 379] width 89 height 15
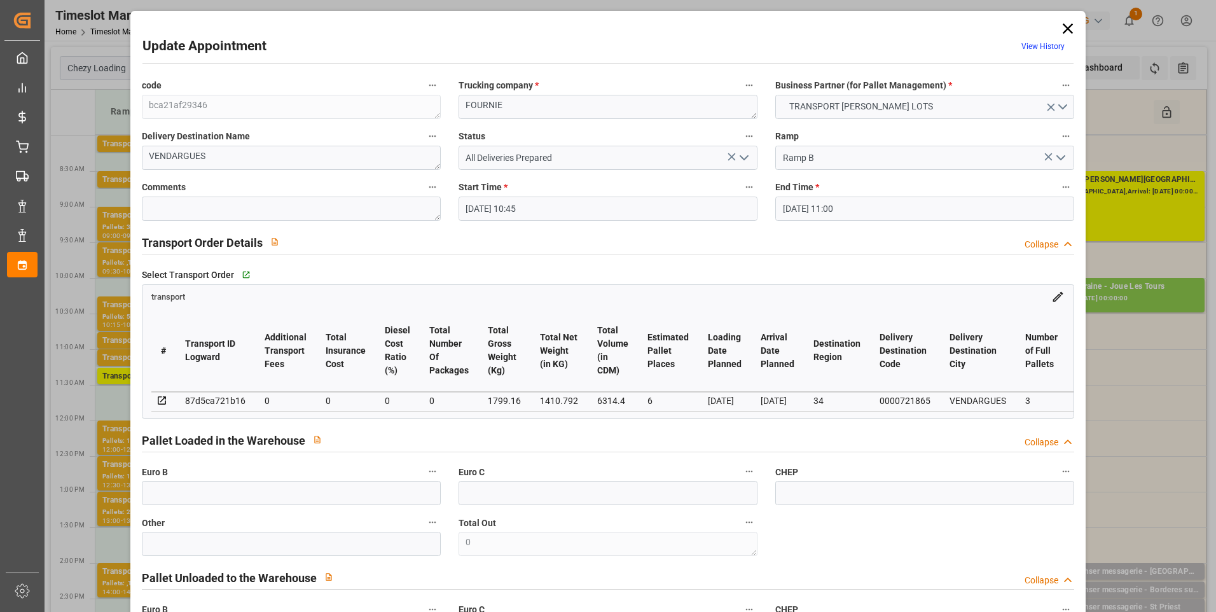
click at [1068, 27] on icon at bounding box center [1068, 29] width 18 height 18
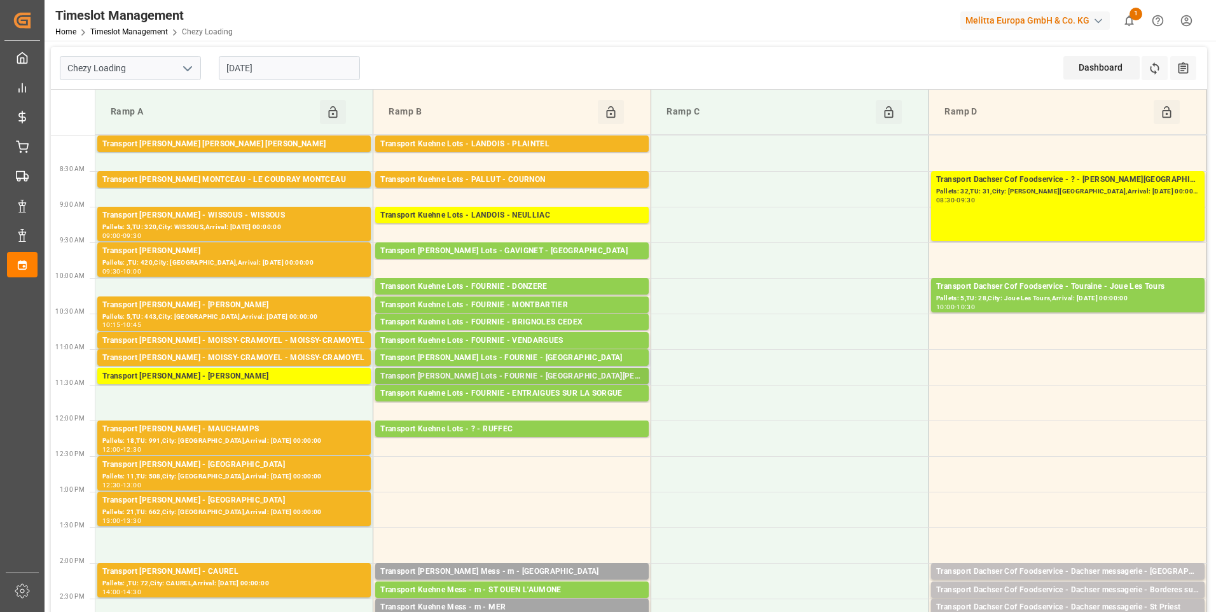
click at [530, 373] on div "Transport [PERSON_NAME] Lots - FOURNIE - [GEOGRAPHIC_DATA][PERSON_NAME]" at bounding box center [511, 376] width 263 height 13
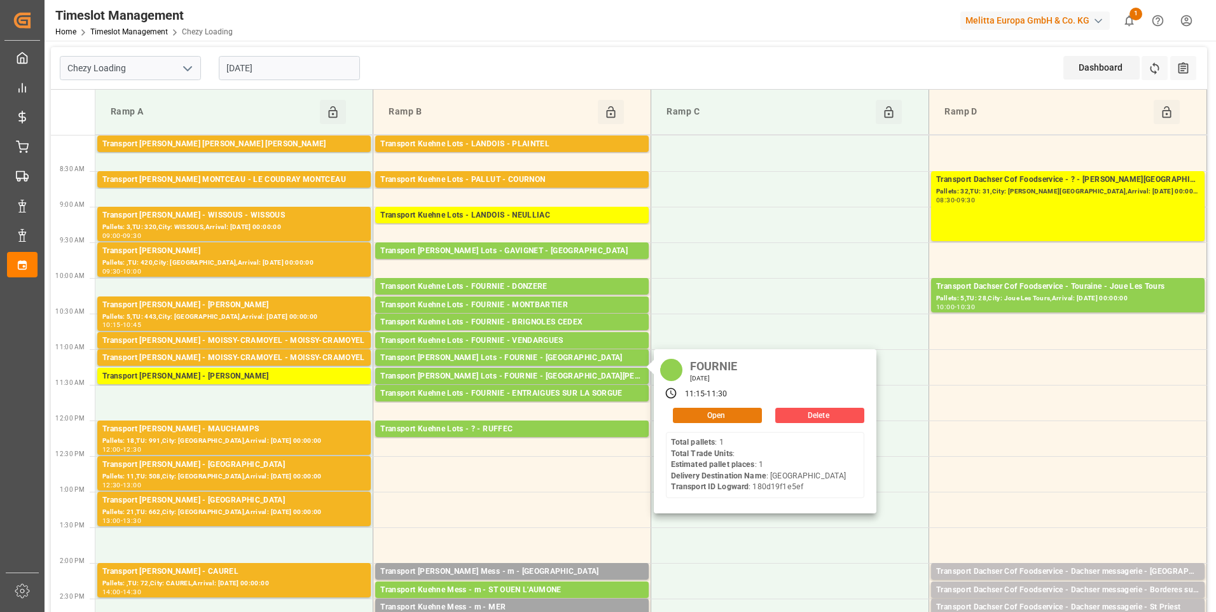
click at [684, 415] on button "Open" at bounding box center [717, 415] width 89 height 15
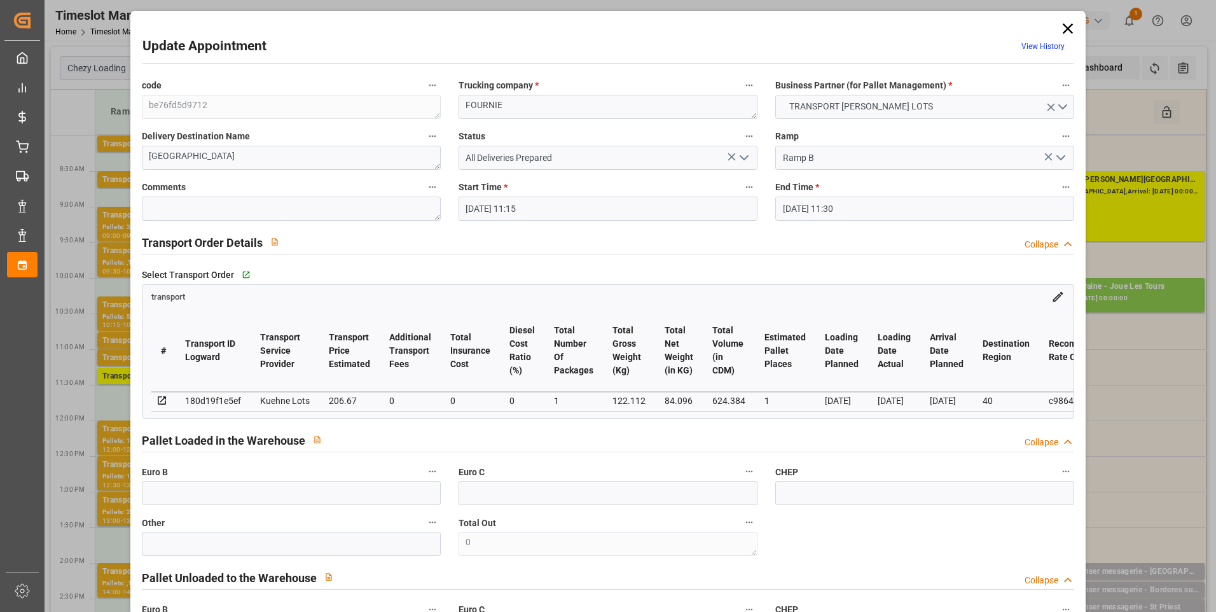
click at [1069, 24] on icon at bounding box center [1068, 29] width 18 height 18
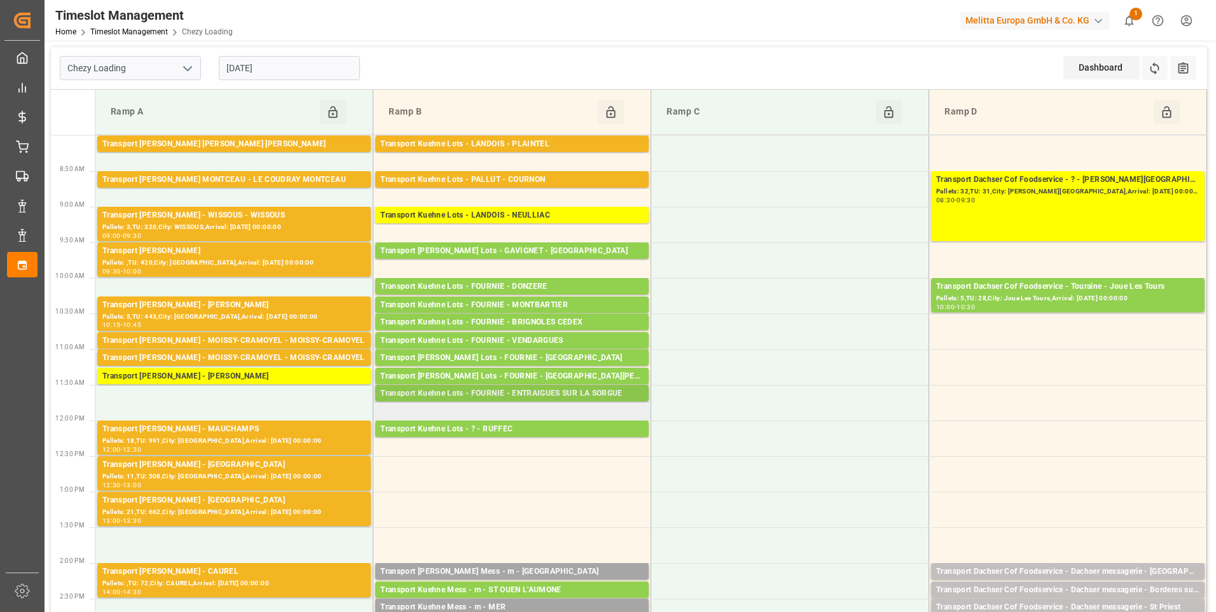
click at [541, 393] on div "Transport Kuehne Lots - FOURNIE - ENTRAIGUES SUR LA SORGUE" at bounding box center [511, 393] width 263 height 13
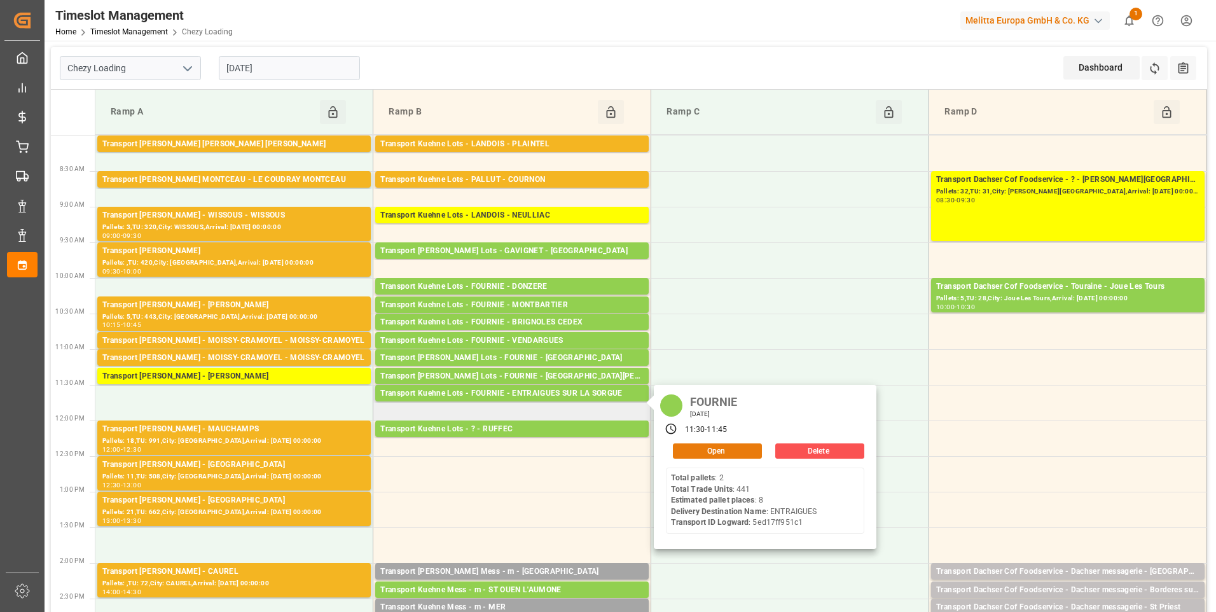
click at [736, 452] on button "Open" at bounding box center [717, 450] width 89 height 15
